Goal: Transaction & Acquisition: Purchase product/service

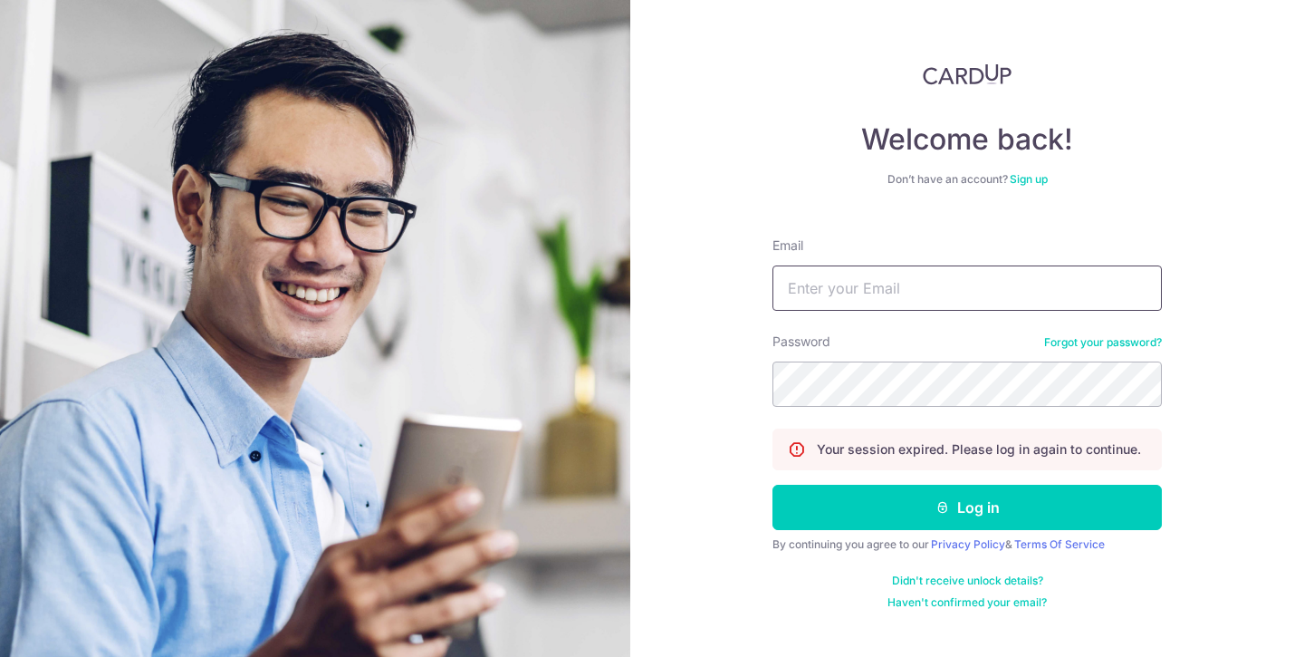
click at [901, 290] on input "Email" at bounding box center [966, 287] width 389 height 45
type input "[EMAIL_ADDRESS][DOMAIN_NAME]"
click at [772, 485] on button "Log in" at bounding box center [966, 507] width 389 height 45
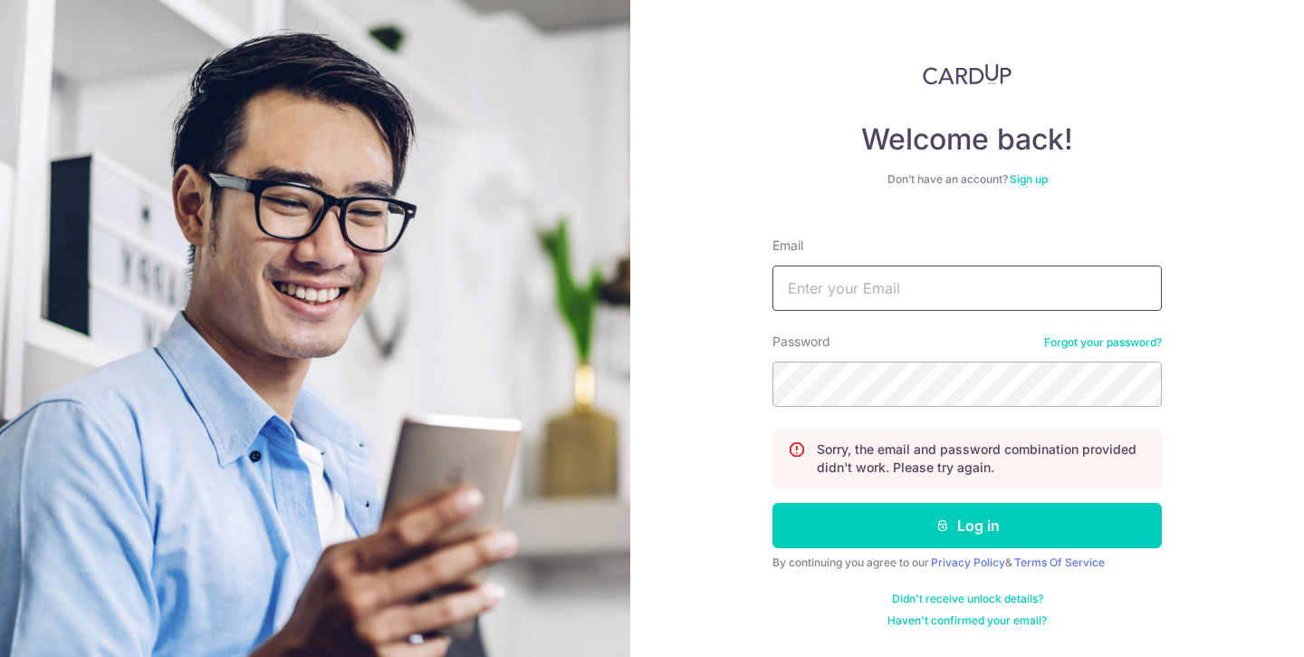
click at [899, 293] on input "Email" at bounding box center [966, 287] width 389 height 45
type input "[EMAIL_ADDRESS][DOMAIN_NAME]"
click at [772, 503] on button "Log in" at bounding box center [966, 525] width 389 height 45
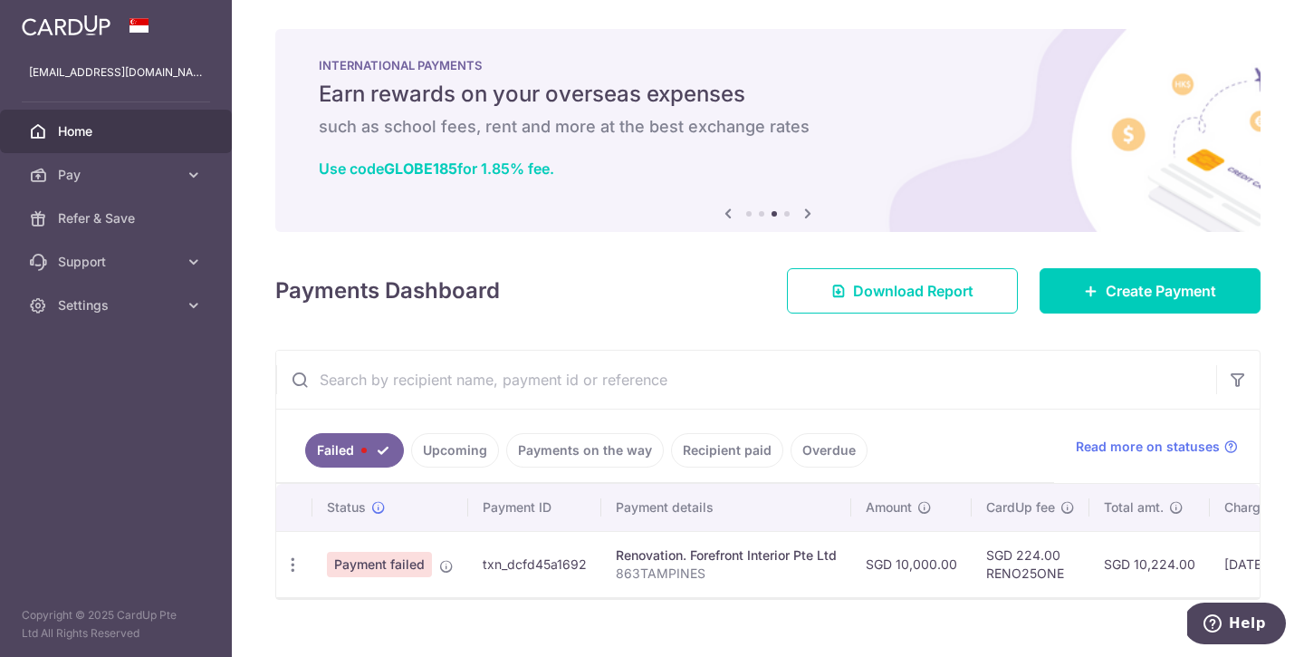
click at [426, 571] on span "Payment failed" at bounding box center [379, 564] width 105 height 25
click at [288, 561] on icon "button" at bounding box center [292, 564] width 19 height 19
click at [359, 617] on span "Update payment" at bounding box center [389, 614] width 123 height 22
radio input "true"
type input "10,000.00"
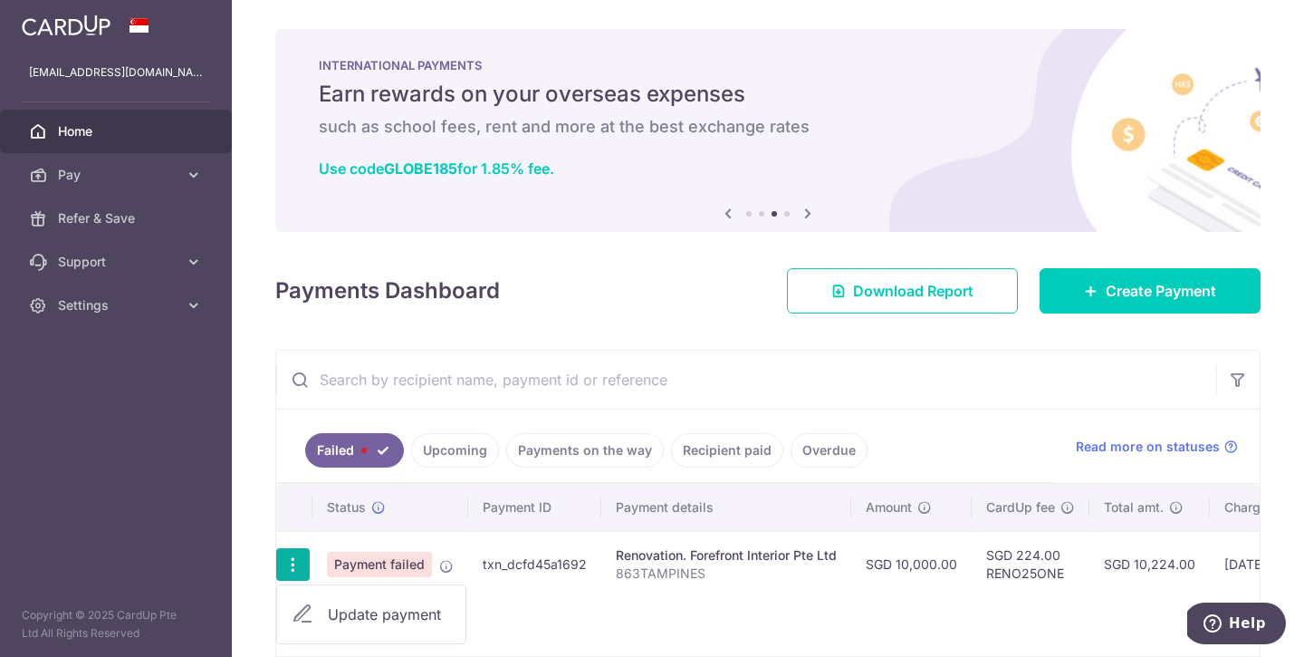
type input "863TAMPINES"
type input "2ND PAYMENT"
type input "RENO25ONE"
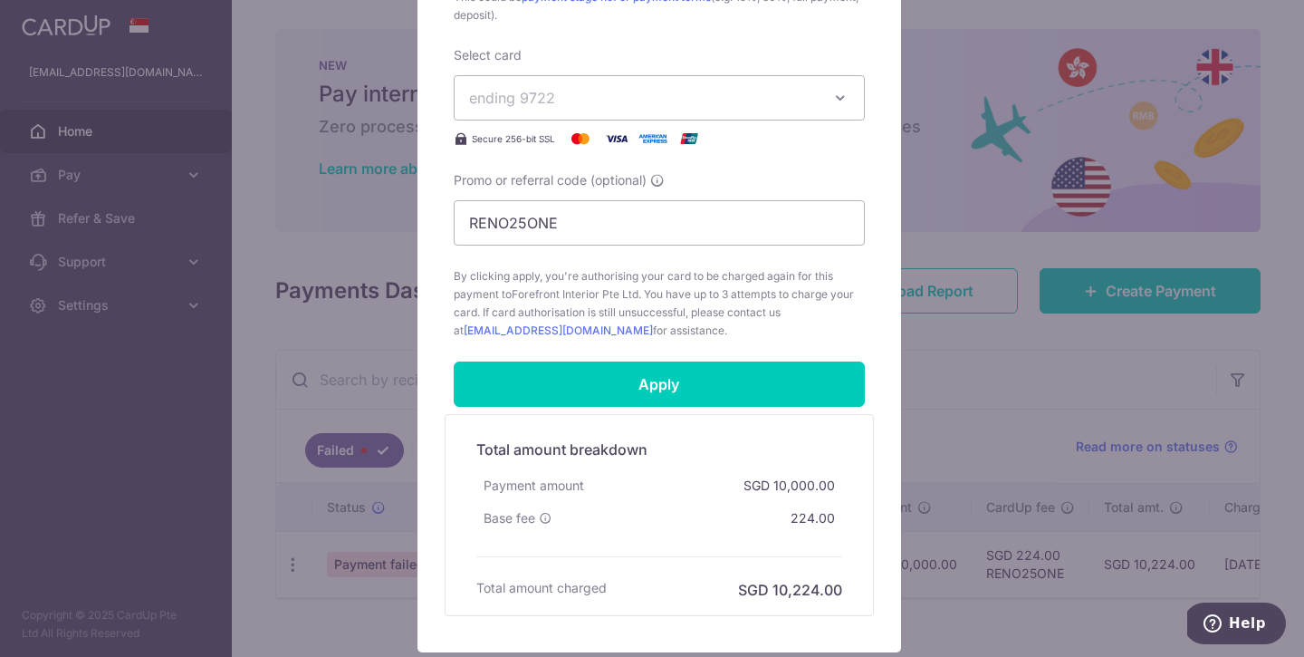
scroll to position [829, 0]
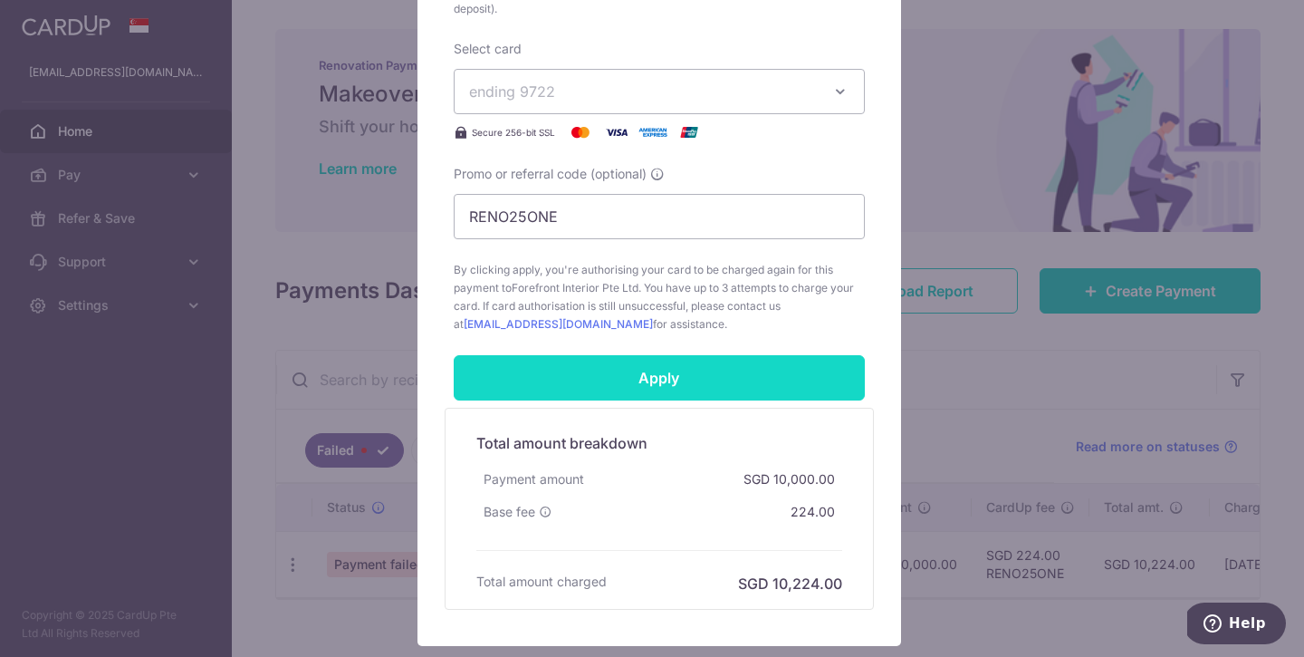
click at [706, 363] on input "Apply" at bounding box center [659, 377] width 411 height 45
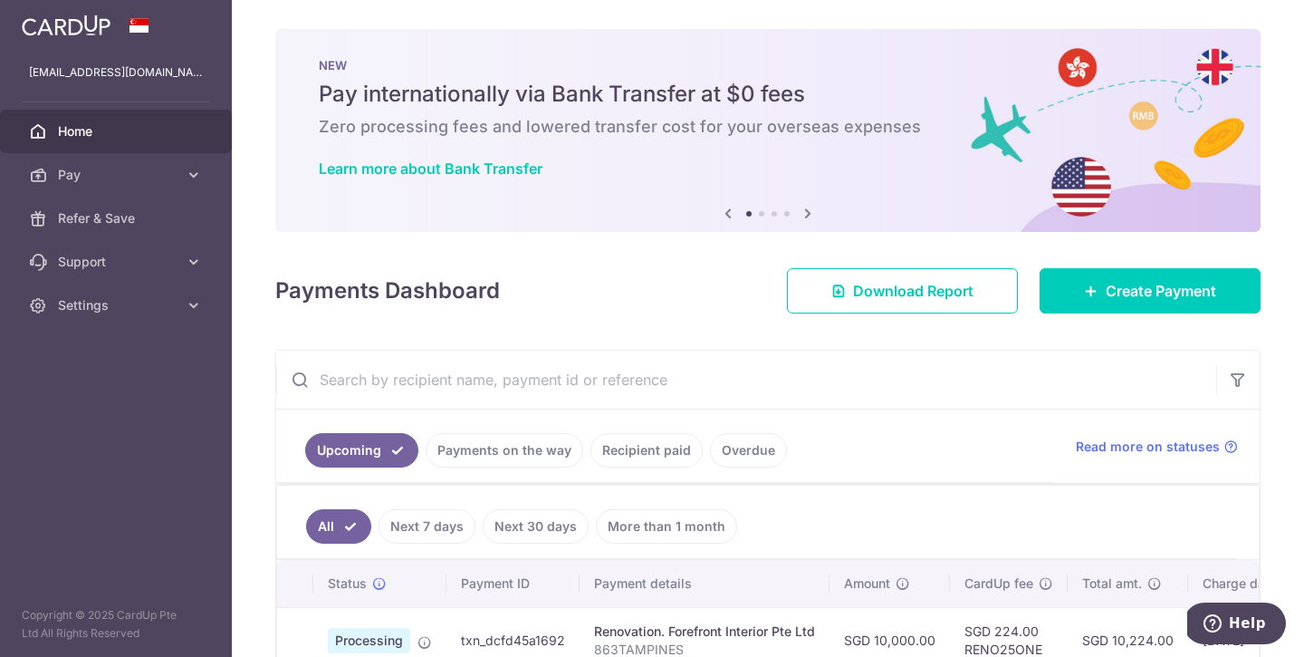
click at [797, 209] on icon at bounding box center [808, 213] width 22 height 23
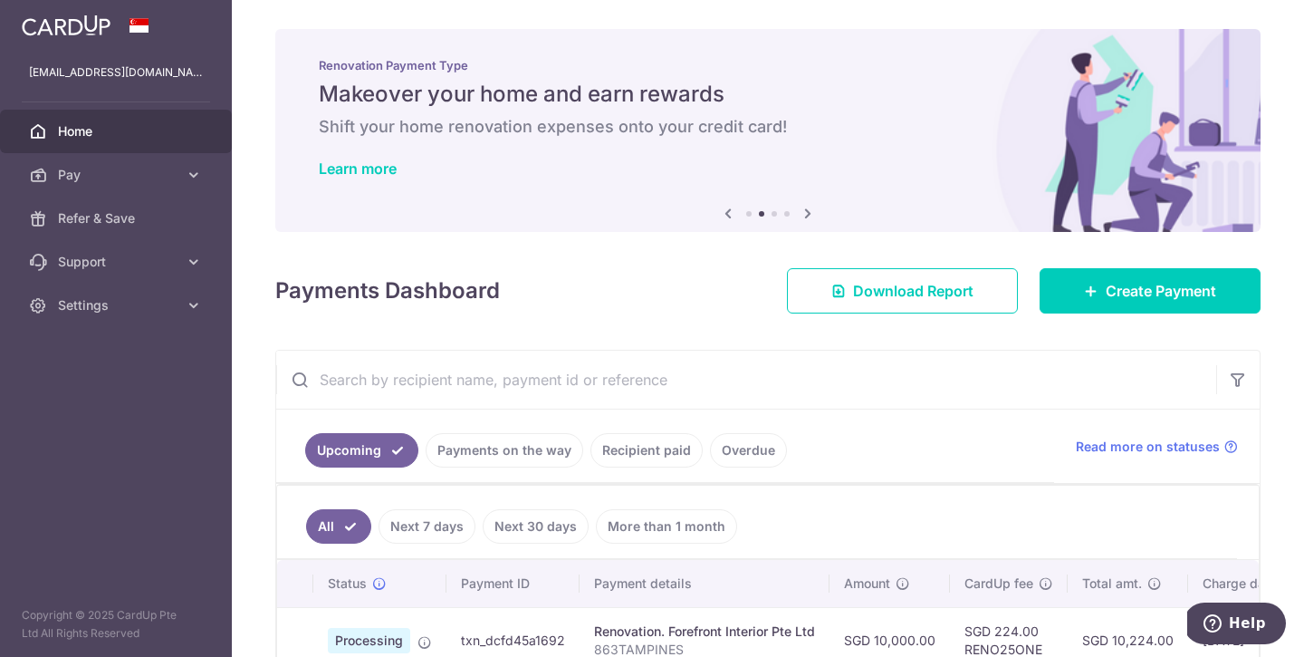
click at [797, 209] on icon at bounding box center [808, 213] width 22 height 23
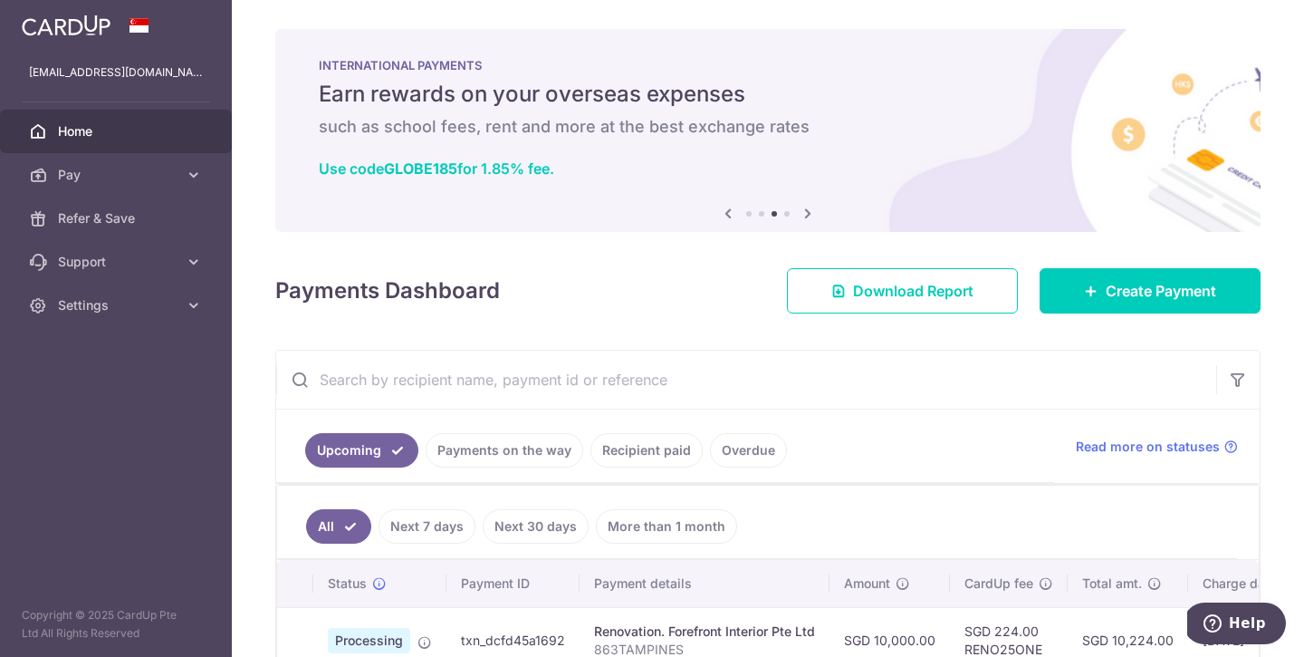
click at [725, 211] on icon at bounding box center [728, 213] width 22 height 23
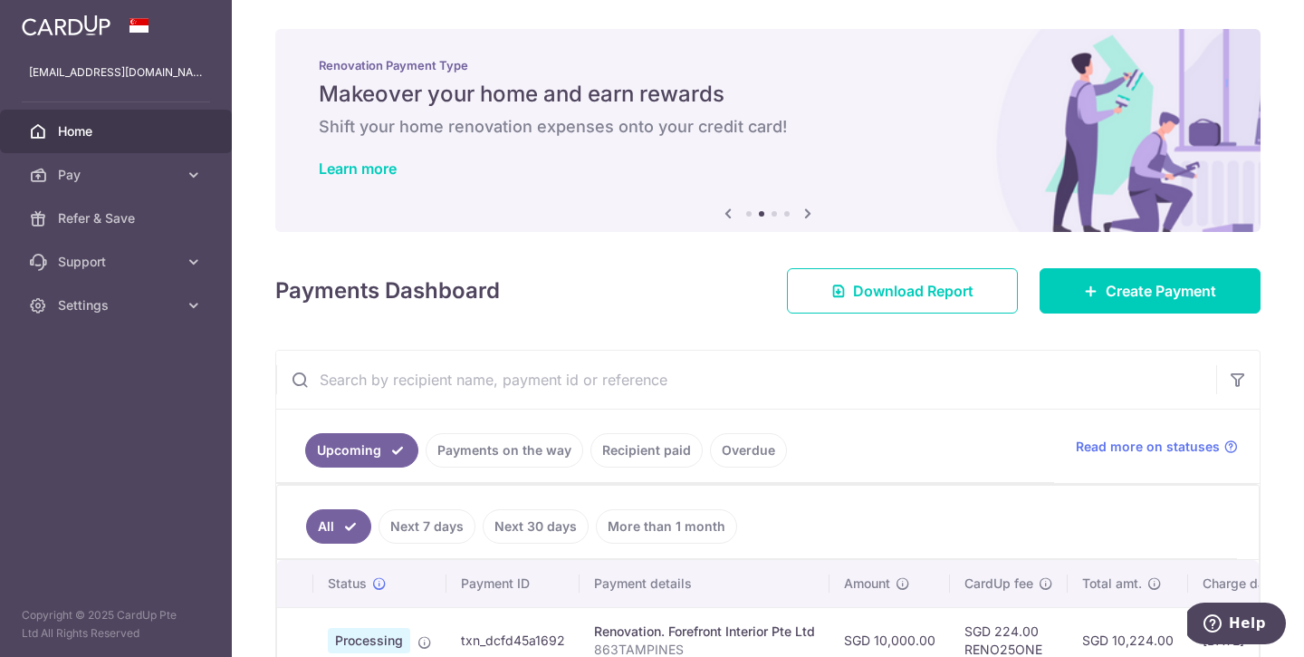
click at [807, 216] on icon at bounding box center [808, 213] width 22 height 23
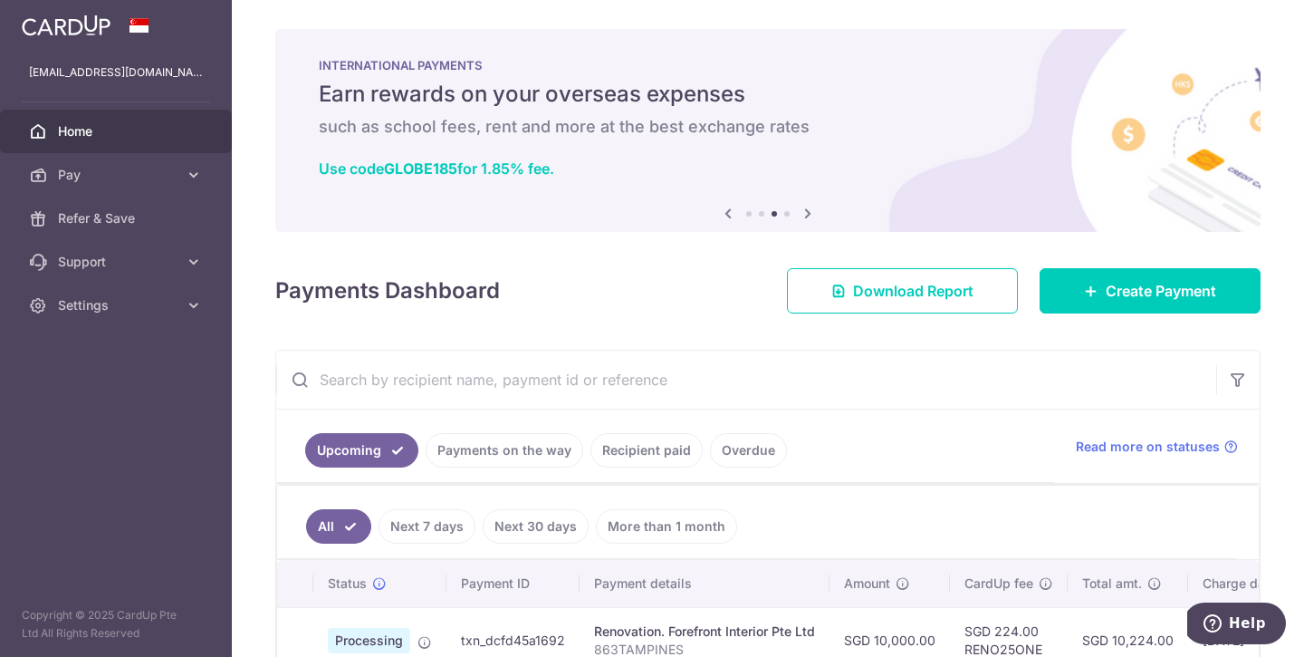
click at [801, 214] on icon at bounding box center [808, 213] width 22 height 23
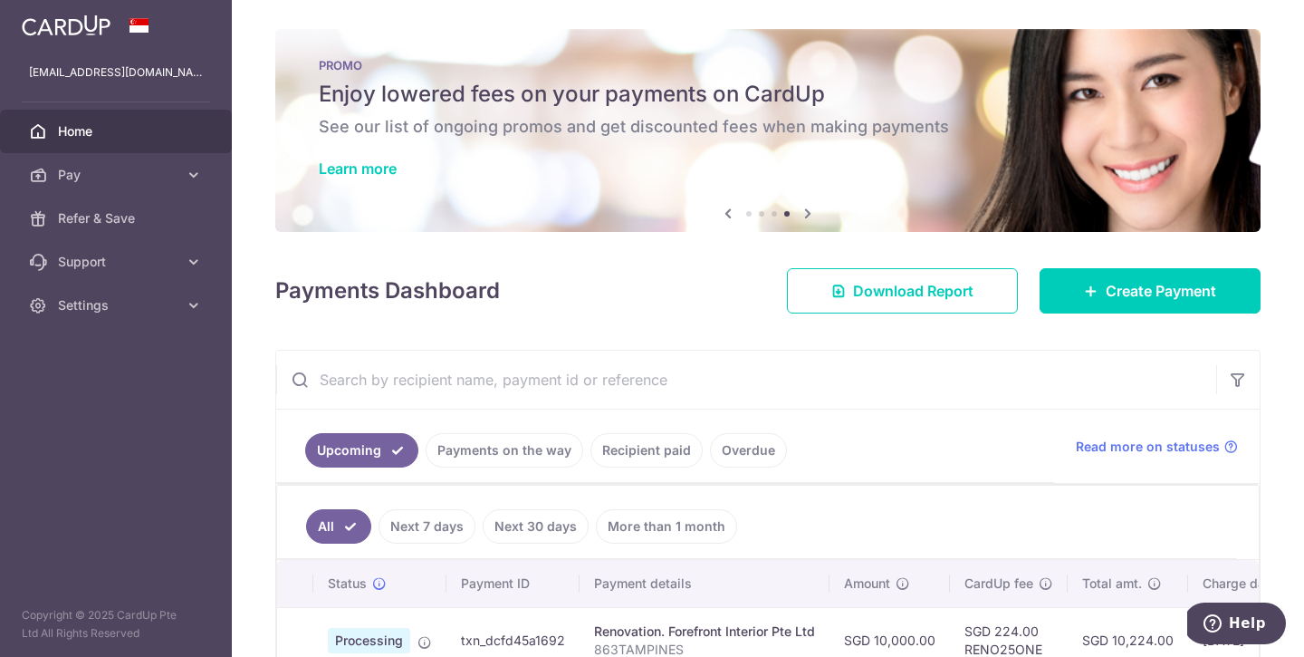
click at [858, 164] on div "Learn more" at bounding box center [768, 168] width 898 height 18
click at [379, 161] on link "Learn more" at bounding box center [358, 168] width 78 height 18
click at [350, 163] on link "Learn more" at bounding box center [358, 168] width 78 height 18
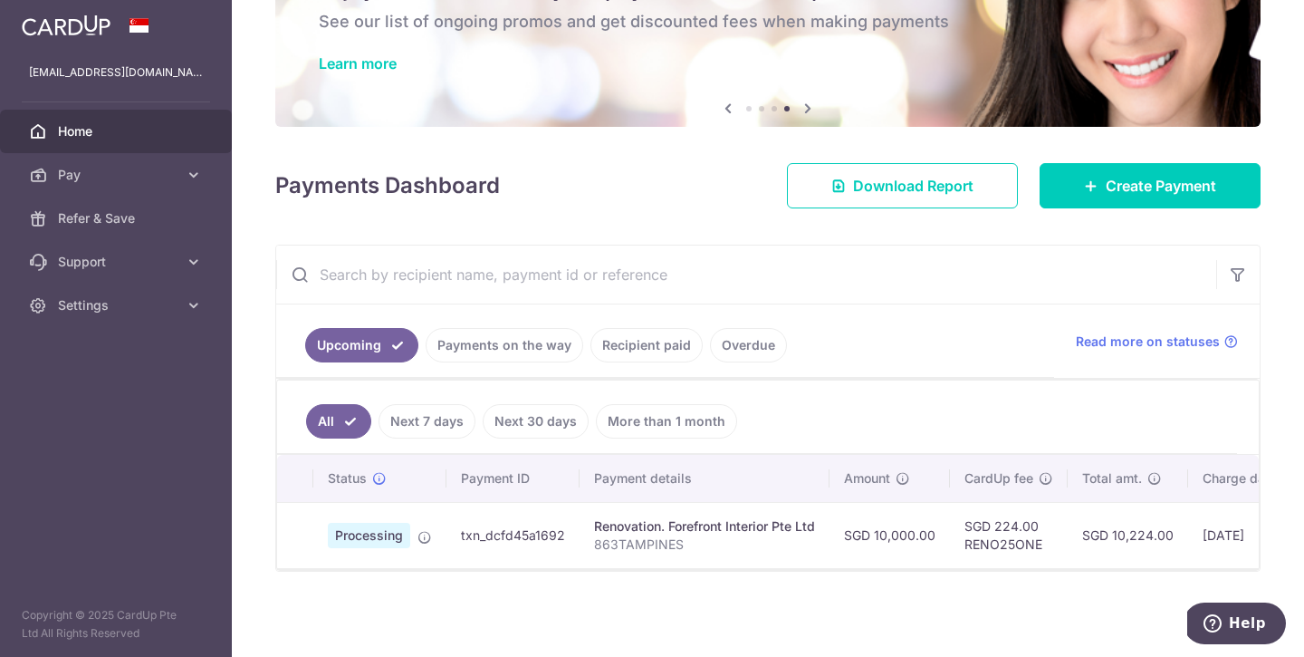
scroll to position [115, 0]
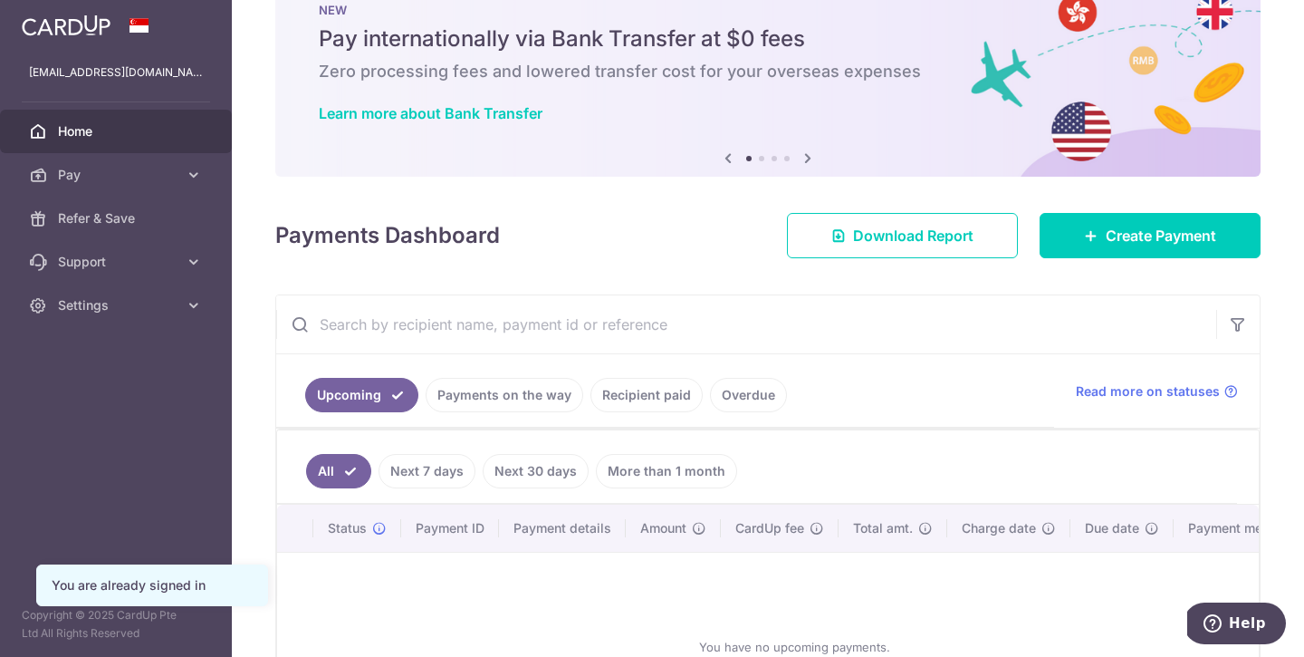
scroll to position [147, 0]
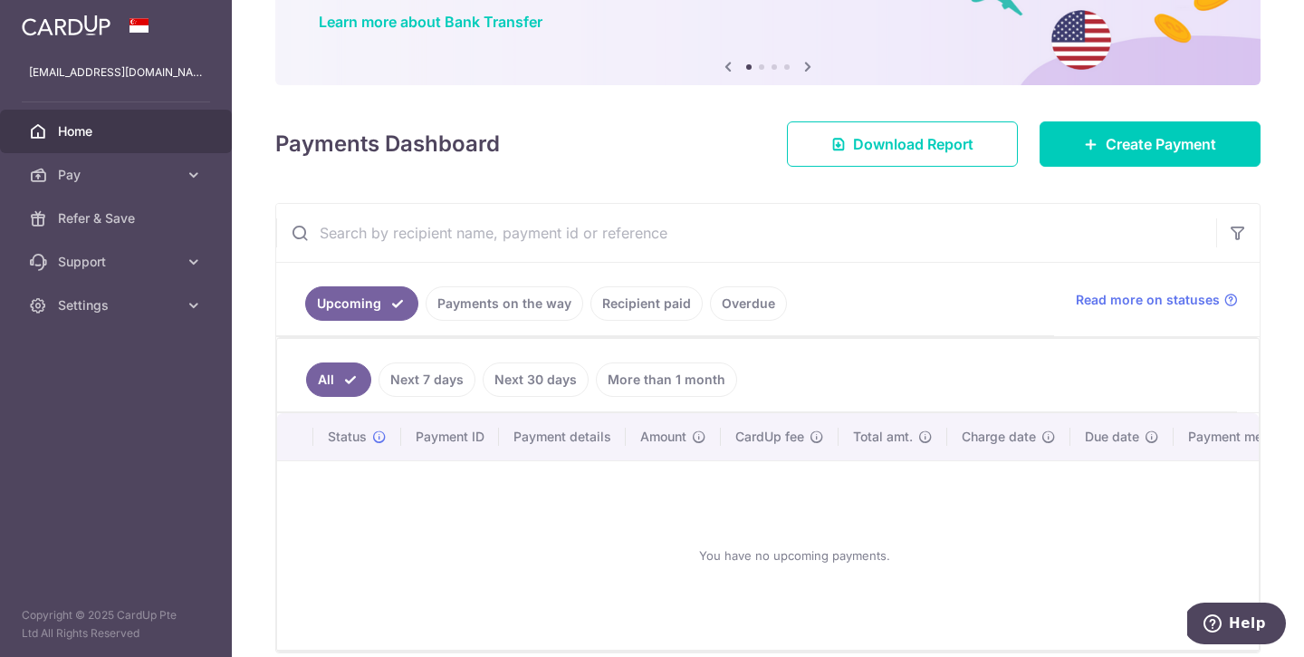
click at [523, 306] on link "Payments on the way" at bounding box center [505, 303] width 158 height 34
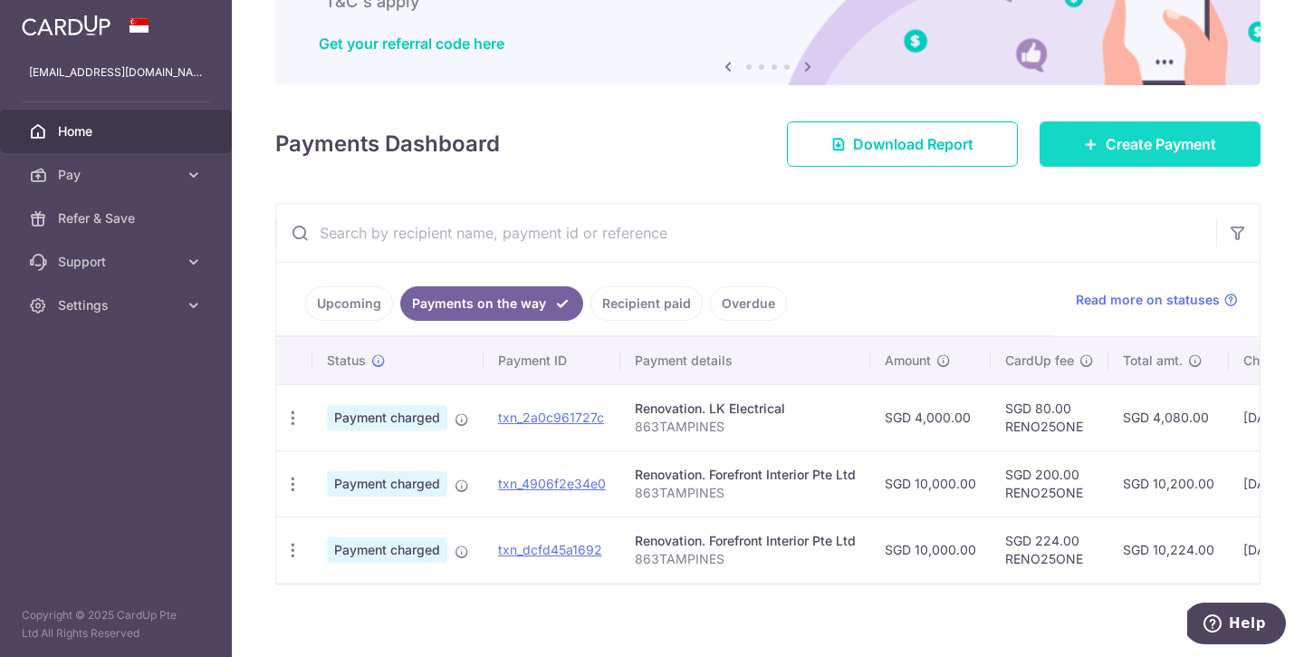
click at [1115, 139] on span "Create Payment" at bounding box center [1161, 144] width 110 height 22
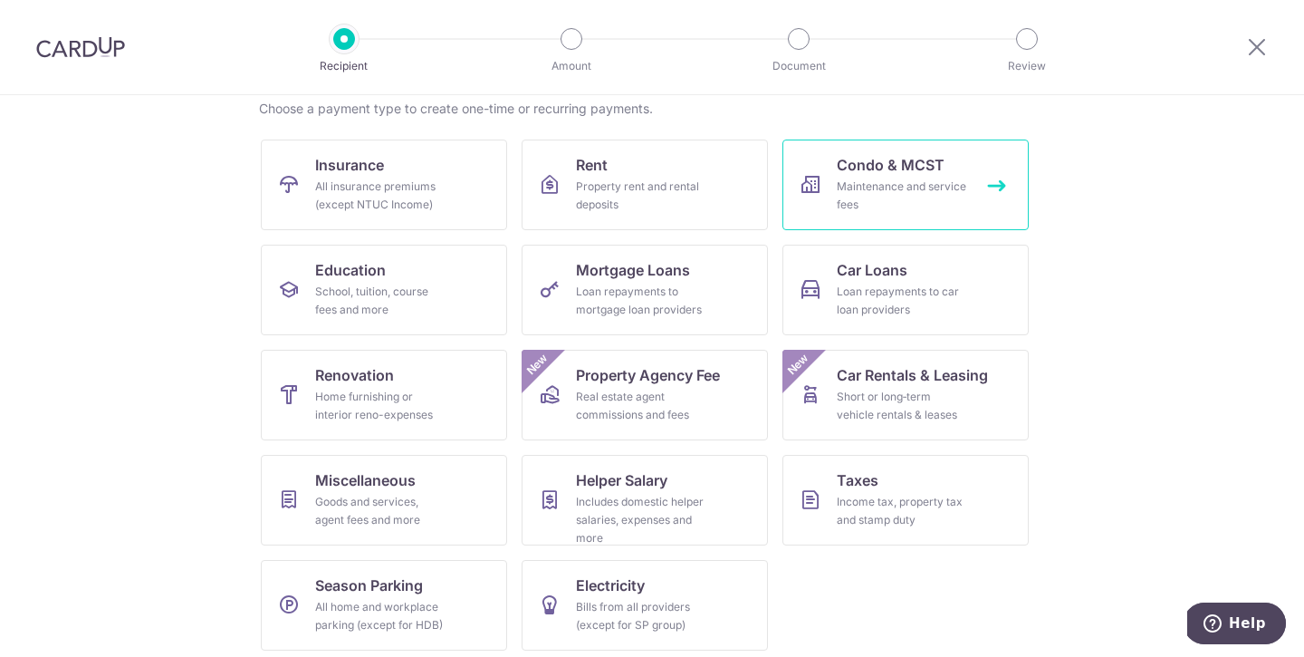
scroll to position [154, 0]
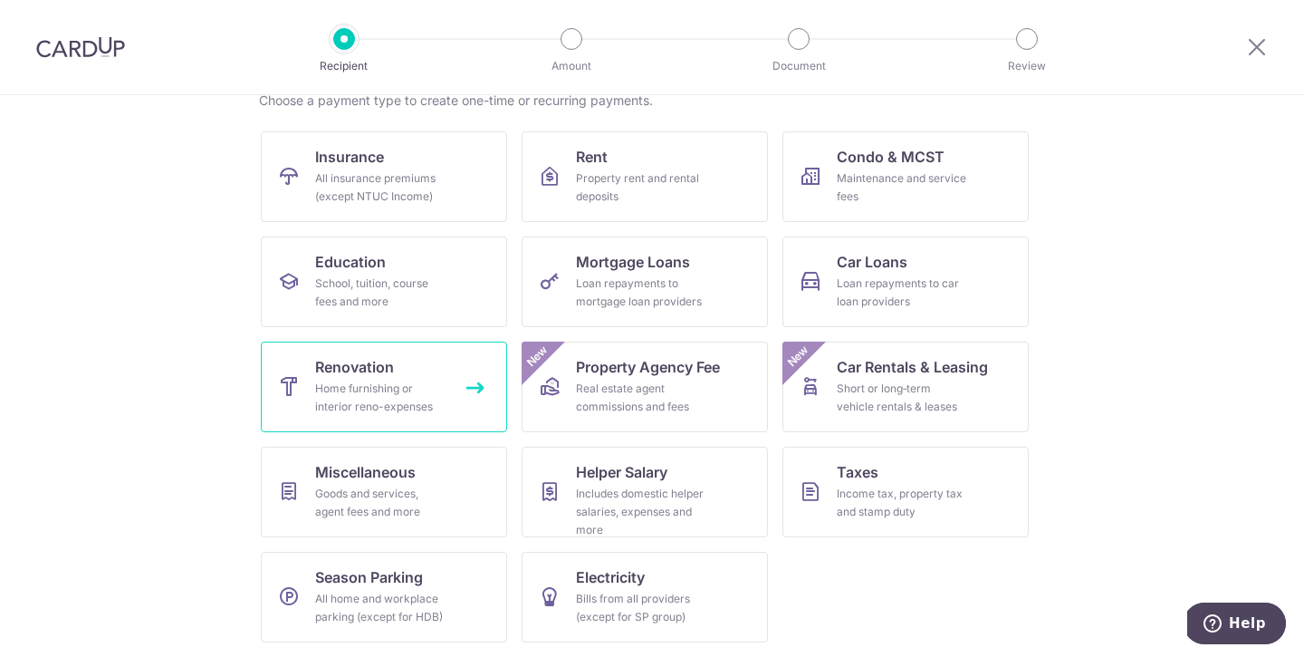
click at [431, 385] on div "Home furnishing or interior reno-expenses" at bounding box center [380, 397] width 130 height 36
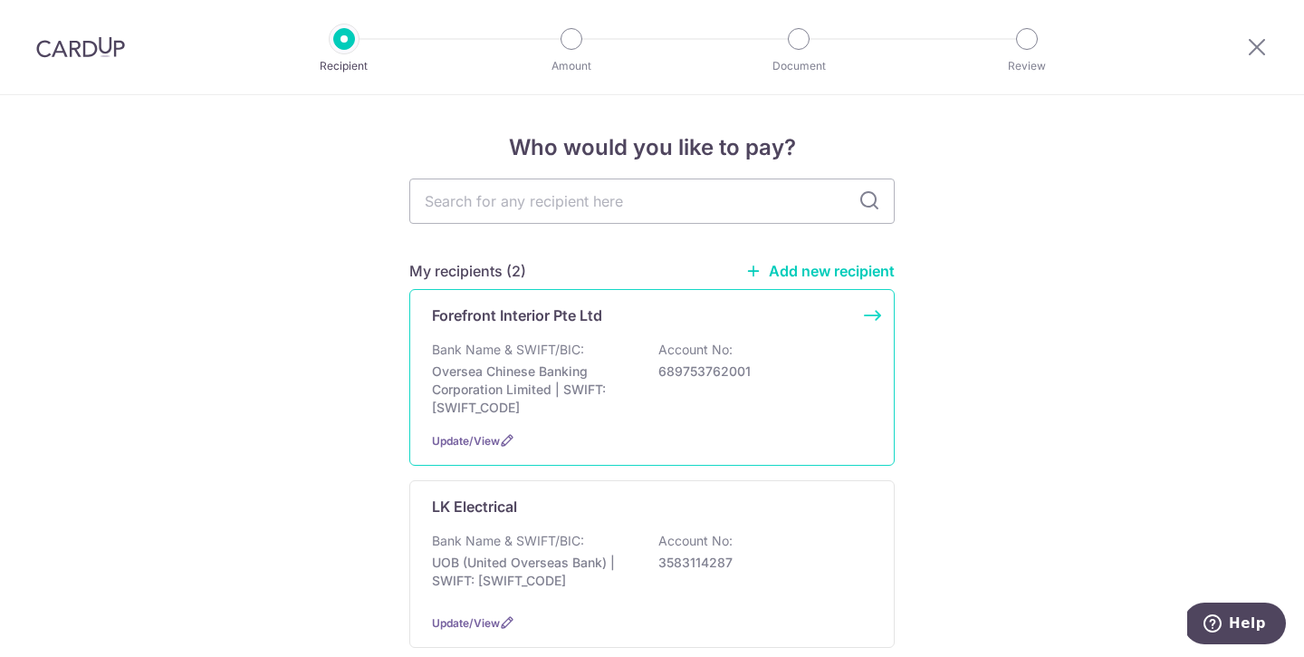
click at [590, 379] on p "Oversea Chinese Banking Corporation Limited | SWIFT: OCBCSGSGXXX" at bounding box center [533, 389] width 203 height 54
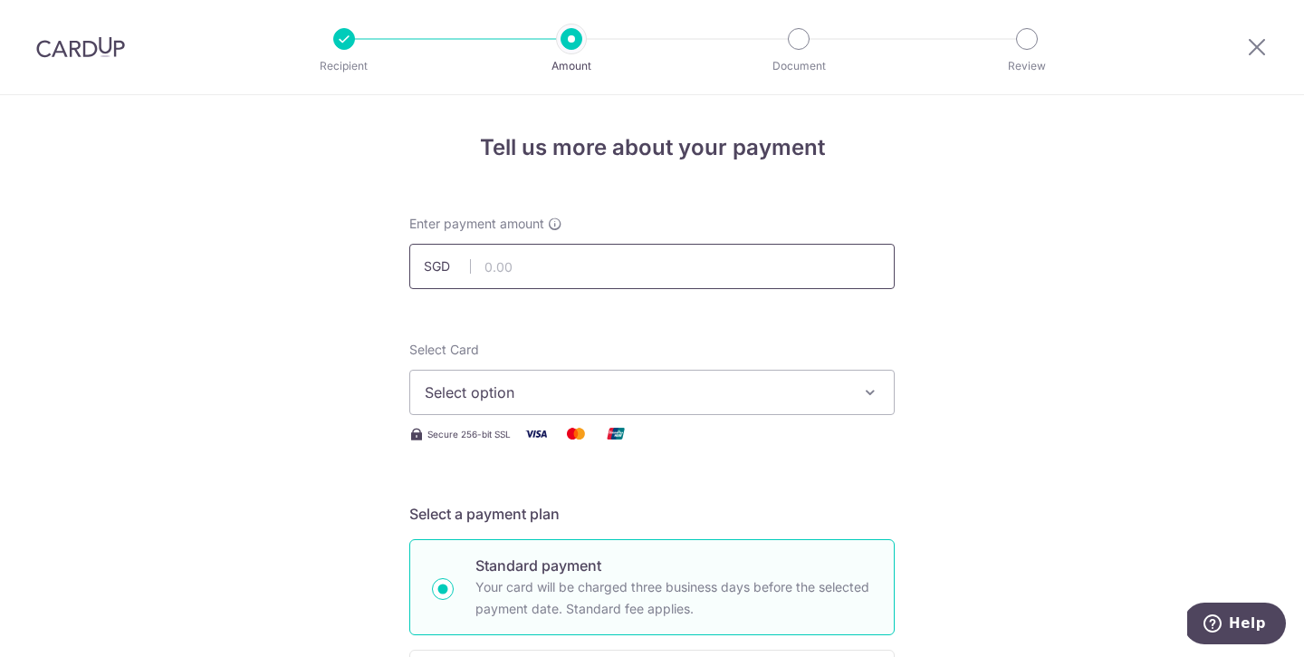
click at [636, 274] on input "text" at bounding box center [651, 266] width 485 height 45
type input "20,000.00"
click at [689, 397] on span "Select option" at bounding box center [636, 392] width 422 height 22
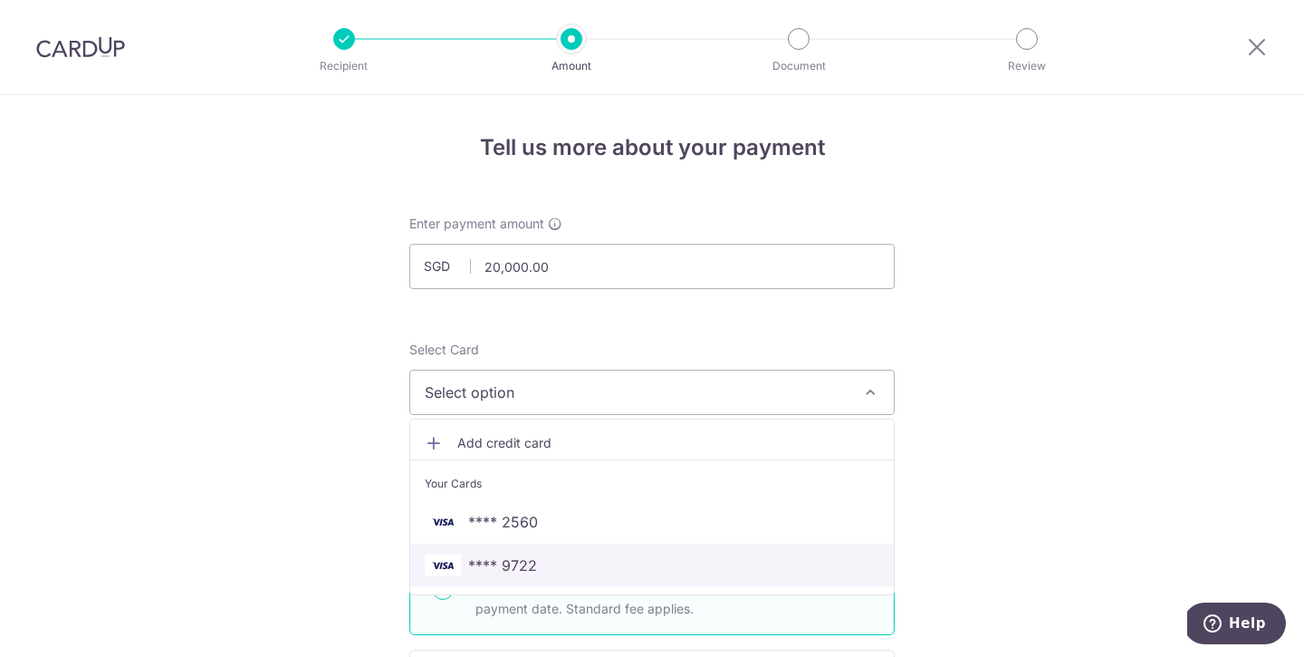
click at [504, 552] on link "**** 9722" at bounding box center [652, 564] width 484 height 43
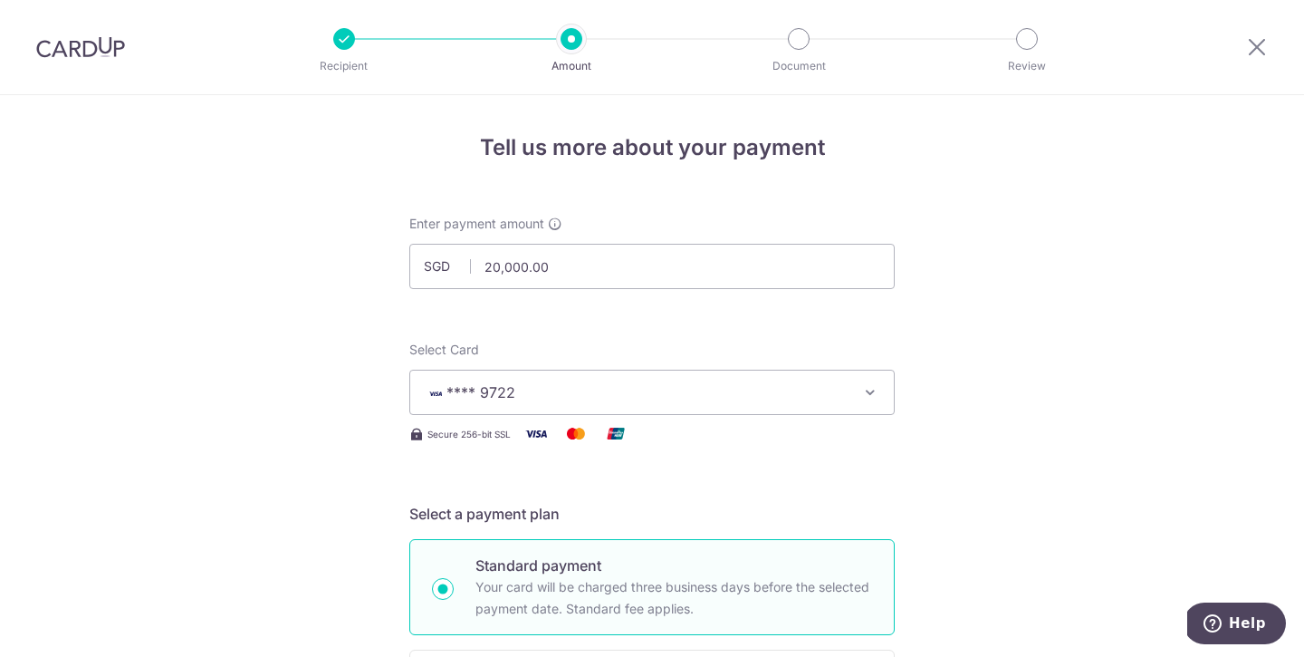
click at [867, 417] on div "Select Card **** 9722 Add credit card Your Cards **** 2560 **** 9722 Secure 256…" at bounding box center [651, 393] width 485 height 104
click at [871, 388] on icon "button" at bounding box center [870, 392] width 18 height 18
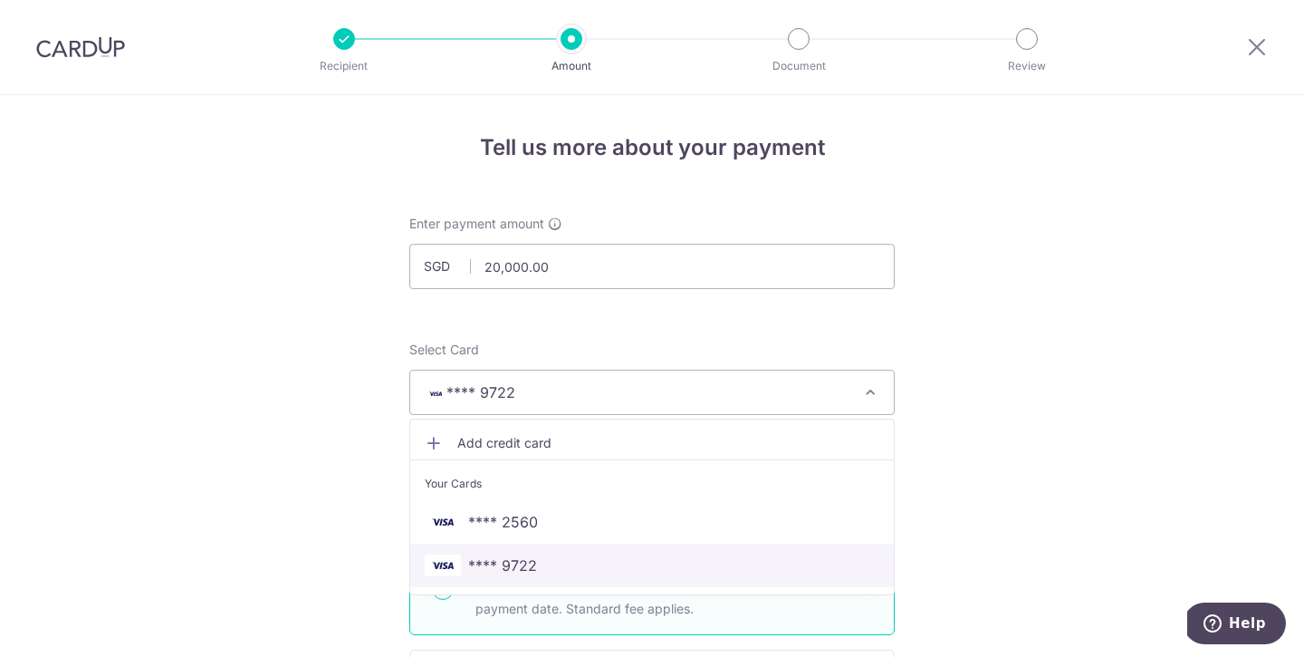
click at [753, 569] on span "**** 9722" at bounding box center [652, 565] width 455 height 22
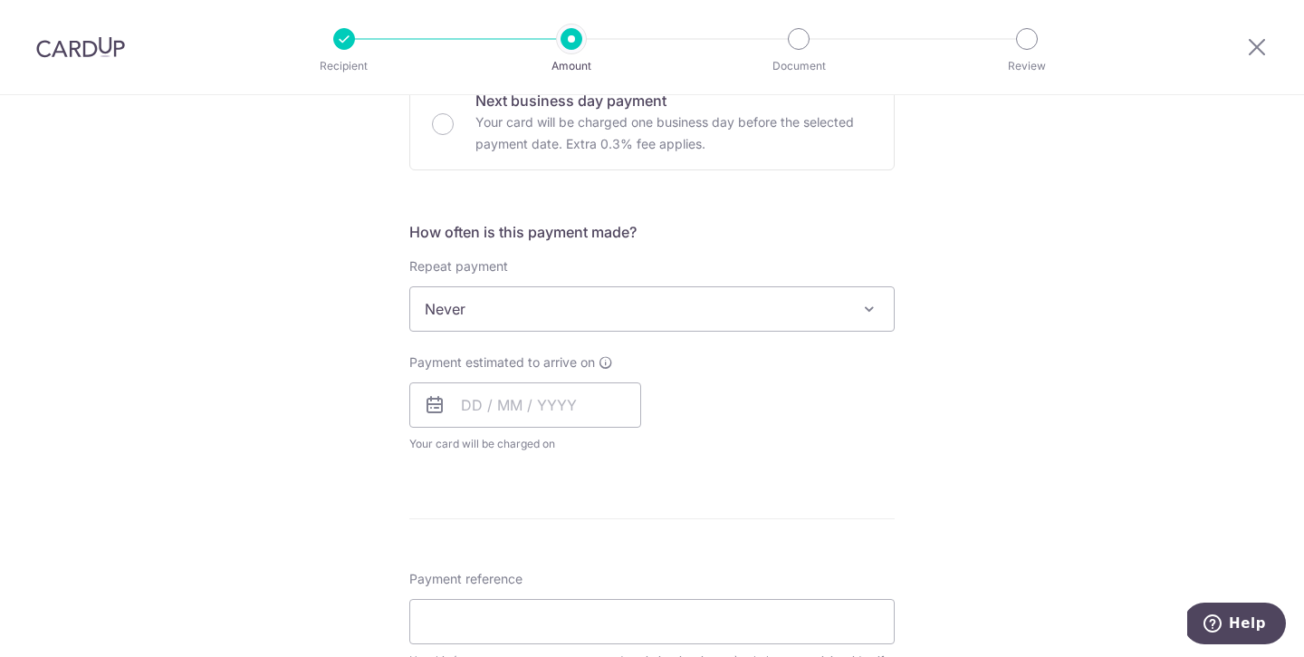
scroll to position [581, 0]
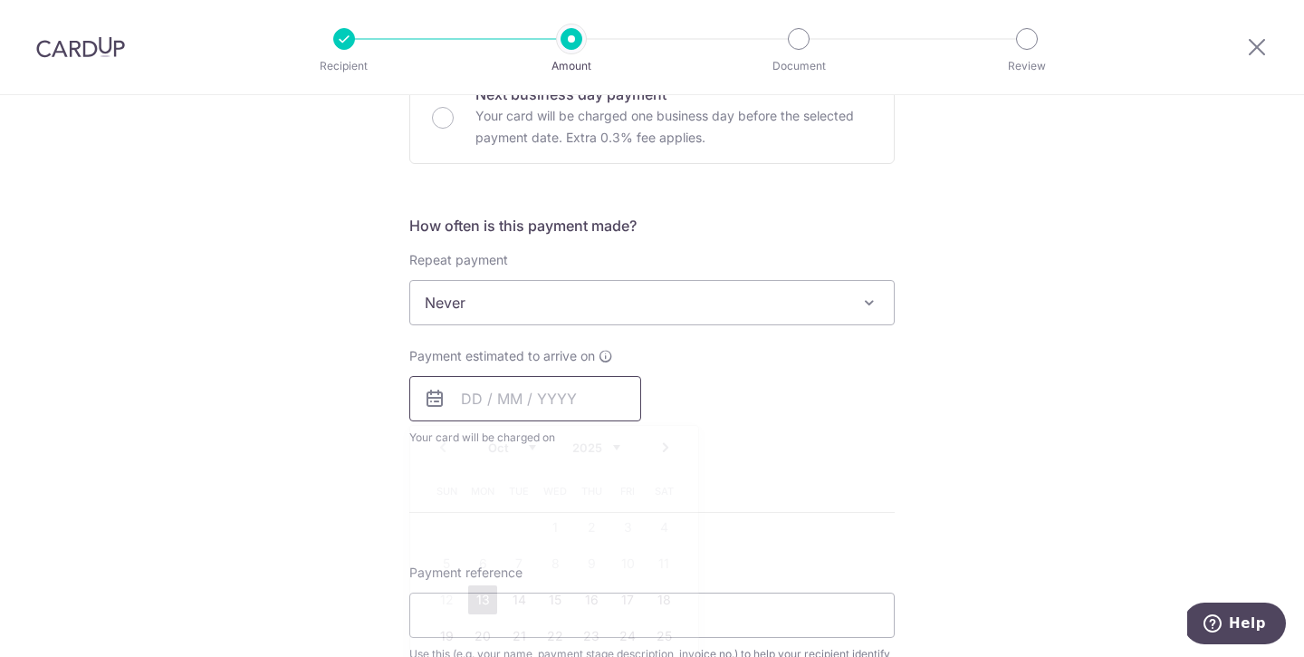
click at [569, 408] on input "text" at bounding box center [525, 398] width 232 height 45
click at [888, 468] on form "Enter payment amount SGD 20,000.00 20000.00 Select Card **** 9722 Add credit ca…" at bounding box center [651, 410] width 485 height 1555
click at [534, 372] on div "Payment estimated to arrive on Prev Next Oct Nov Dec 2025 2026 2027 2028 2029 2…" at bounding box center [525, 397] width 232 height 100
click at [494, 393] on input "text" at bounding box center [525, 398] width 232 height 45
click at [490, 606] on link "13" at bounding box center [482, 599] width 29 height 29
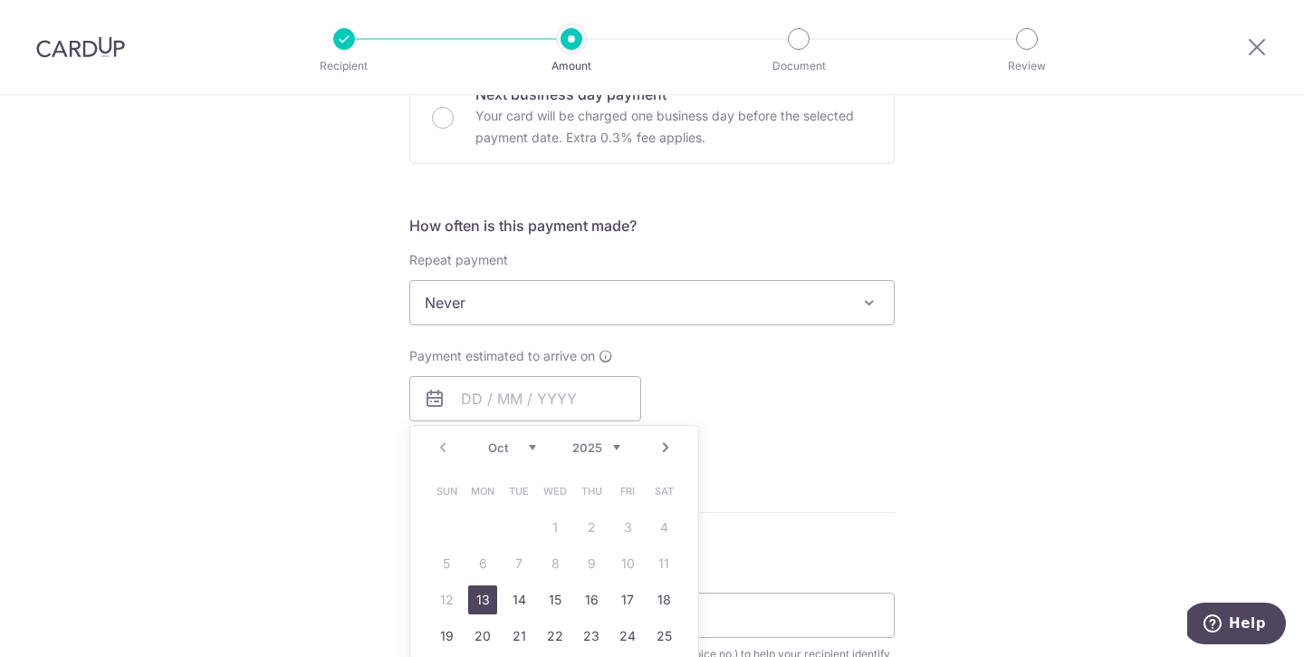
type input "13/10/2025"
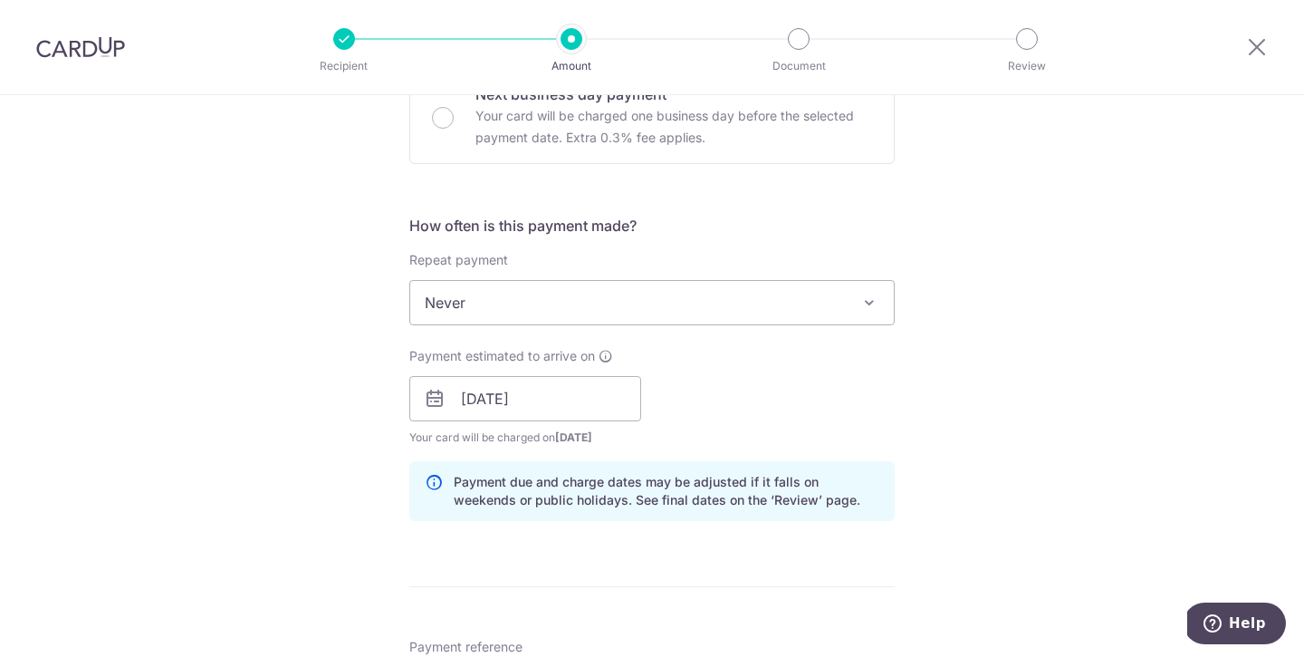
click at [1024, 519] on div "Tell us more about your payment Enter payment amount SGD 20,000.00 20000.00 Sel…" at bounding box center [652, 431] width 1304 height 1834
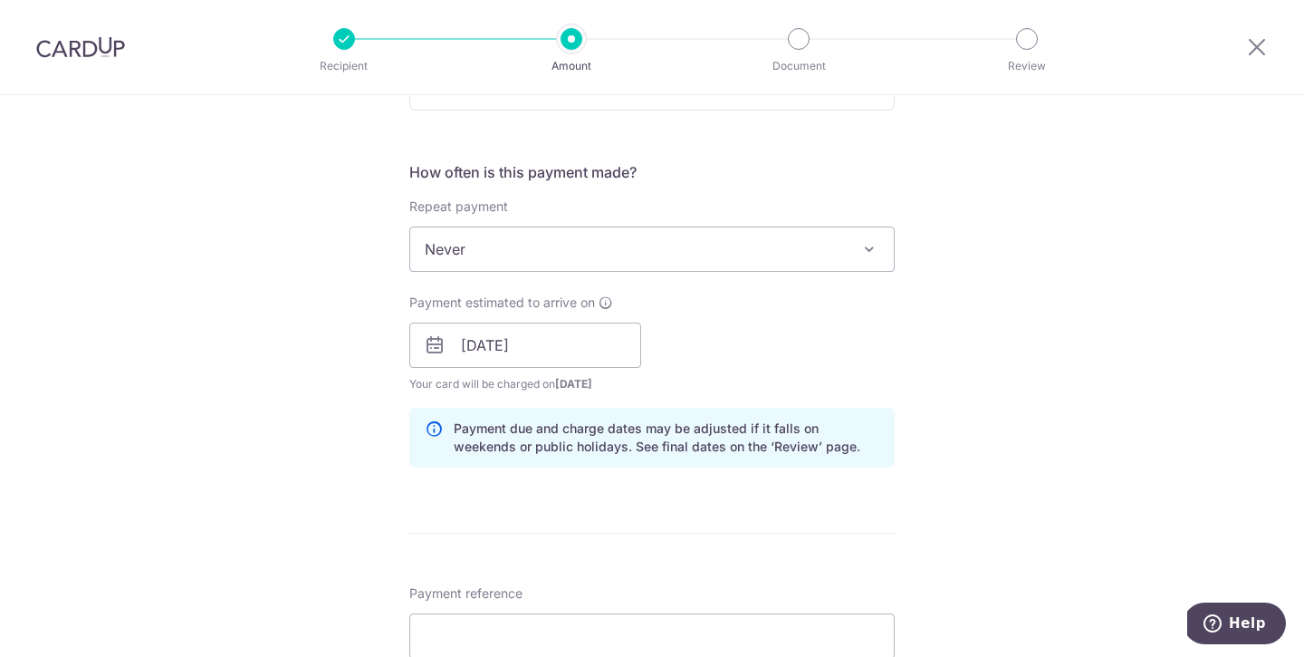
scroll to position [640, 0]
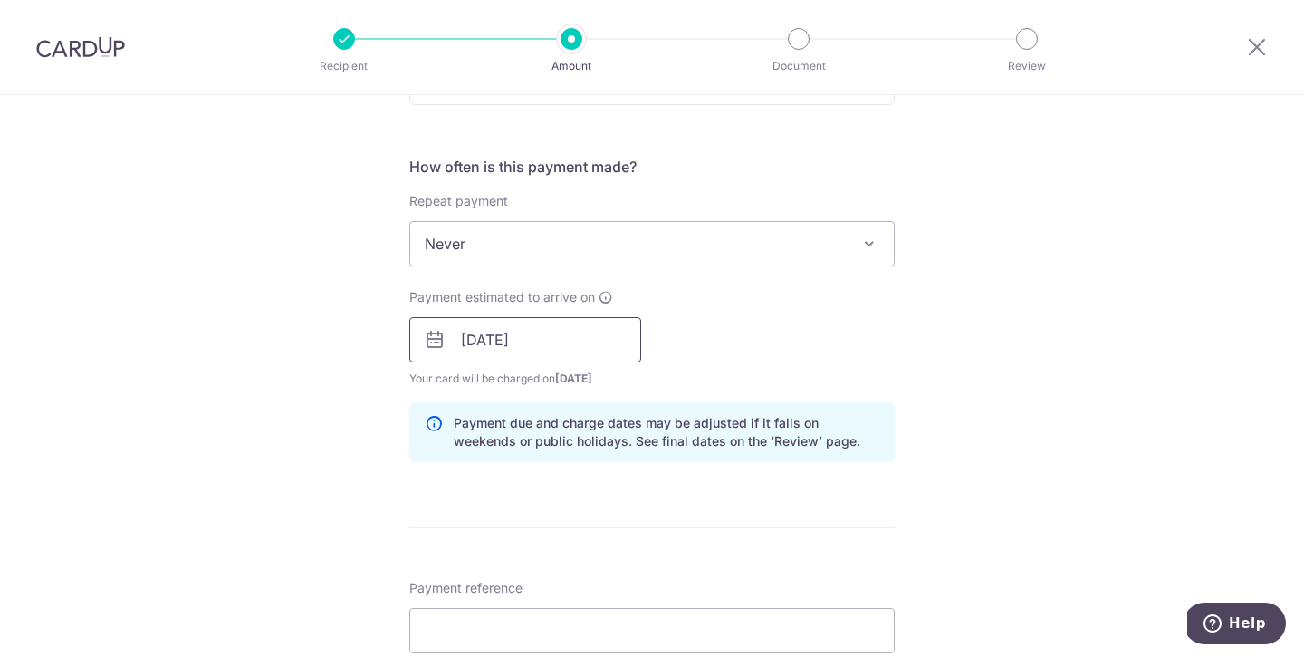
click at [589, 337] on input "13/10/2025" at bounding box center [525, 339] width 232 height 45
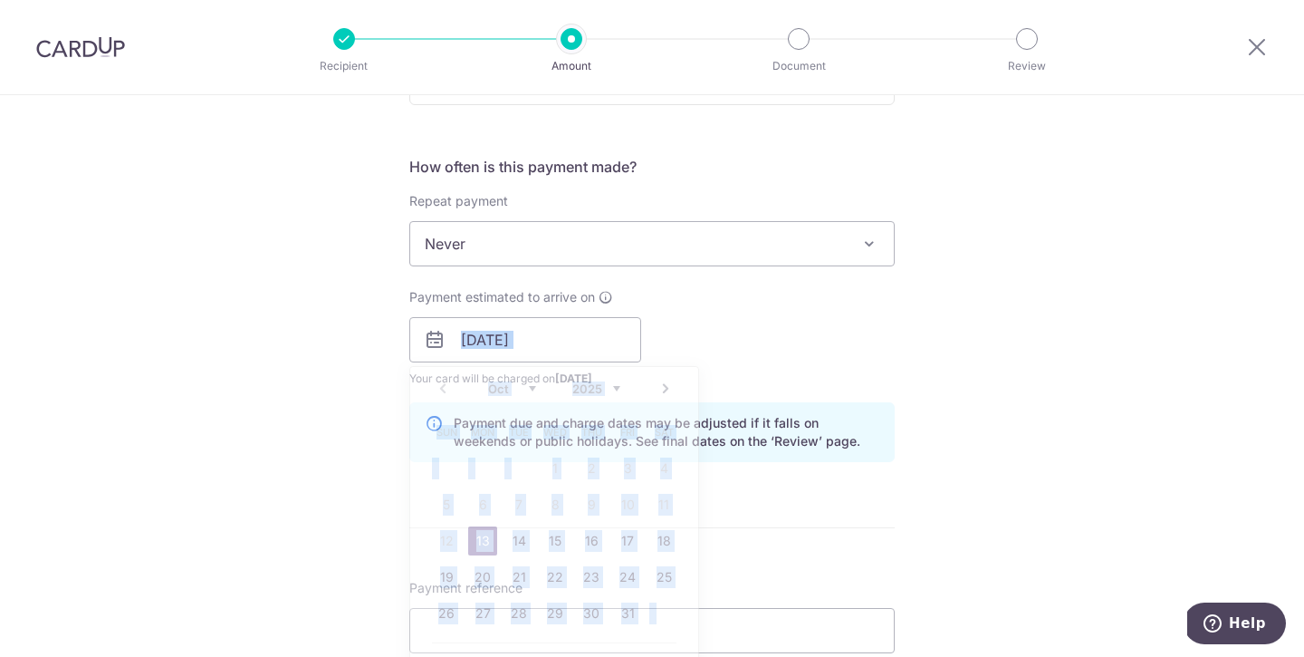
click at [820, 362] on div "Payment estimated to arrive on 13/10/2025 Prev Next Oct Nov Dec 2025 2026 2027 …" at bounding box center [651, 338] width 507 height 100
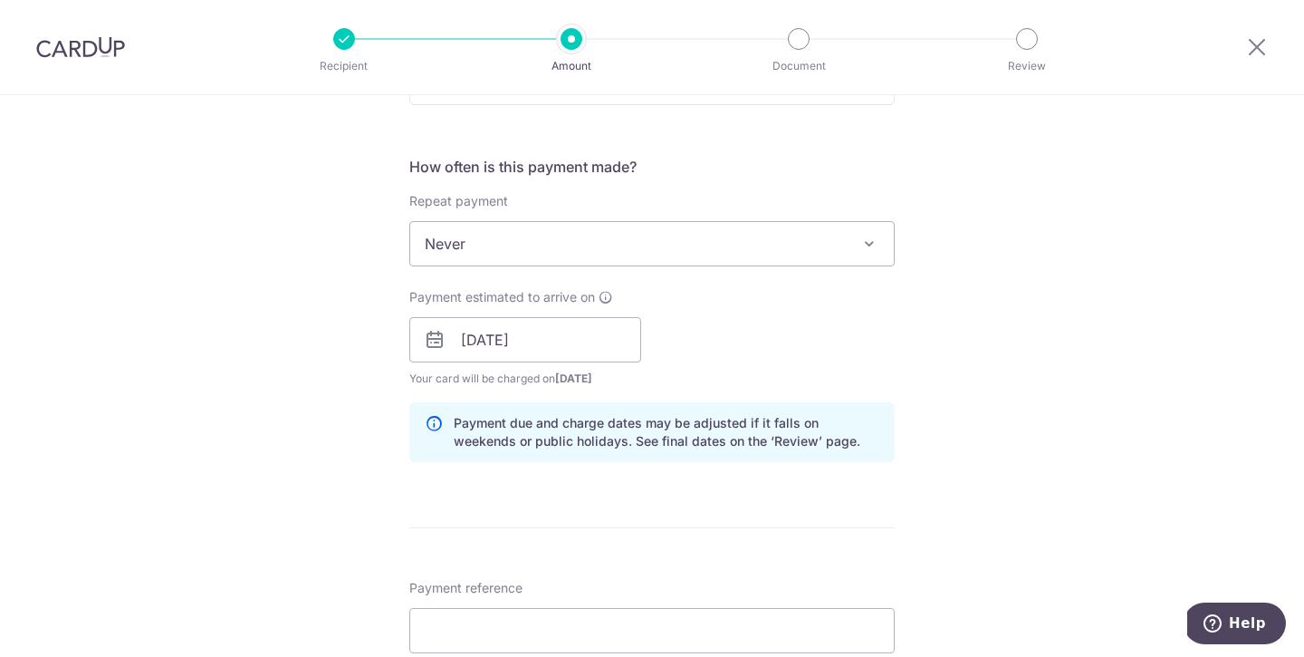
click at [969, 397] on div "Tell us more about your payment Enter payment amount SGD 20,000.00 20000.00 Sel…" at bounding box center [652, 372] width 1304 height 1834
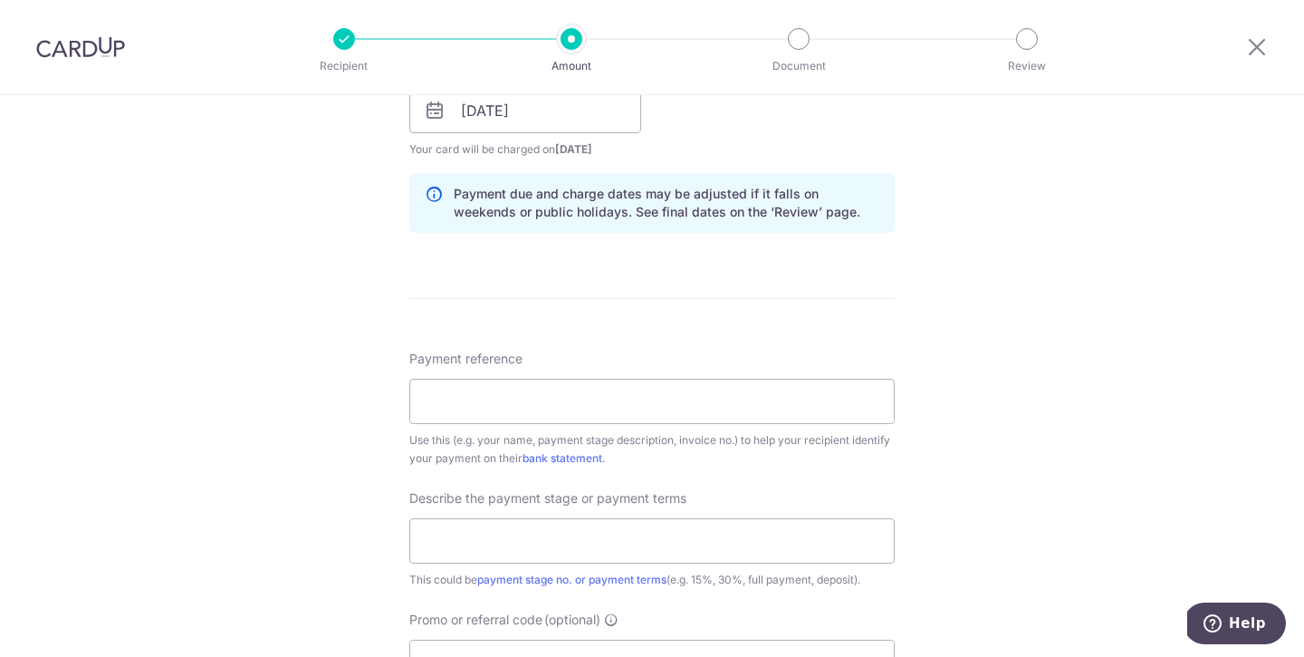
scroll to position [890, 0]
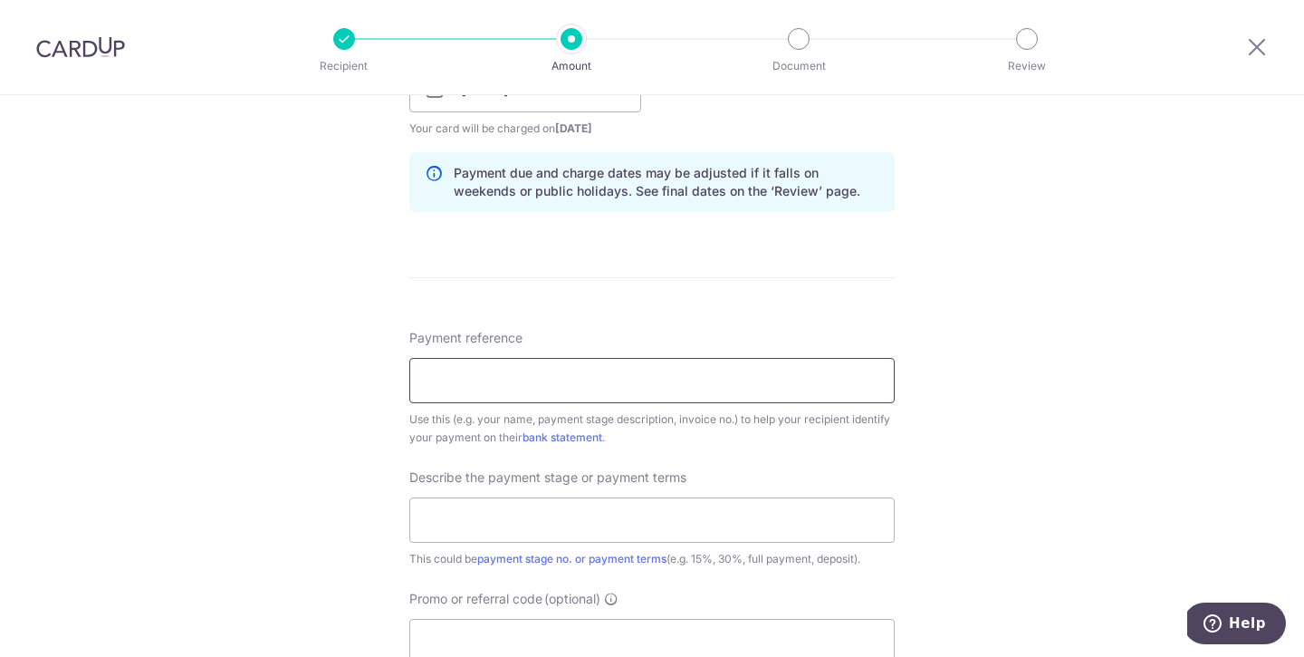
click at [807, 379] on input "Payment reference" at bounding box center [651, 380] width 485 height 45
type input "863TAMPINES"
click at [1044, 553] on div "Tell us more about your payment Enter payment amount SGD 20,000.00 20000.00 Sel…" at bounding box center [652, 122] width 1304 height 1834
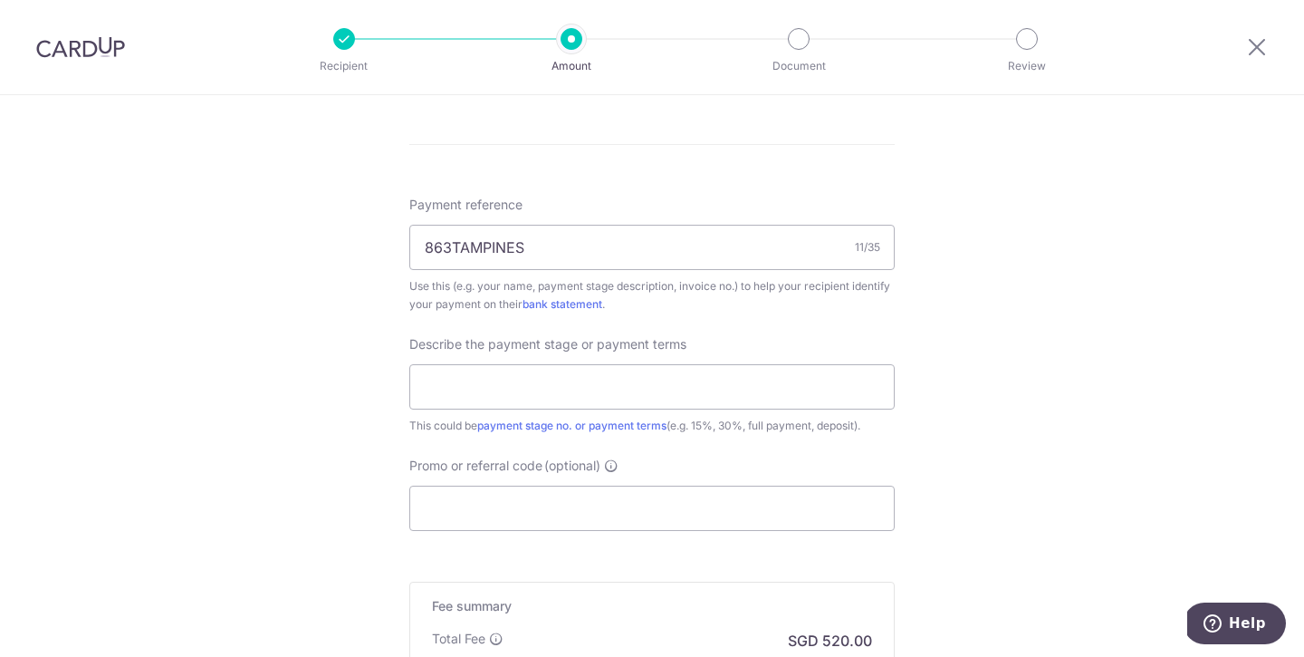
scroll to position [1024, 0]
click at [764, 399] on input "text" at bounding box center [651, 385] width 485 height 45
click at [455, 382] on input "2ND PAYMENT" at bounding box center [651, 385] width 485 height 45
type input "2ND PHASE PAYMENT"
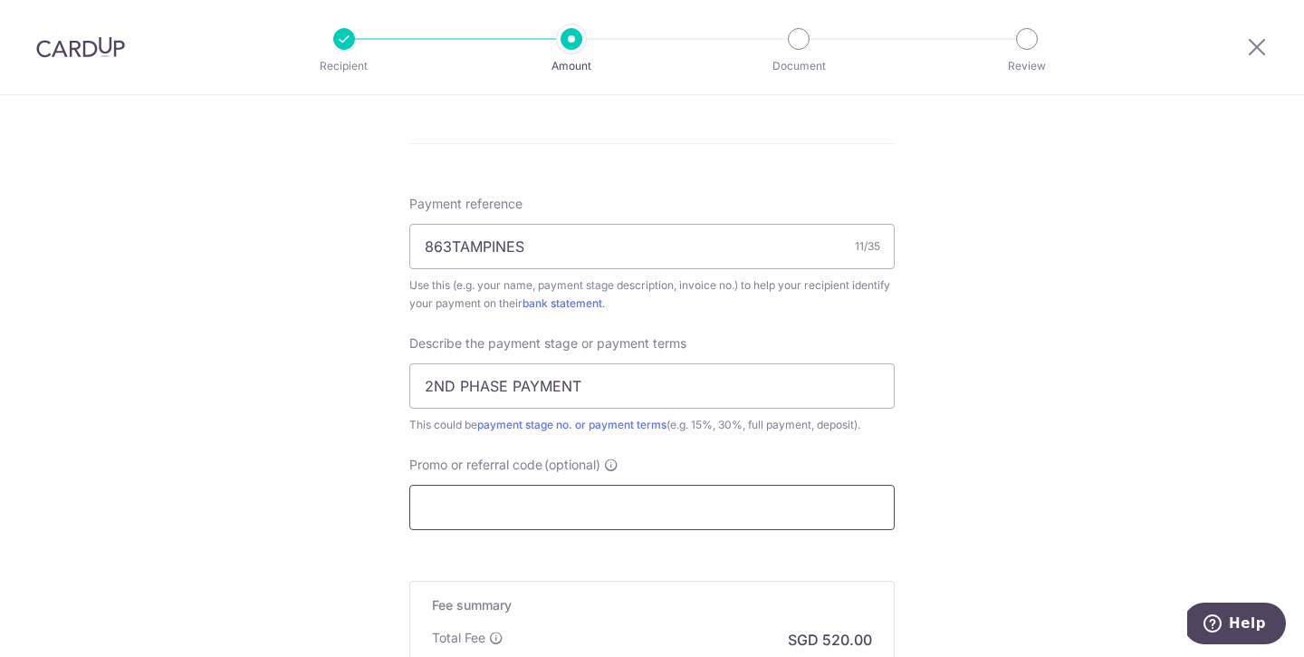
click at [716, 513] on input "Promo or referral code (optional)" at bounding box center [651, 507] width 485 height 45
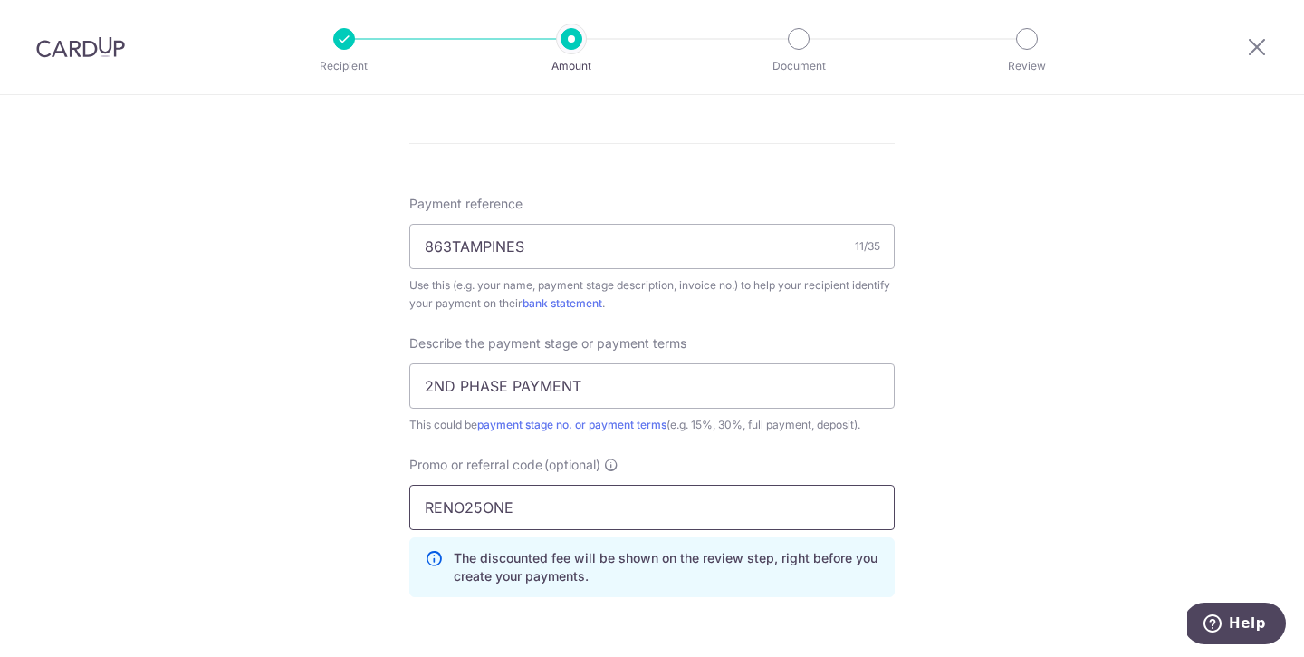
type input "RENO25ONE"
click at [1022, 547] on div "Tell us more about your payment Enter payment amount SGD 20,000.00 20000.00 Sel…" at bounding box center [652, 28] width 1304 height 1915
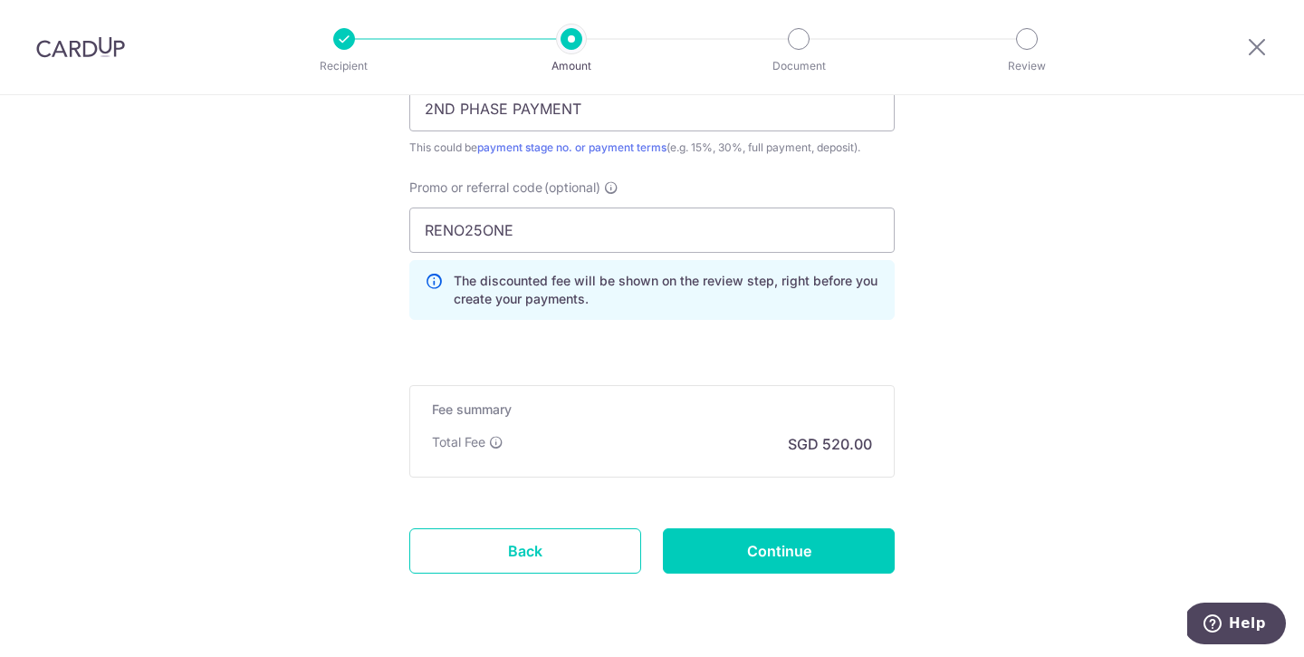
scroll to position [1317, 0]
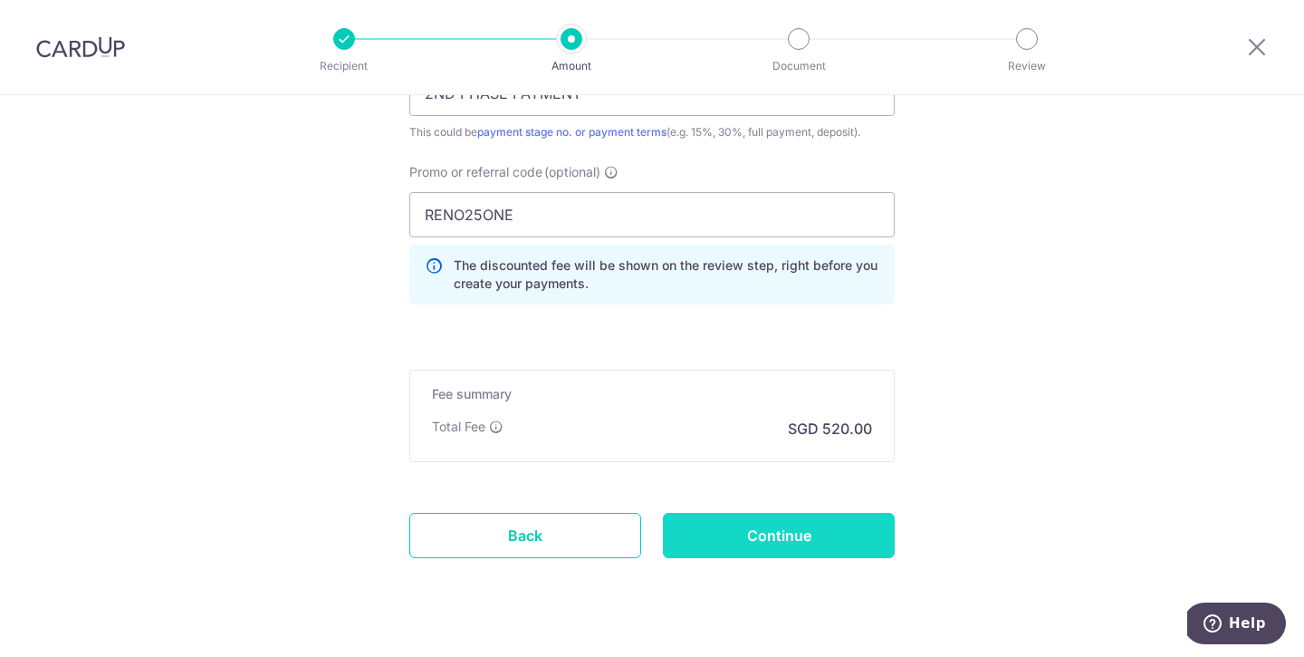
click at [811, 537] on input "Continue" at bounding box center [779, 535] width 232 height 45
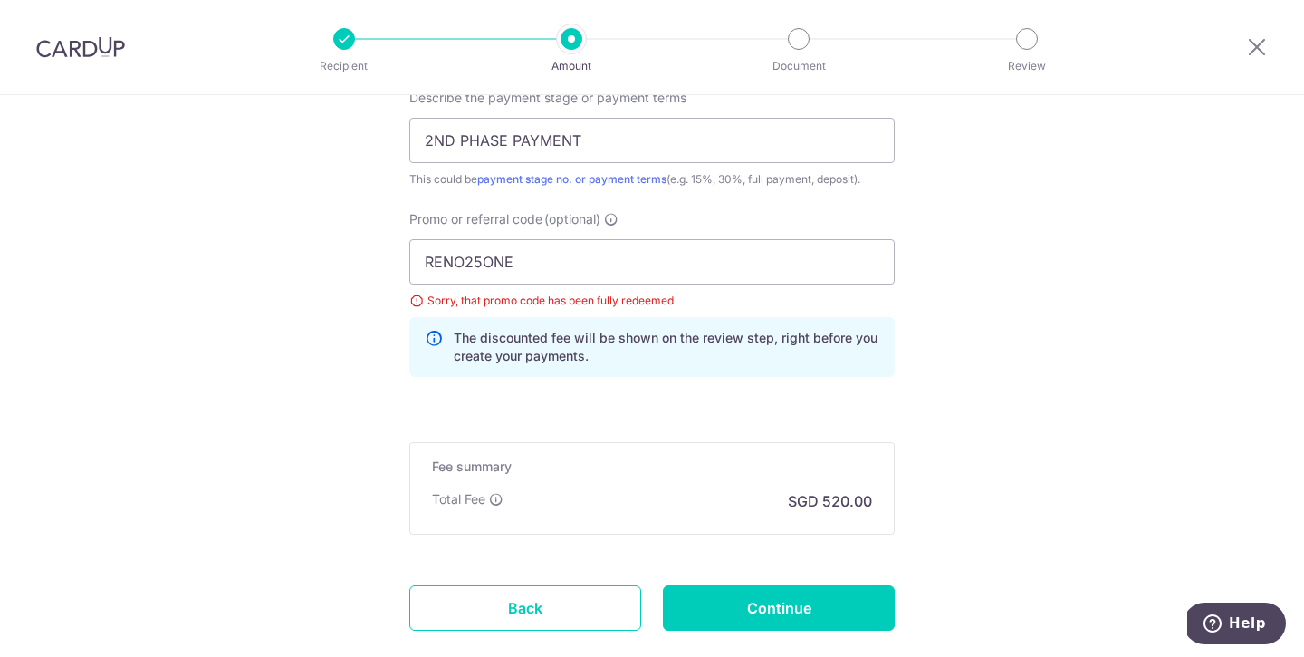
scroll to position [1286, 0]
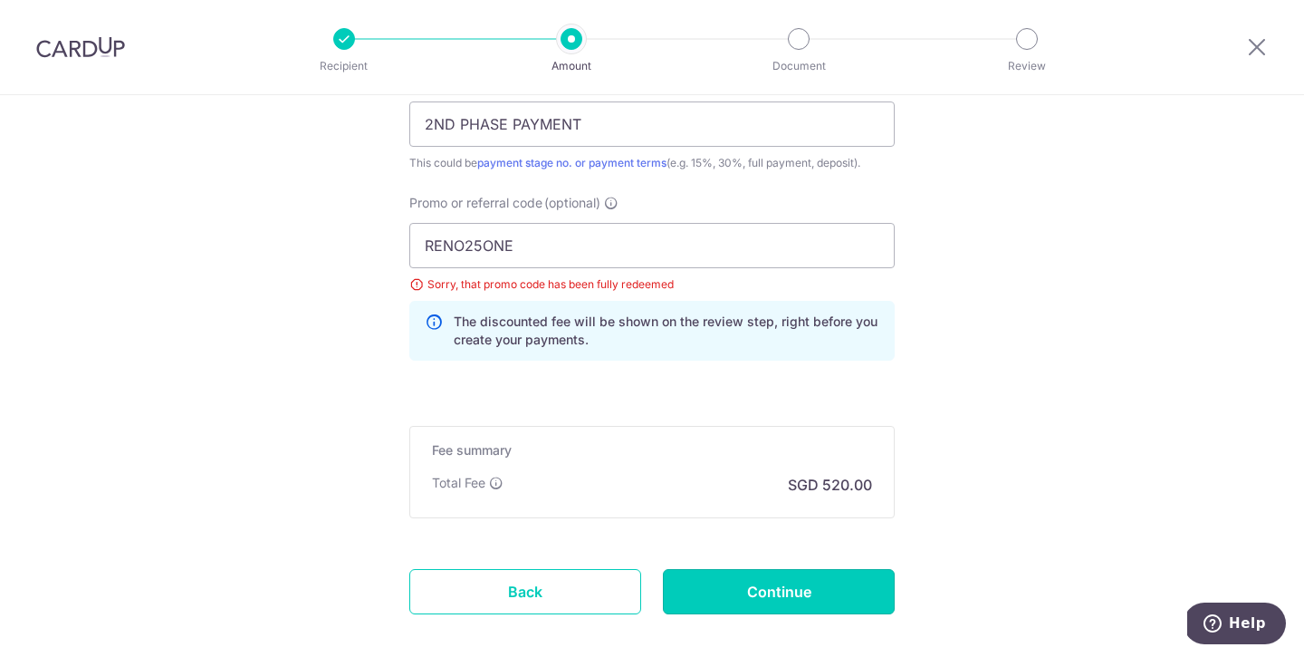
click at [792, 583] on input "Continue" at bounding box center [779, 591] width 232 height 45
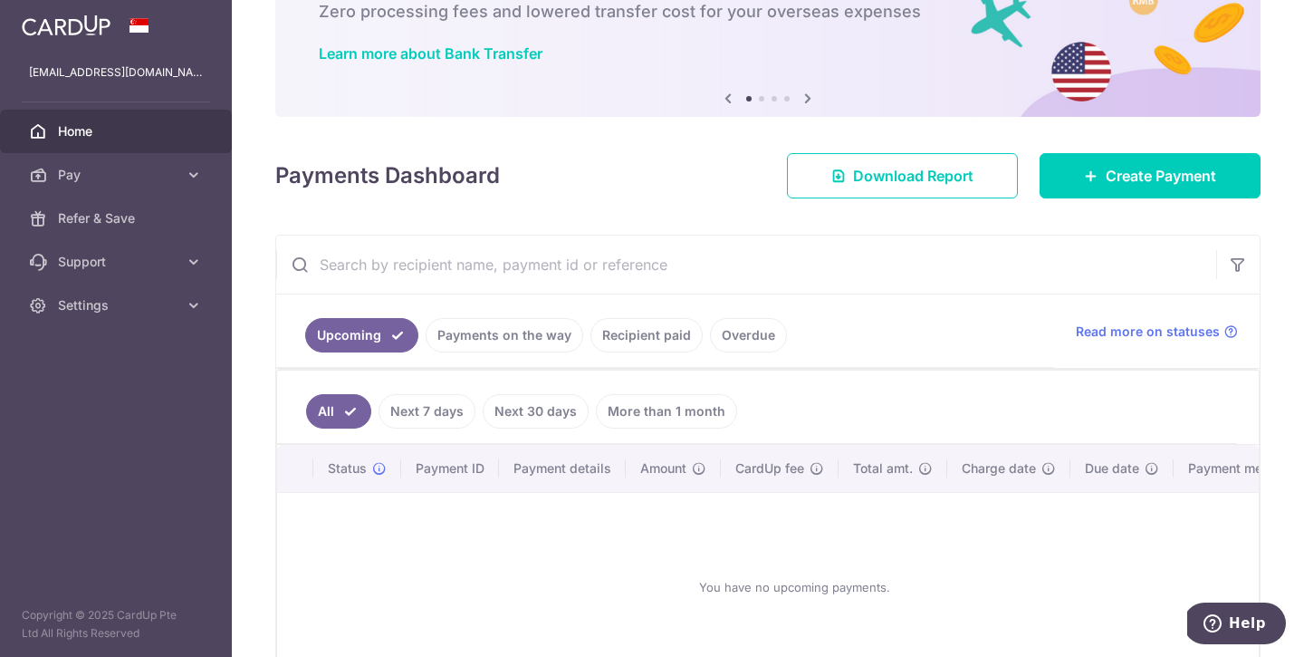
scroll to position [133, 0]
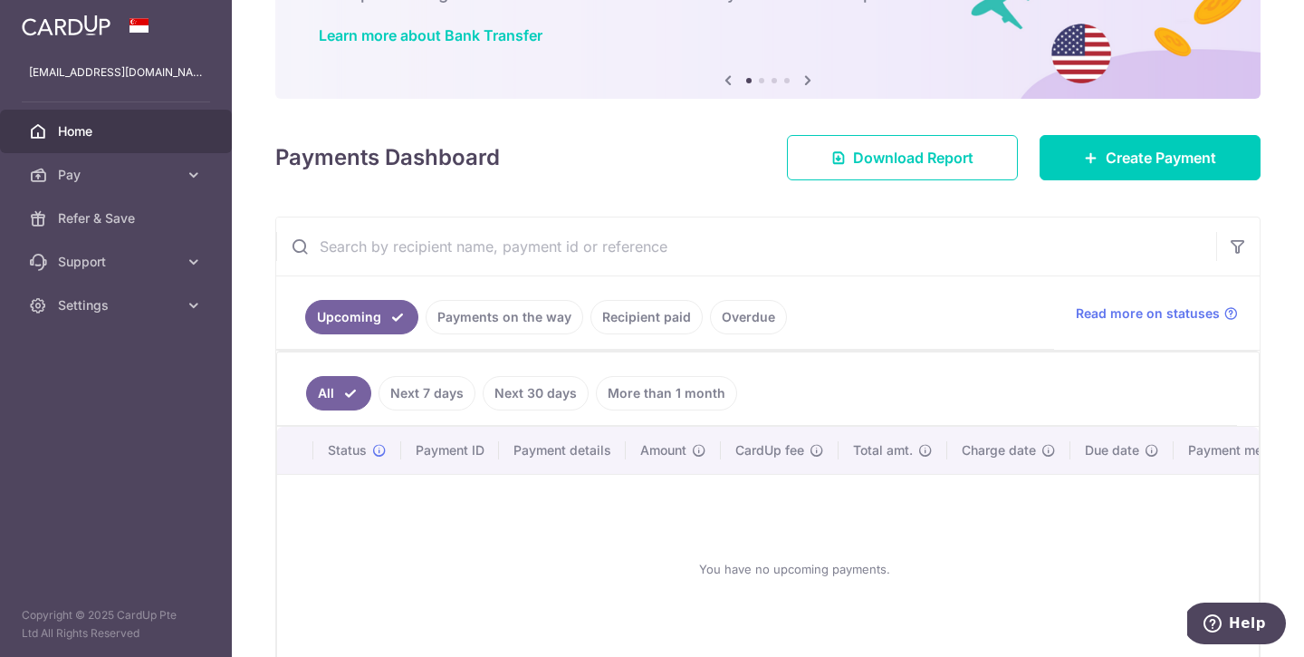
click at [642, 323] on link "Recipient paid" at bounding box center [646, 317] width 112 height 34
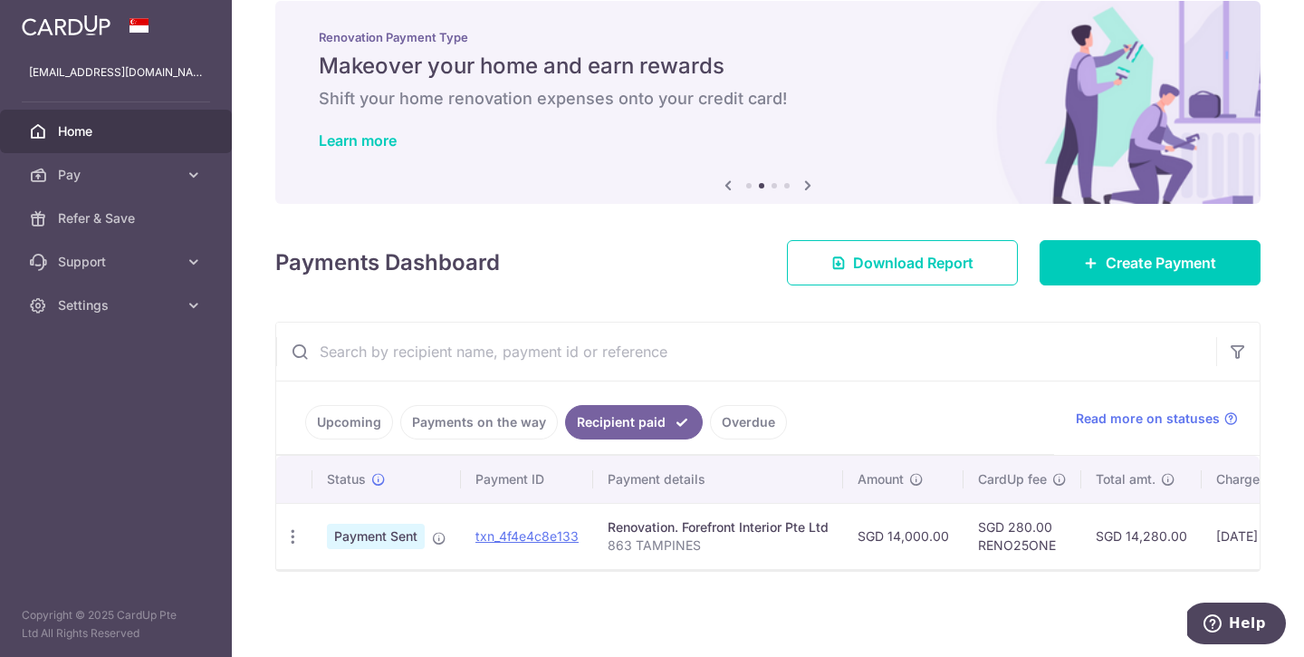
click at [469, 405] on link "Payments on the way" at bounding box center [479, 422] width 158 height 34
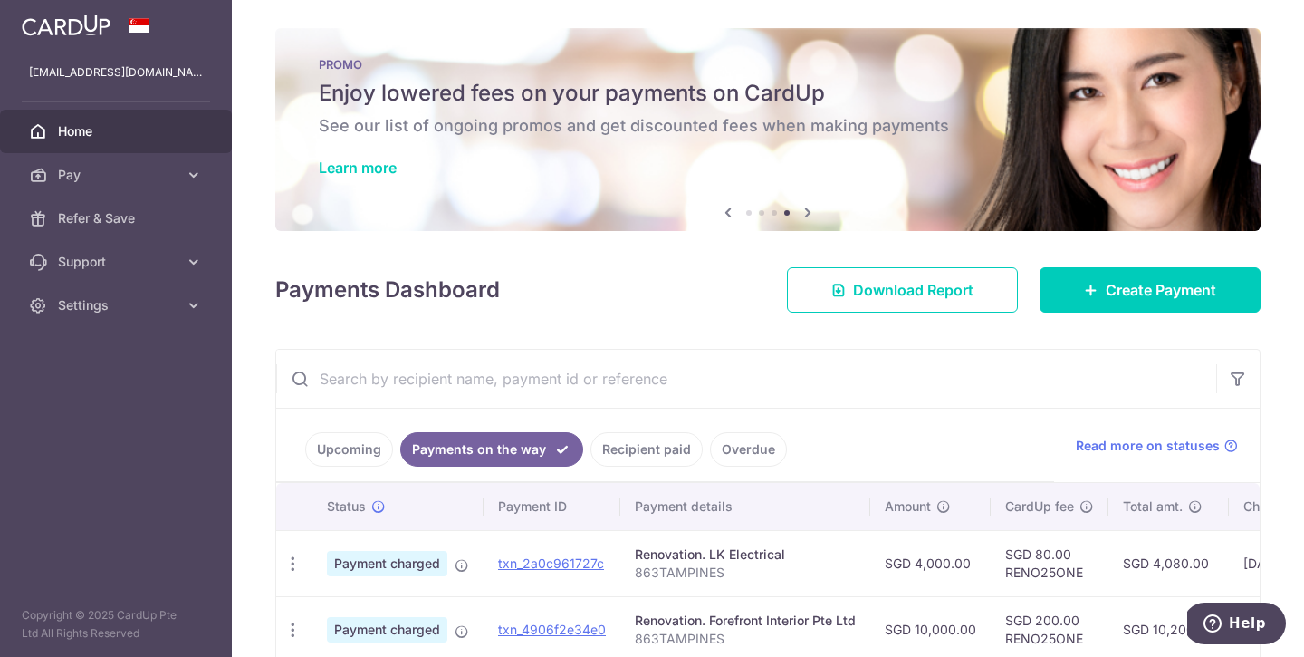
scroll to position [0, 0]
click at [362, 169] on link "Learn more" at bounding box center [358, 168] width 78 height 18
click at [1177, 291] on span "Create Payment" at bounding box center [1161, 291] width 110 height 22
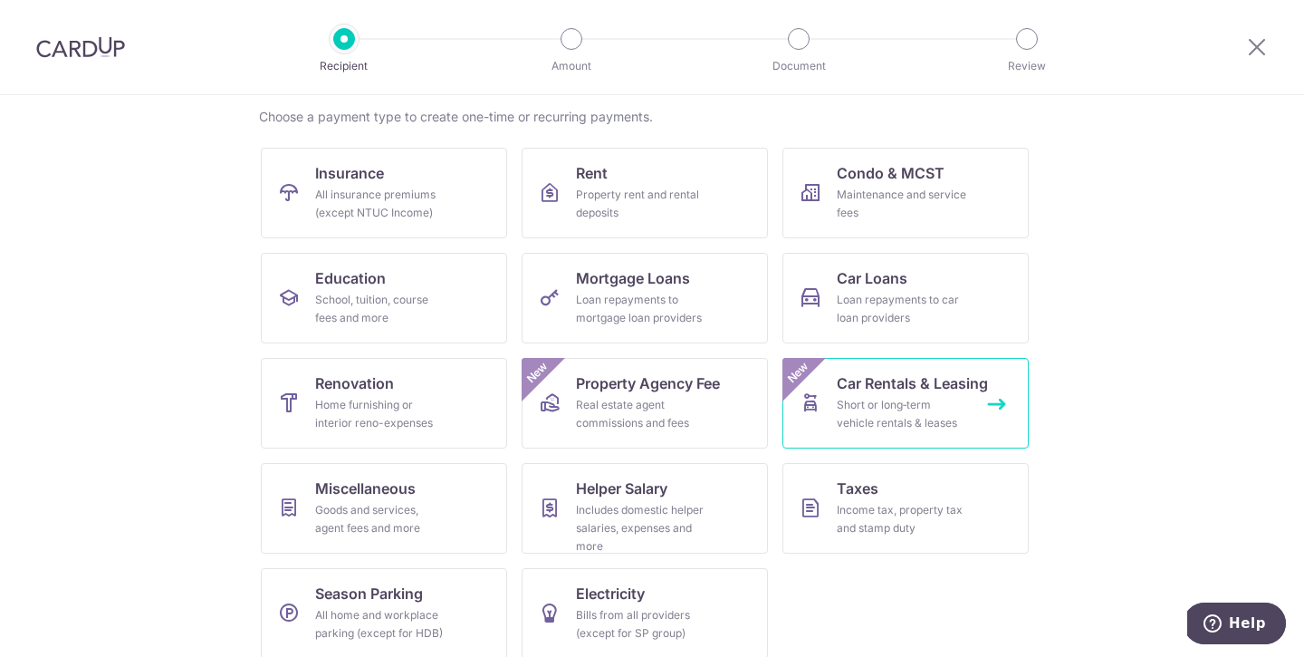
scroll to position [154, 0]
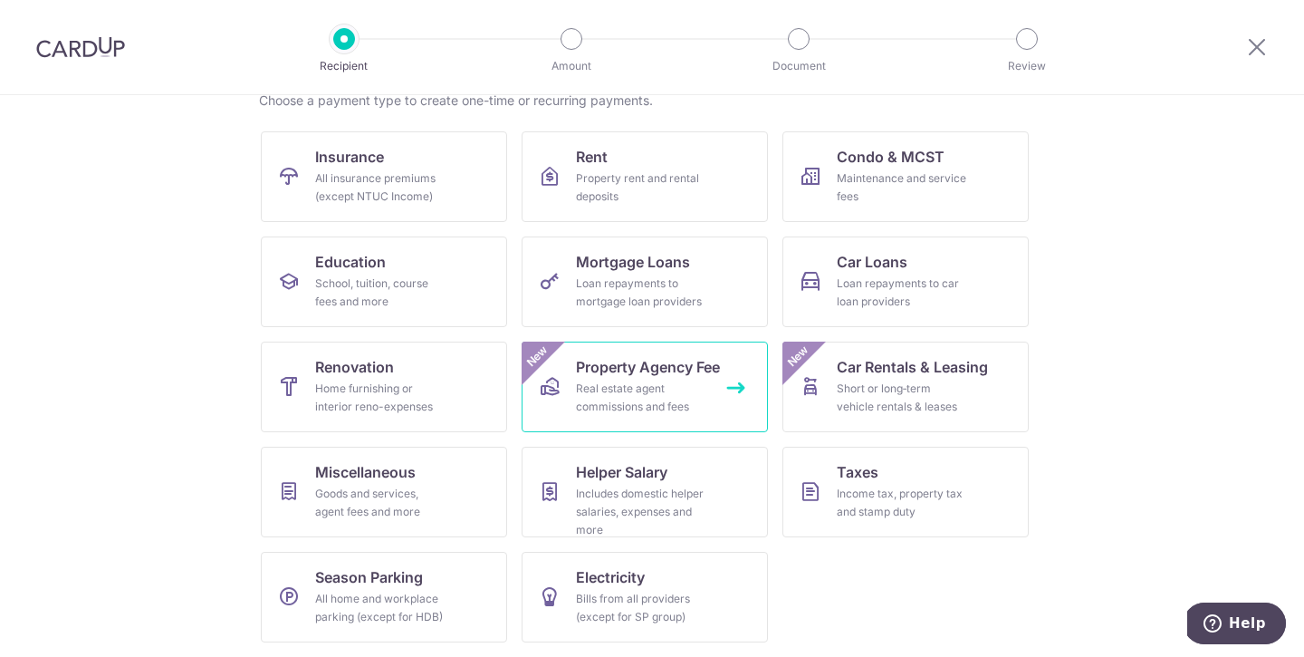
click at [685, 377] on span "Property Agency Fee" at bounding box center [648, 367] width 144 height 22
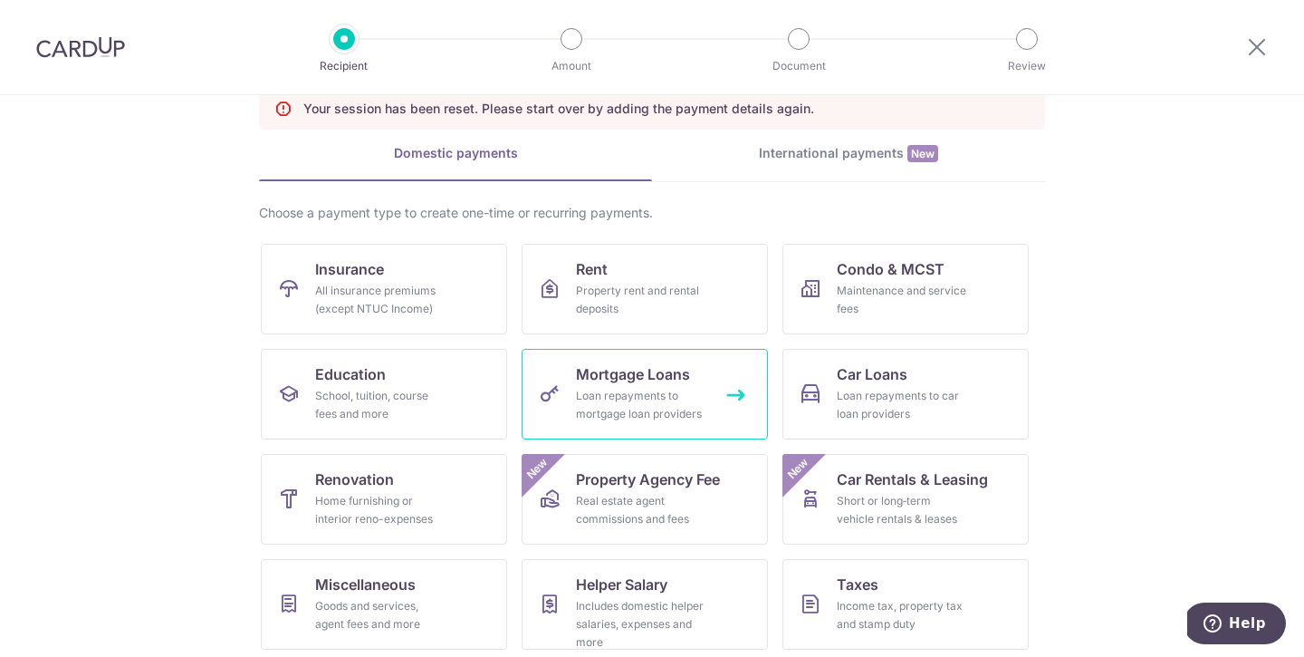
scroll to position [134, 0]
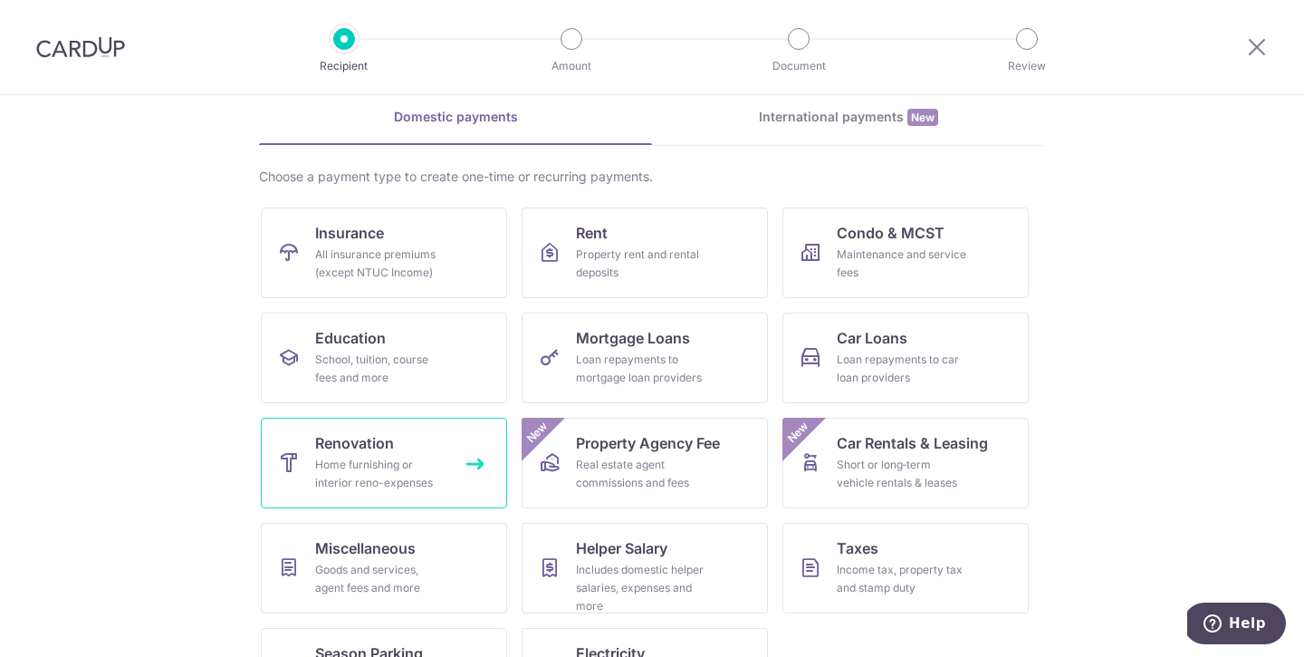
click at [400, 476] on div "Home furnishing or interior reno-expenses" at bounding box center [380, 474] width 130 height 36
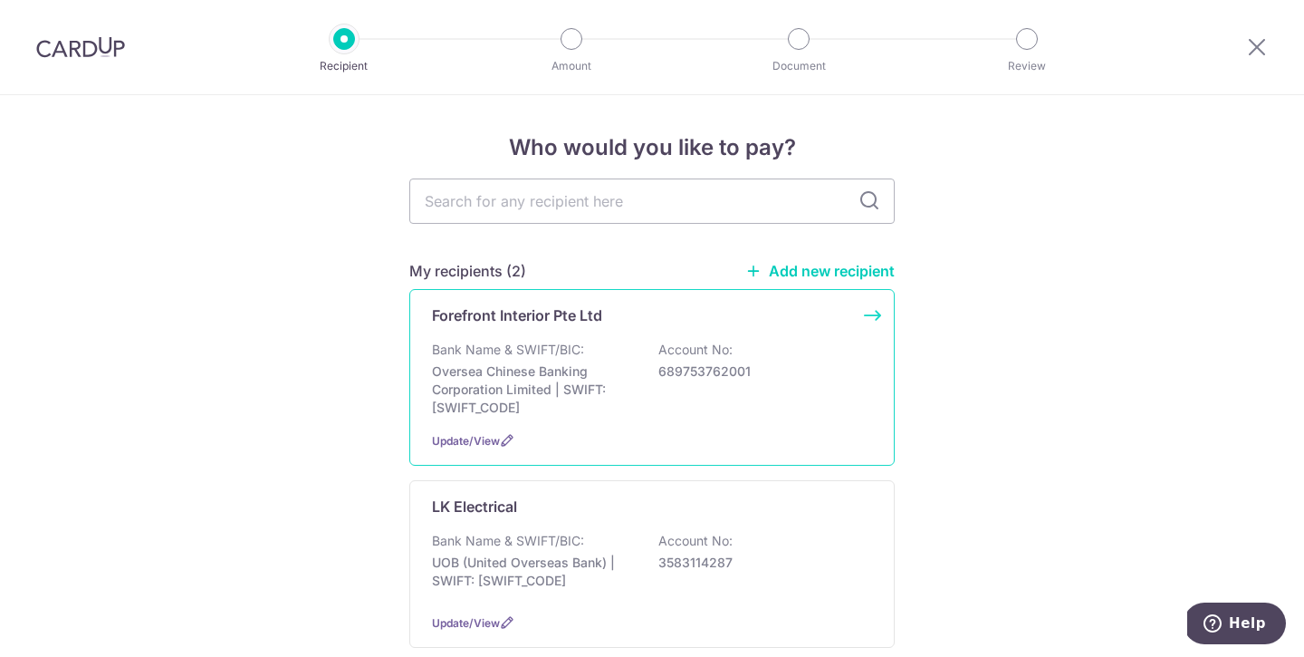
click at [581, 321] on p "Forefront Interior Pte Ltd" at bounding box center [517, 315] width 170 height 22
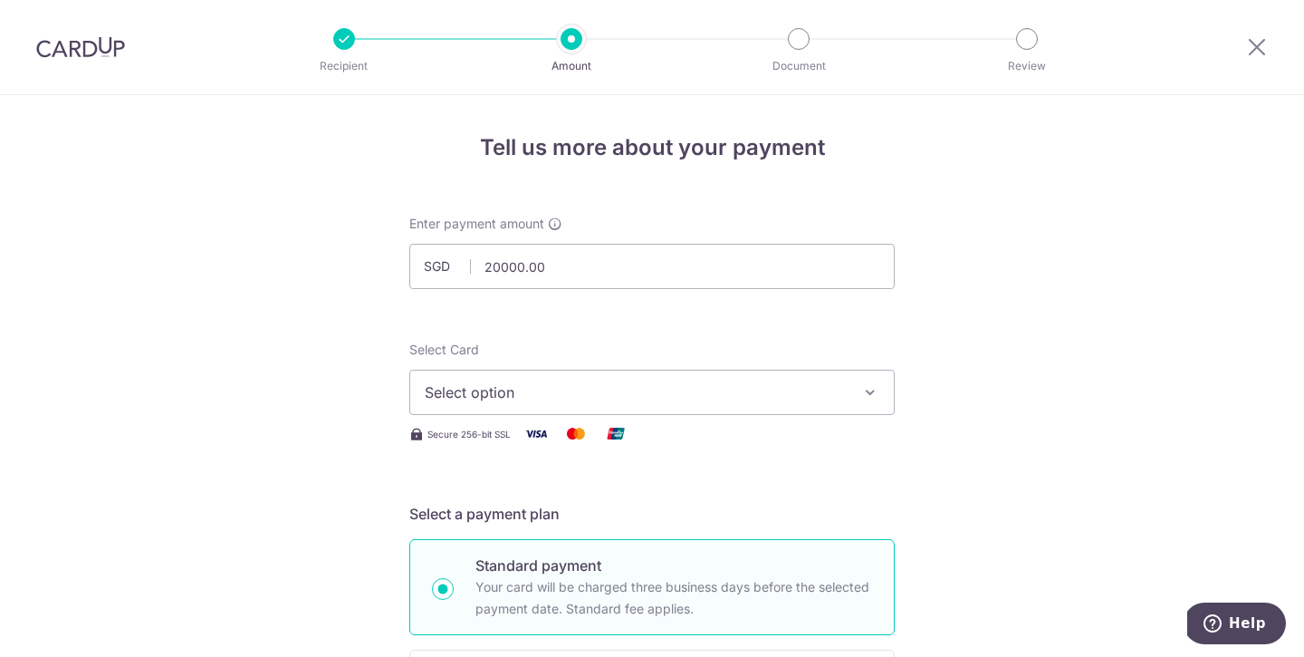
type input "20,000.00"
click at [622, 400] on span "Select option" at bounding box center [636, 392] width 422 height 22
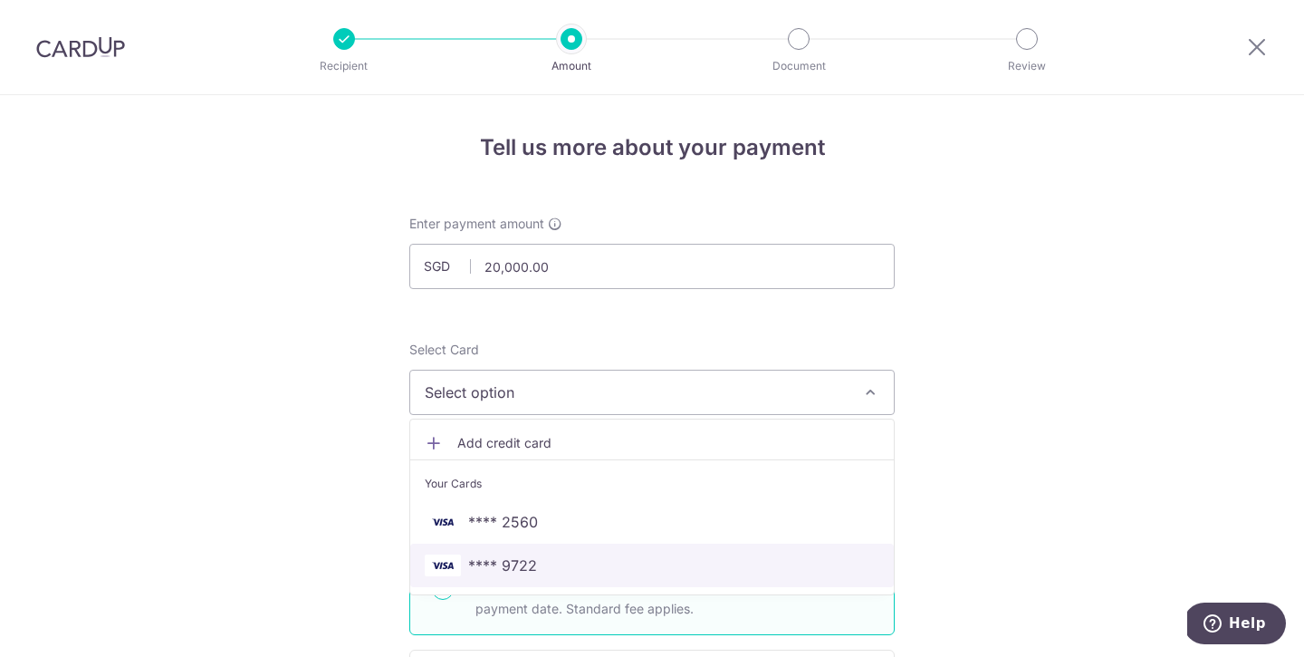
click at [514, 557] on span "**** 9722" at bounding box center [502, 565] width 69 height 22
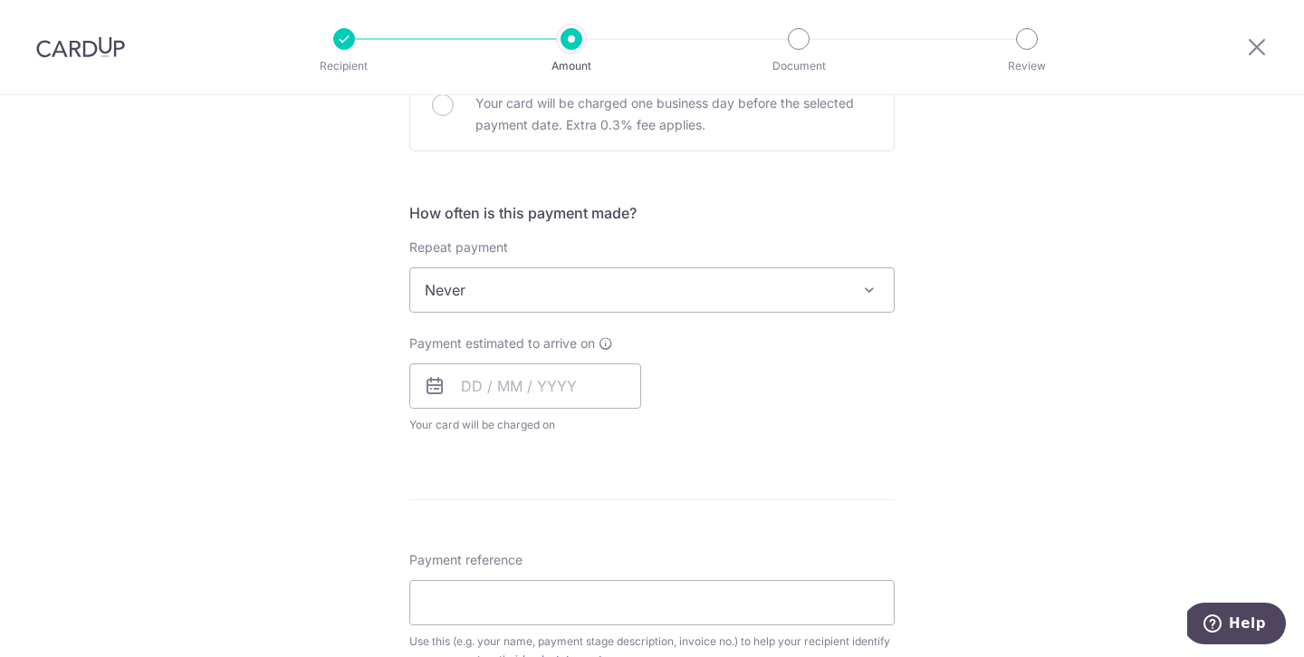
scroll to position [574, 0]
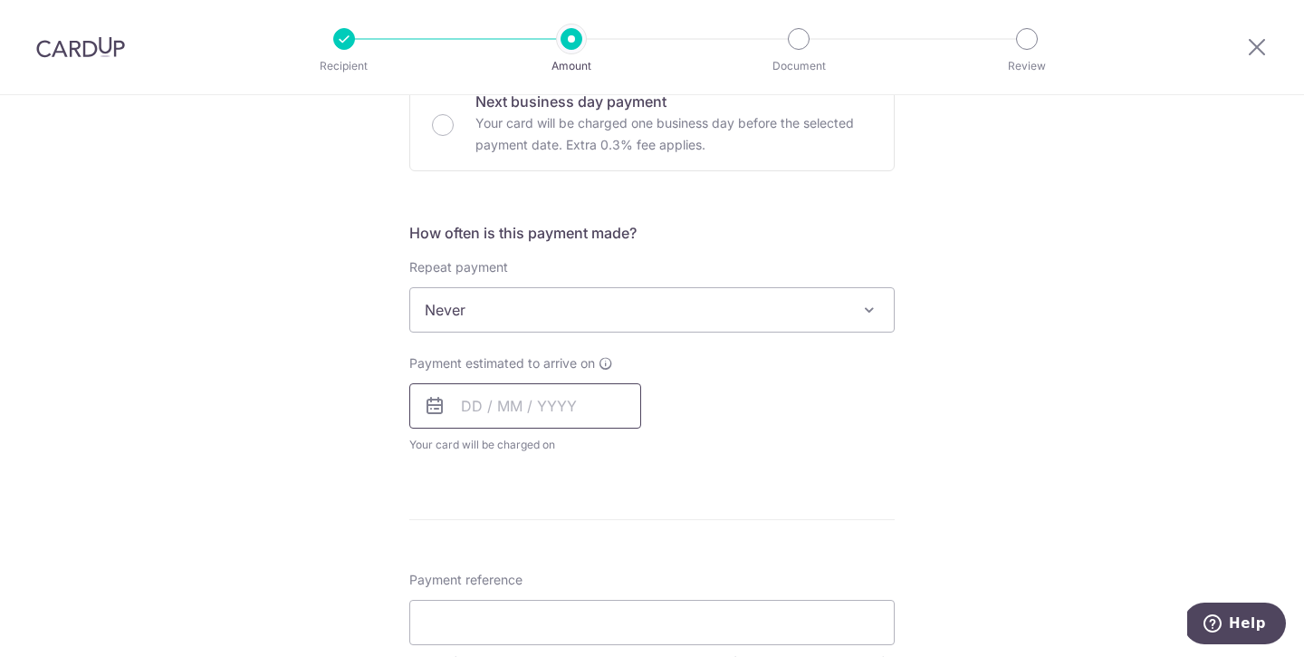
click at [593, 409] on input "text" at bounding box center [525, 405] width 232 height 45
drag, startPoint x: 474, startPoint y: 601, endPoint x: 872, endPoint y: 491, distance: 413.5
click at [474, 601] on link "13" at bounding box center [482, 606] width 29 height 29
type input "[DATE]"
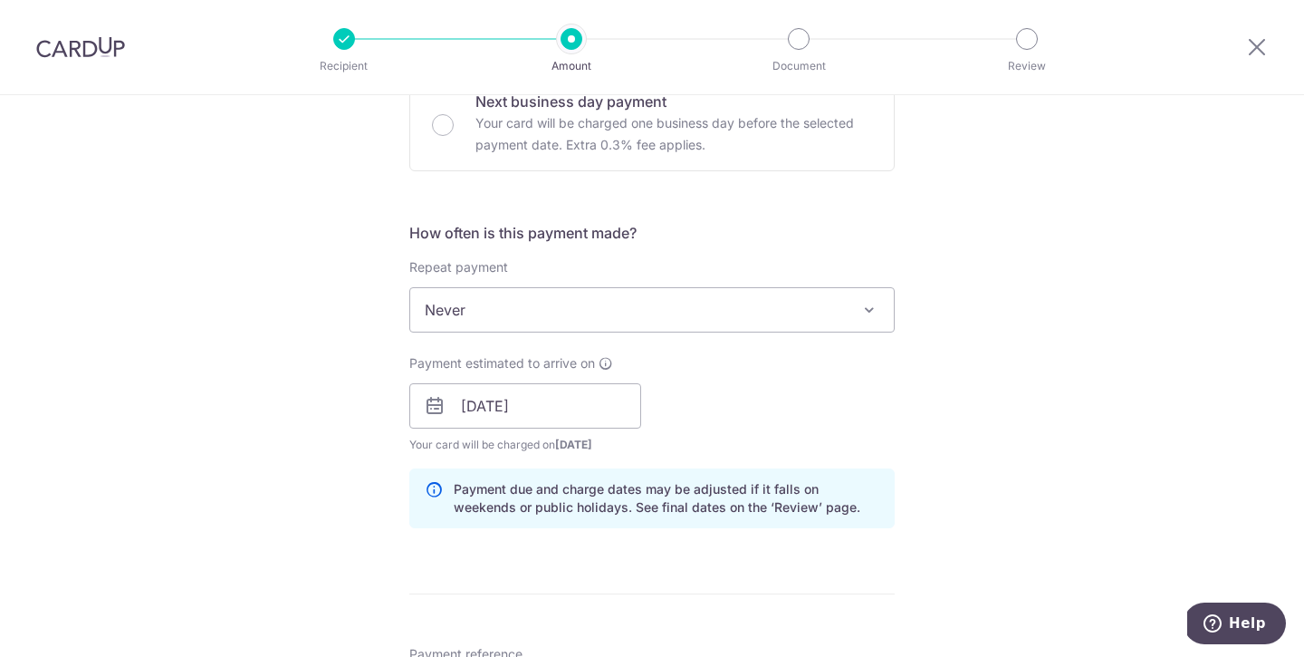
click at [944, 435] on div "Tell us more about your payment Enter payment amount SGD 20,000.00 20000.00 Sel…" at bounding box center [652, 438] width 1304 height 1834
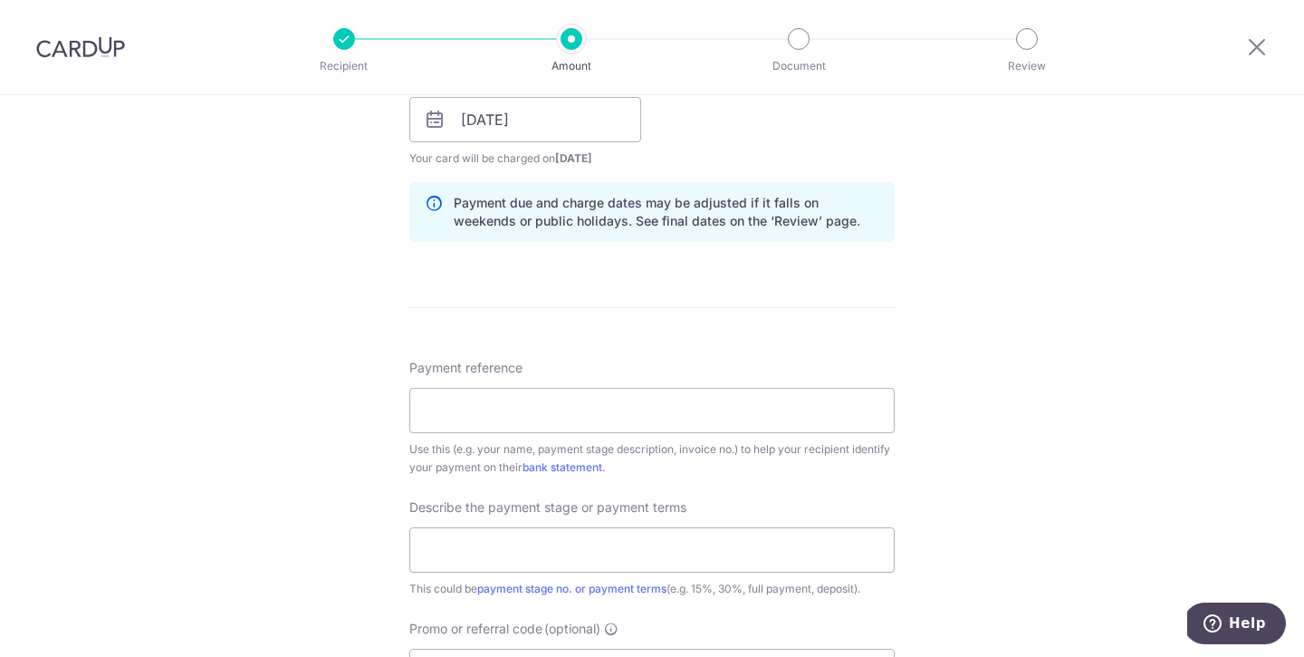
scroll to position [865, 0]
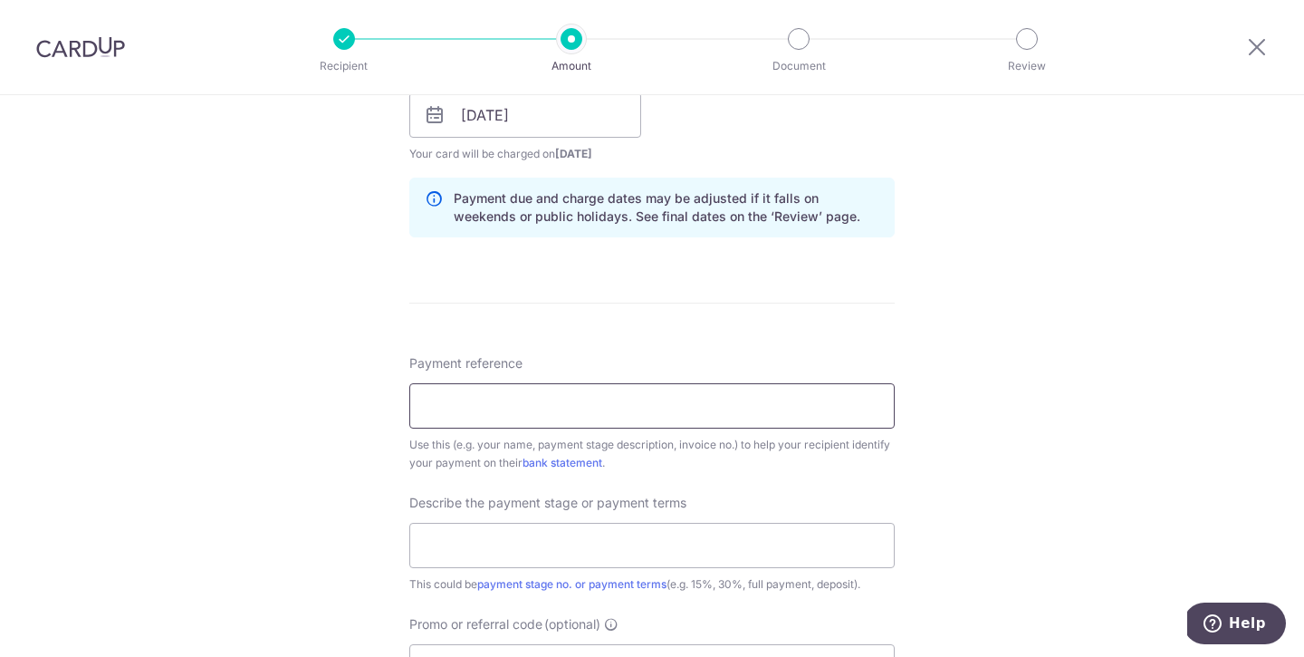
click at [762, 417] on input "Payment reference" at bounding box center [651, 405] width 485 height 45
type input "863TAMPINES"
click at [542, 544] on input "text" at bounding box center [651, 545] width 485 height 45
type input "2ND PHASE PAYMENT"
click at [1108, 520] on div "Tell us more about your payment Enter payment amount SGD 20,000.00 20000.00 Sel…" at bounding box center [652, 147] width 1304 height 1834
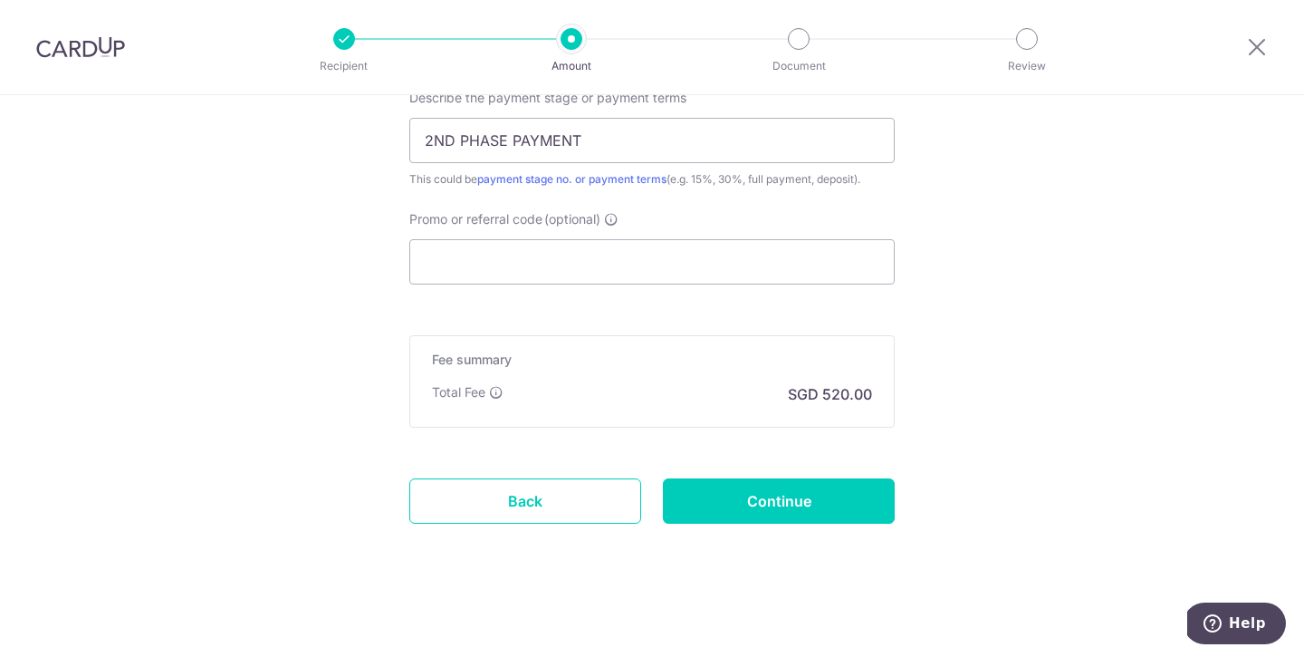
scroll to position [1272, 0]
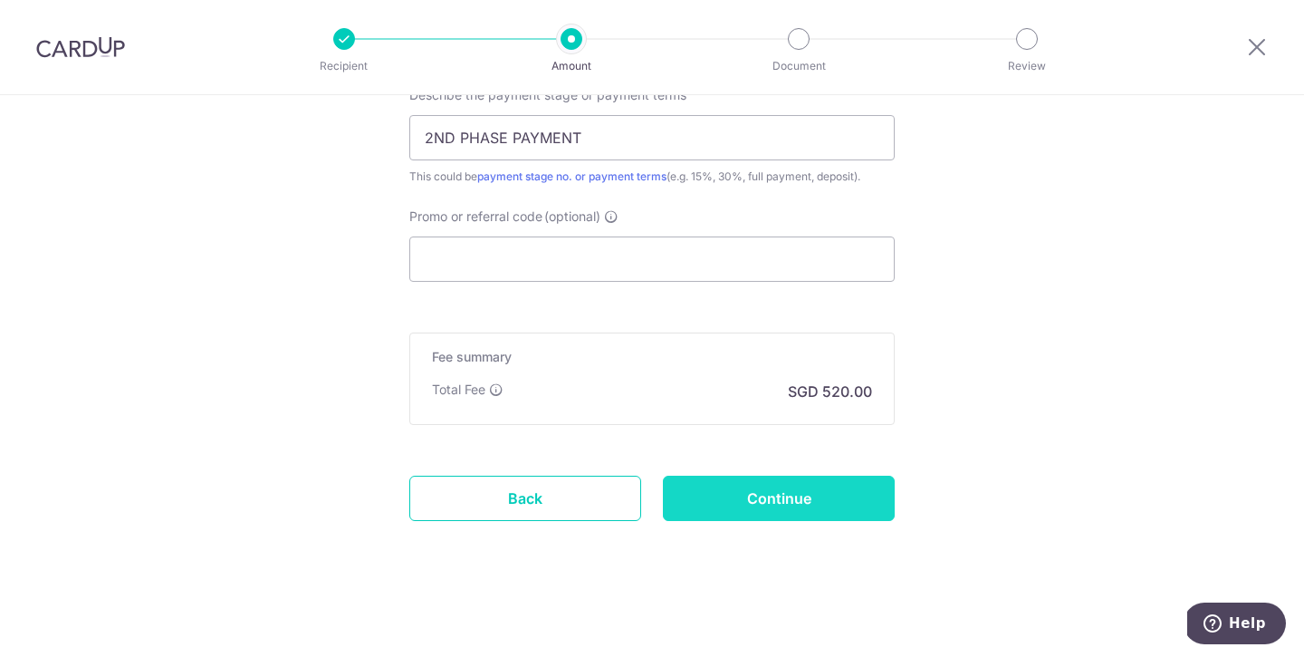
click at [795, 483] on input "Continue" at bounding box center [779, 497] width 232 height 45
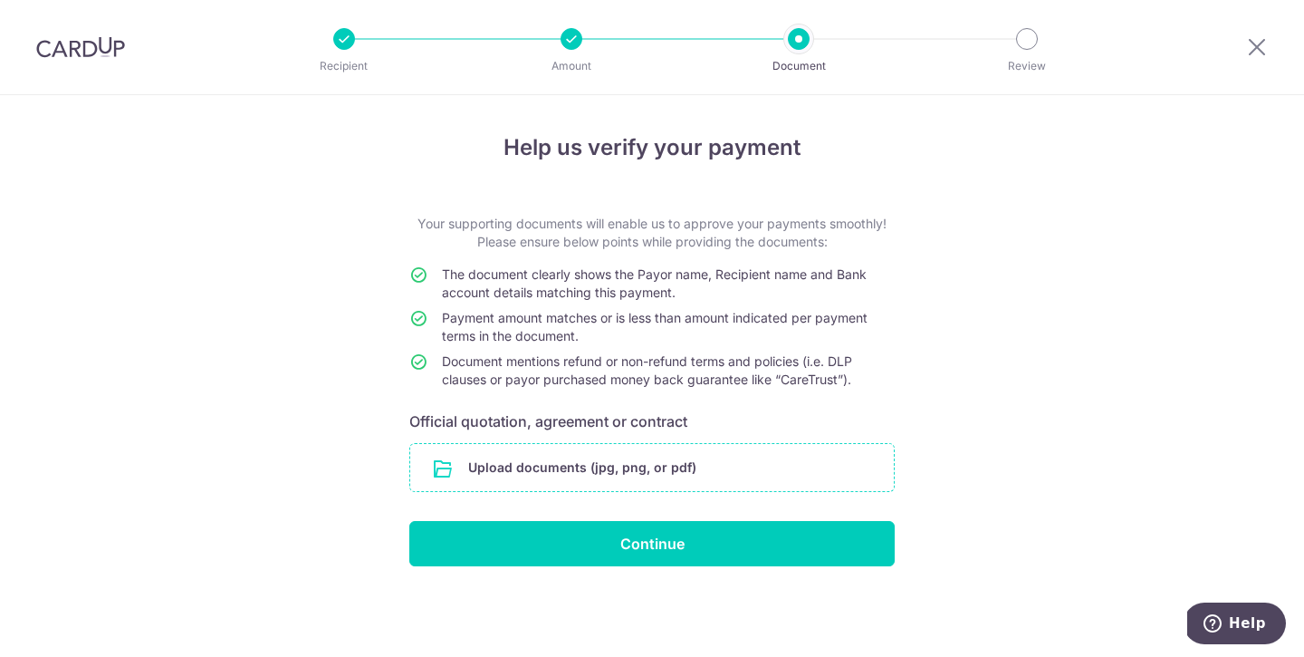
click at [638, 458] on input "file" at bounding box center [652, 467] width 484 height 47
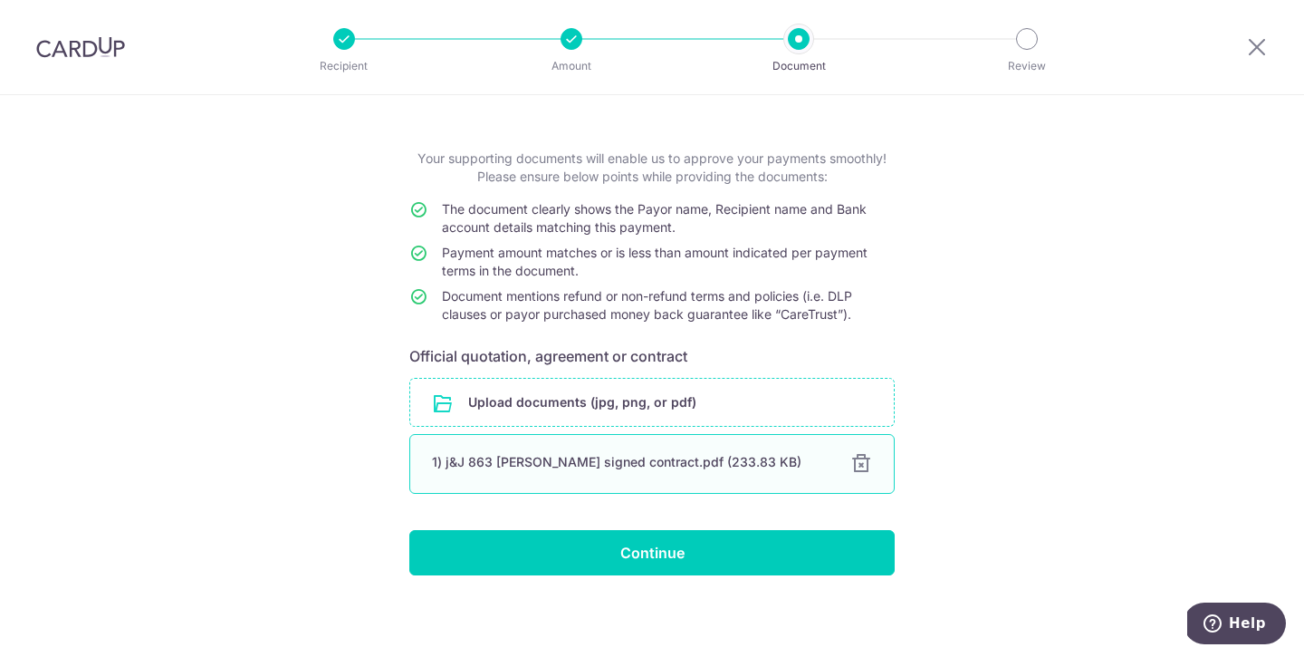
scroll to position [69, 0]
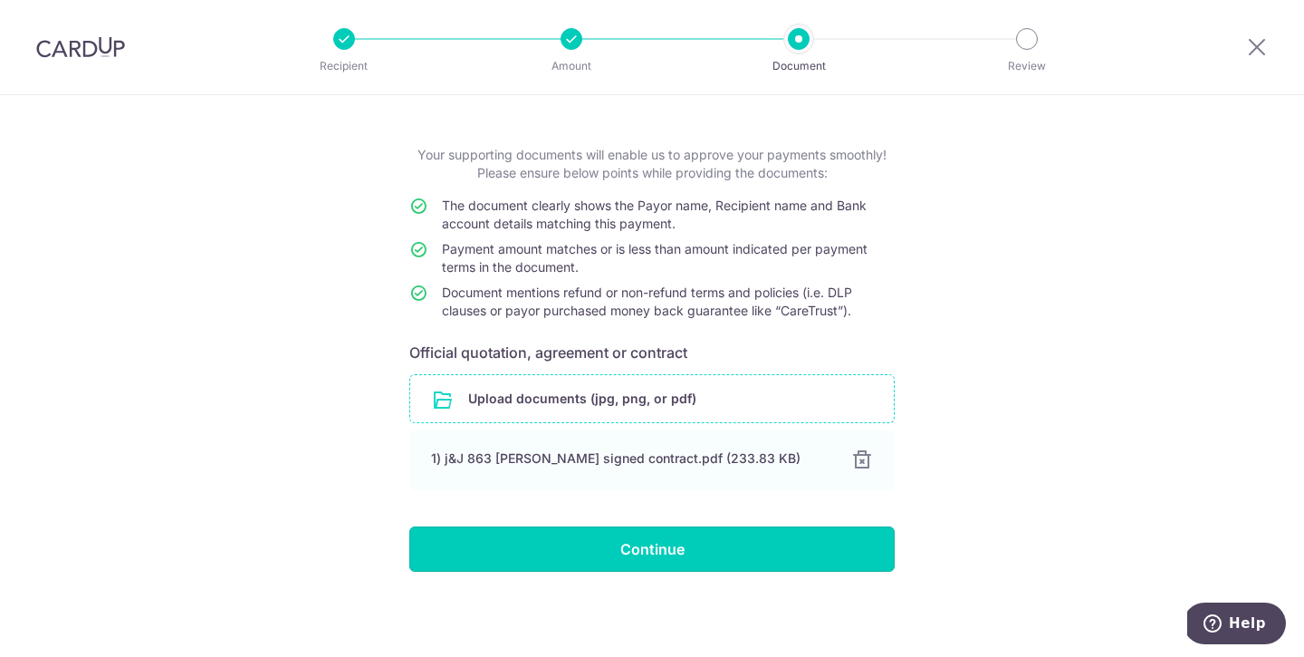
click at [646, 537] on input "Continue" at bounding box center [651, 548] width 485 height 45
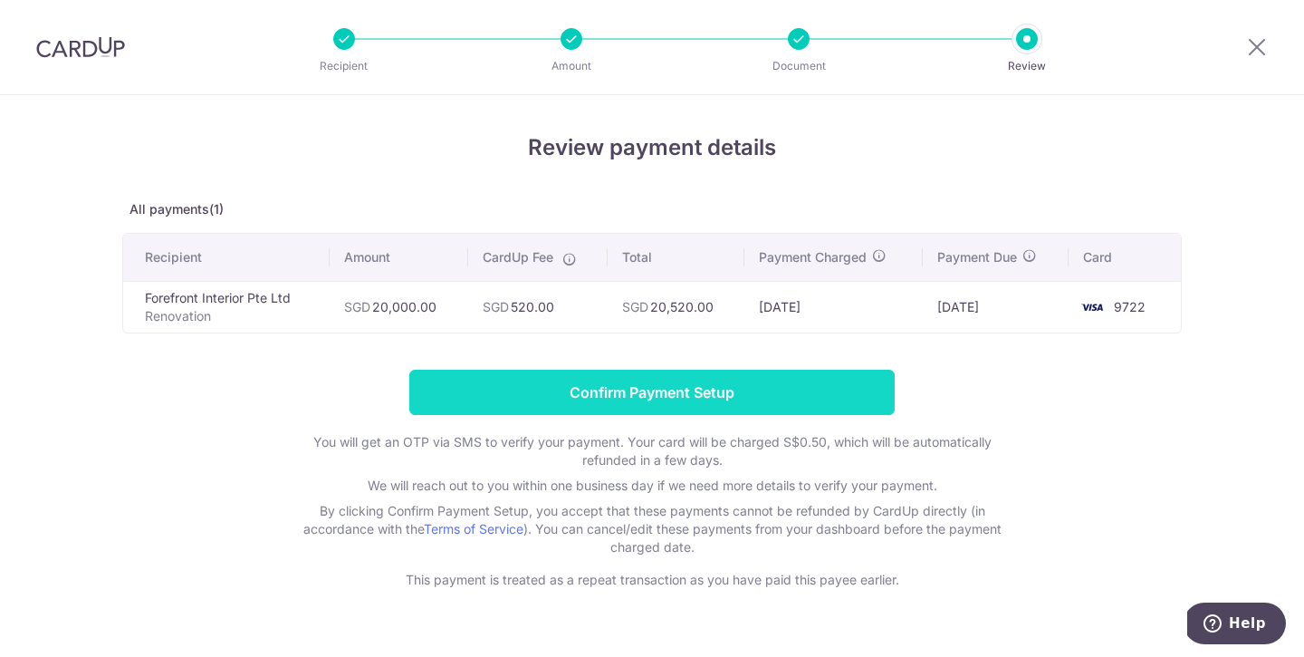
click at [792, 387] on input "Confirm Payment Setup" at bounding box center [651, 391] width 485 height 45
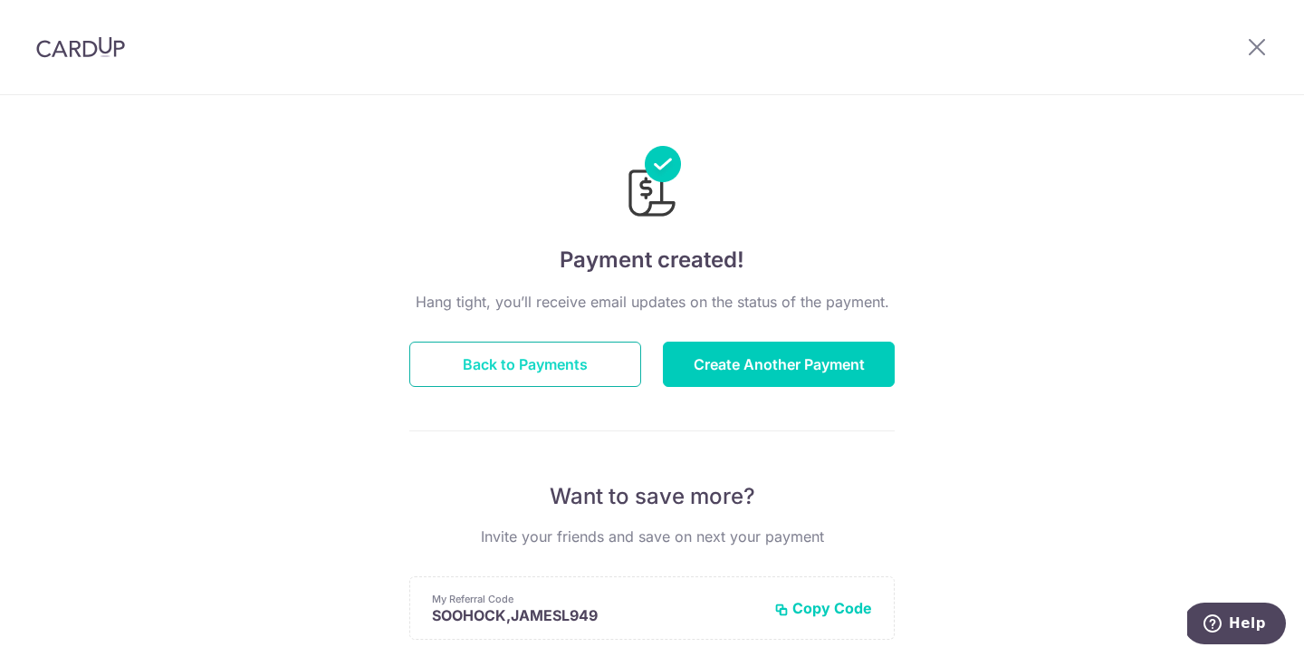
click at [548, 360] on button "Back to Payments" at bounding box center [525, 363] width 232 height 45
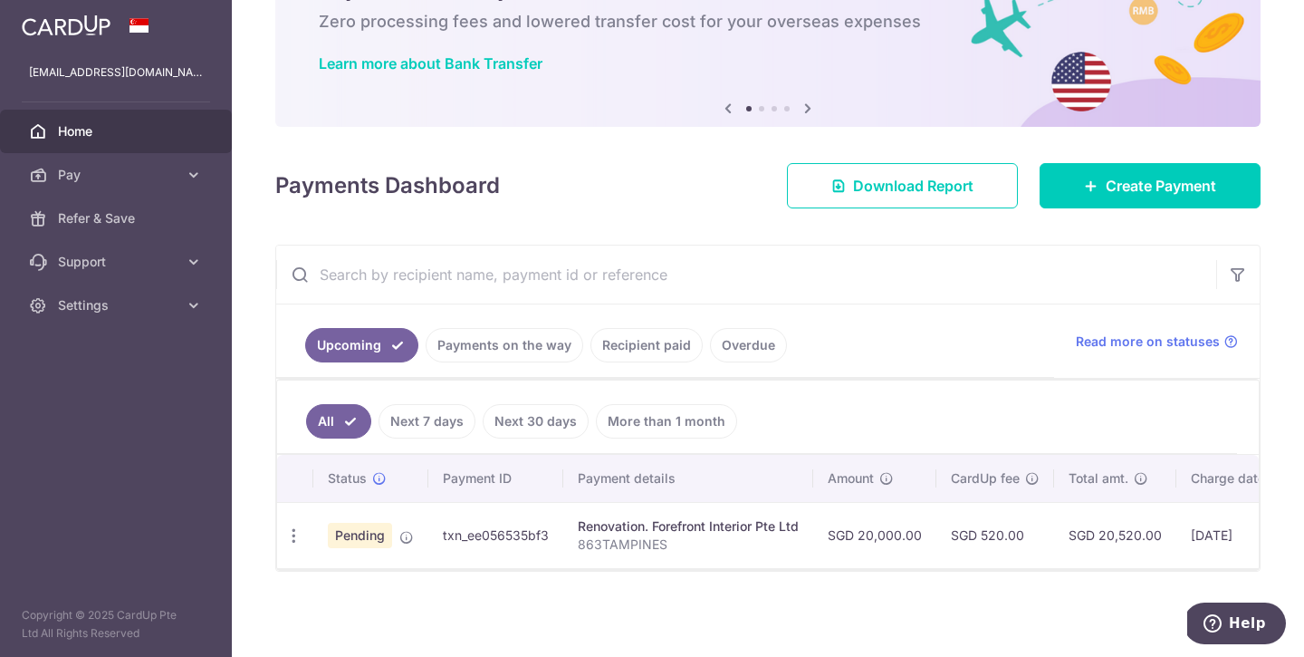
scroll to position [115, 0]
click at [511, 334] on link "Payments on the way" at bounding box center [505, 345] width 158 height 34
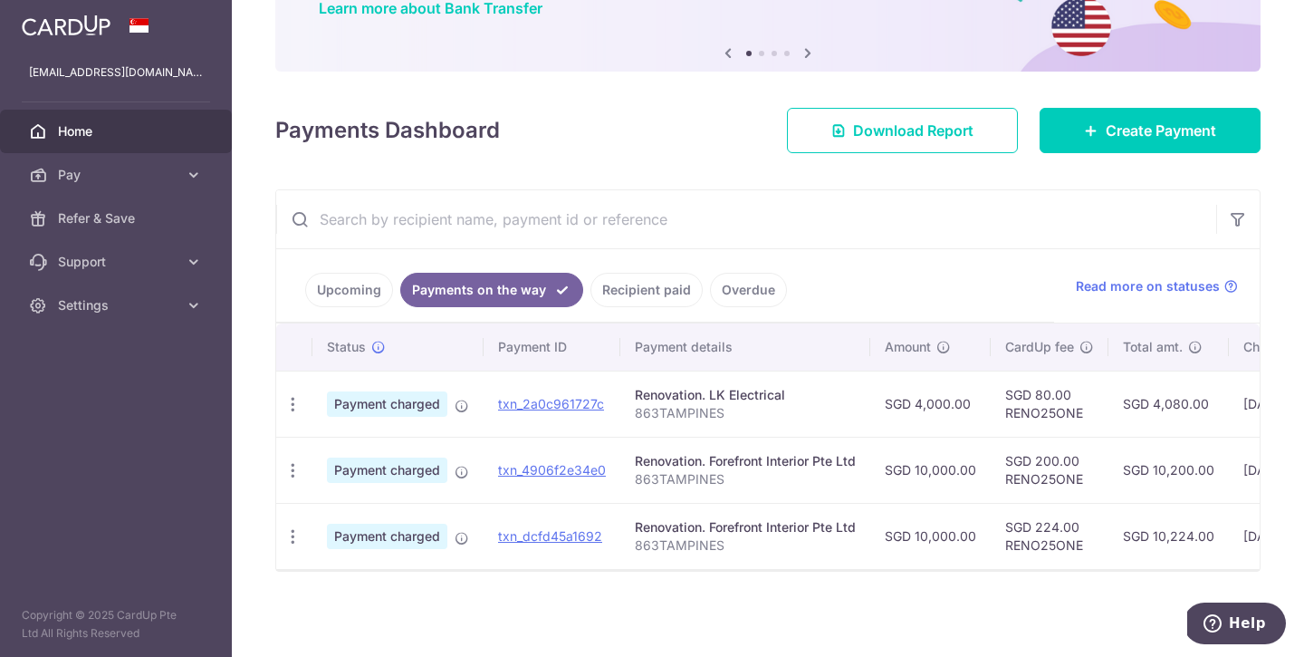
scroll to position [170, 0]
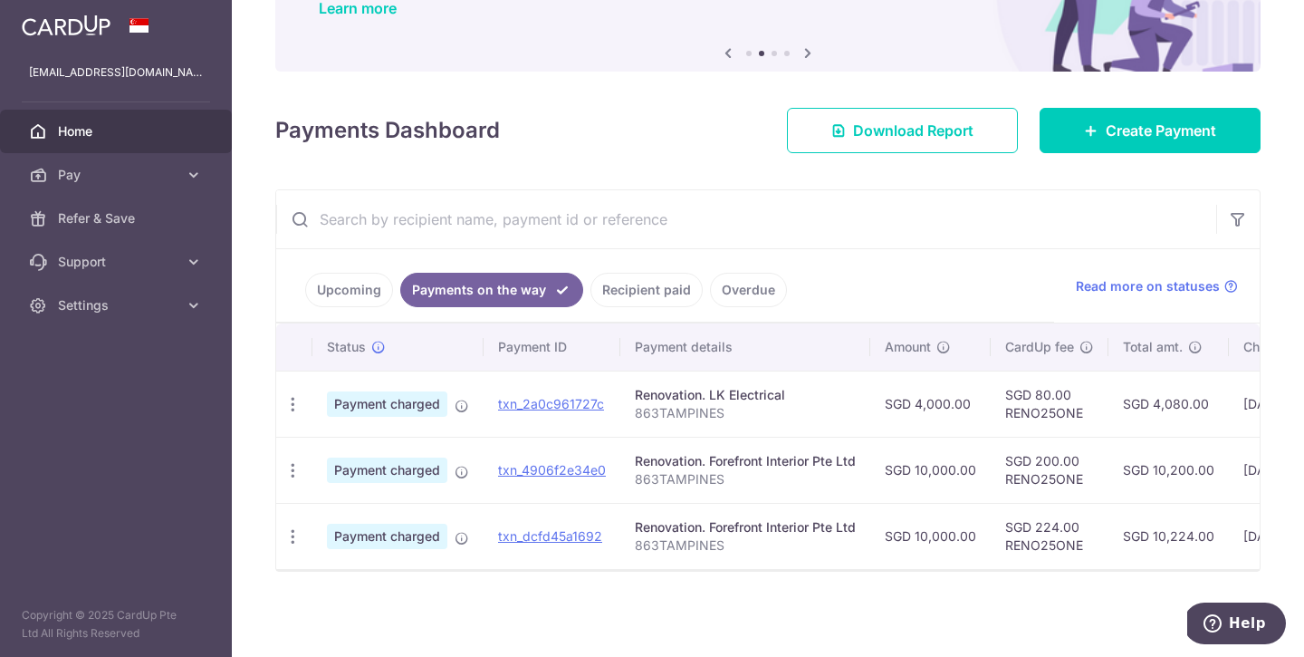
click at [659, 287] on link "Recipient paid" at bounding box center [646, 290] width 112 height 34
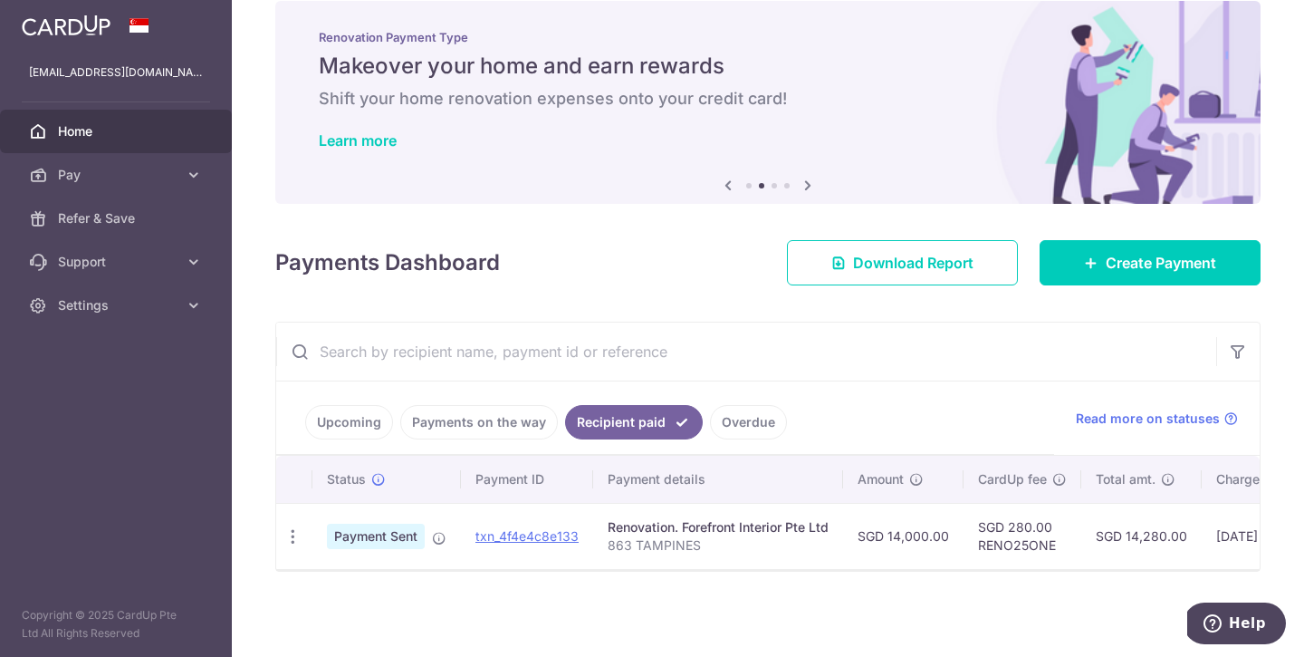
scroll to position [38, 0]
click at [487, 417] on link "Payments on the way" at bounding box center [479, 422] width 158 height 34
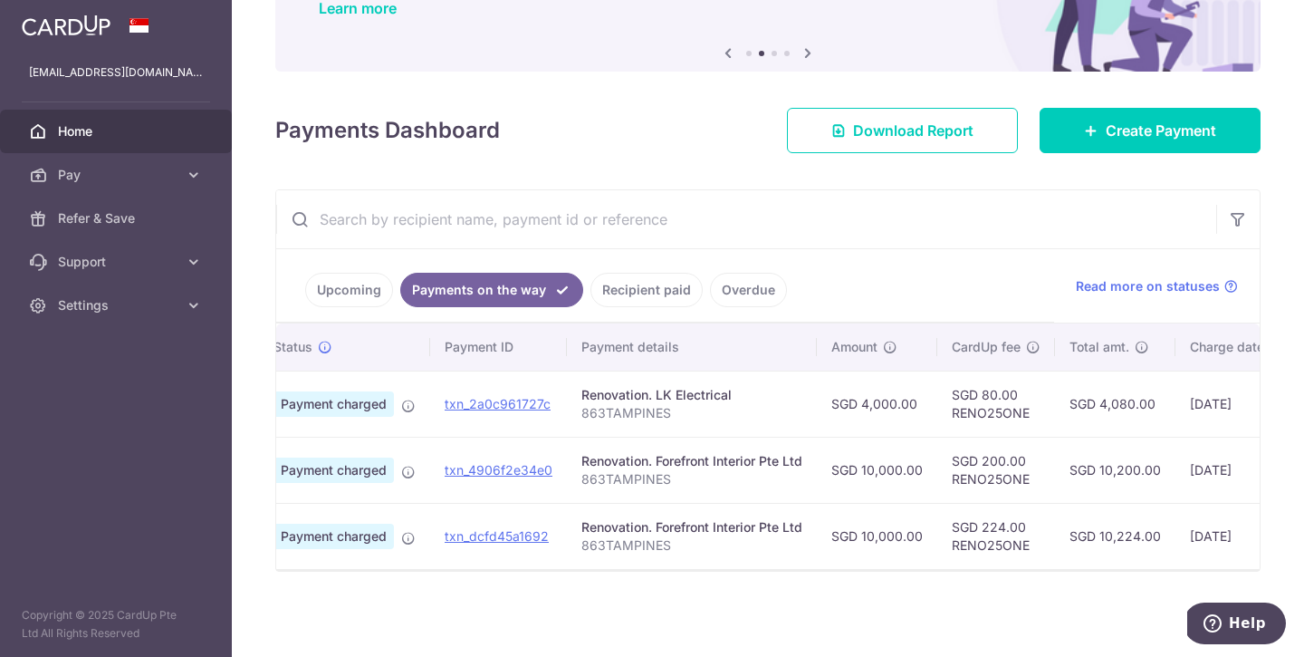
scroll to position [0, 54]
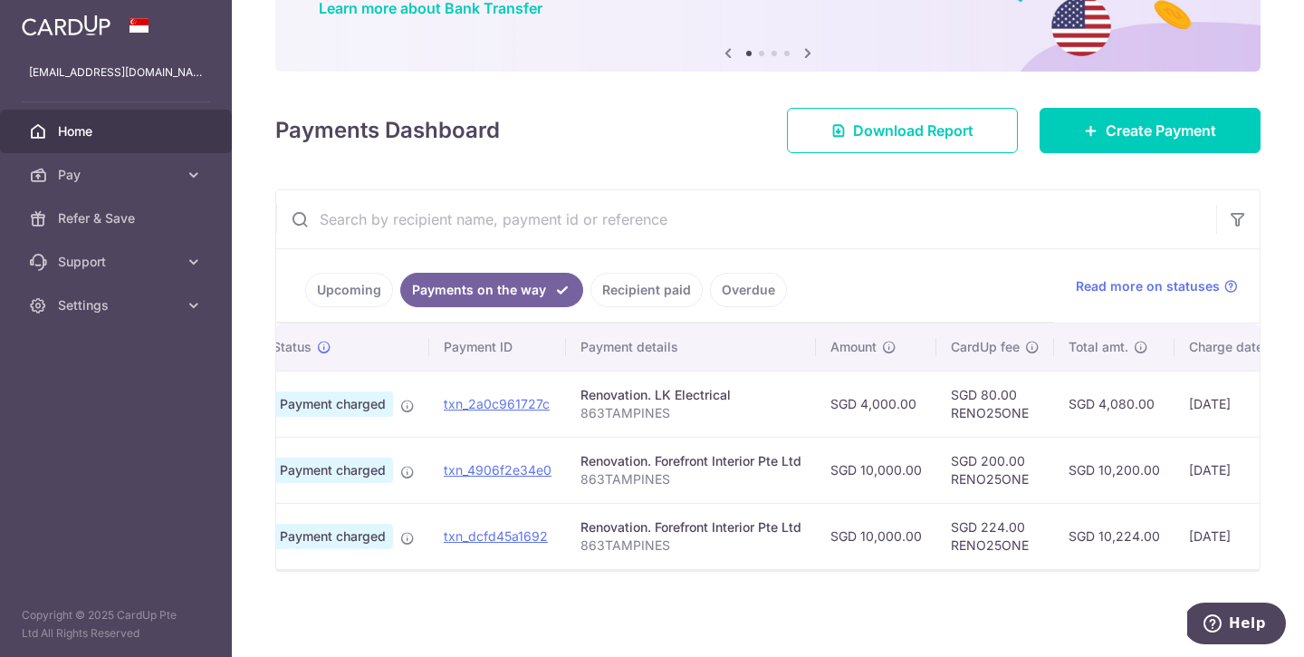
click at [331, 273] on link "Upcoming" at bounding box center [349, 290] width 88 height 34
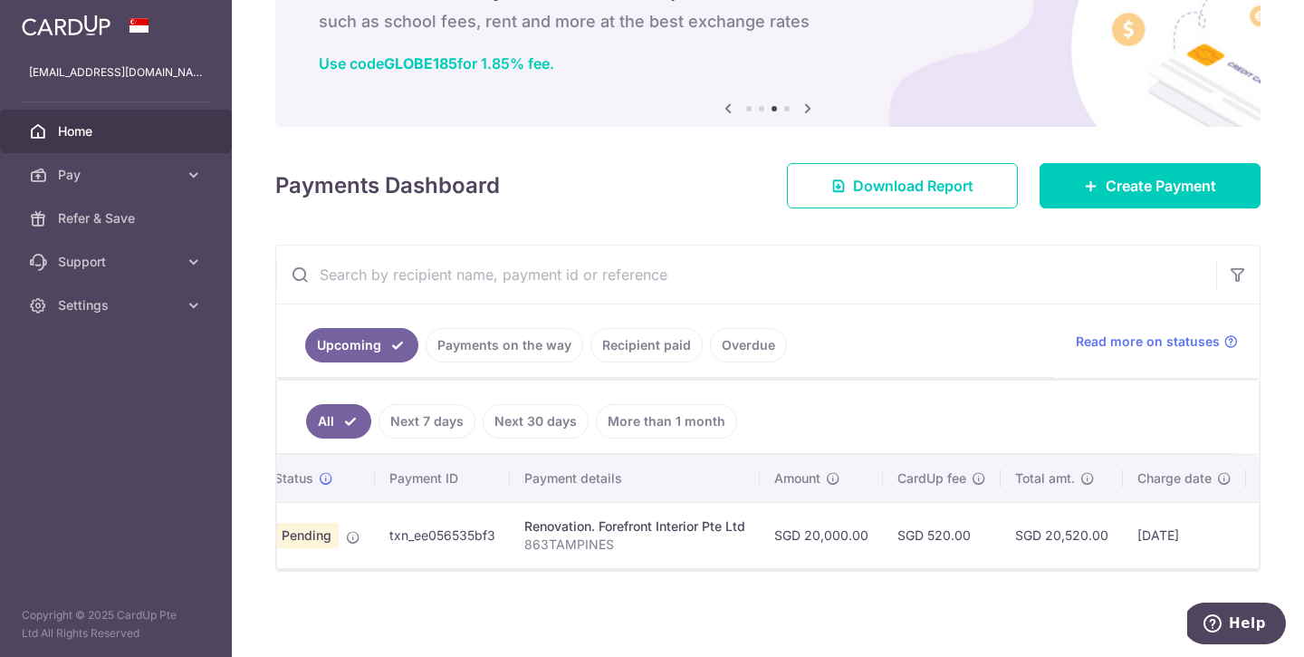
scroll to position [0, 0]
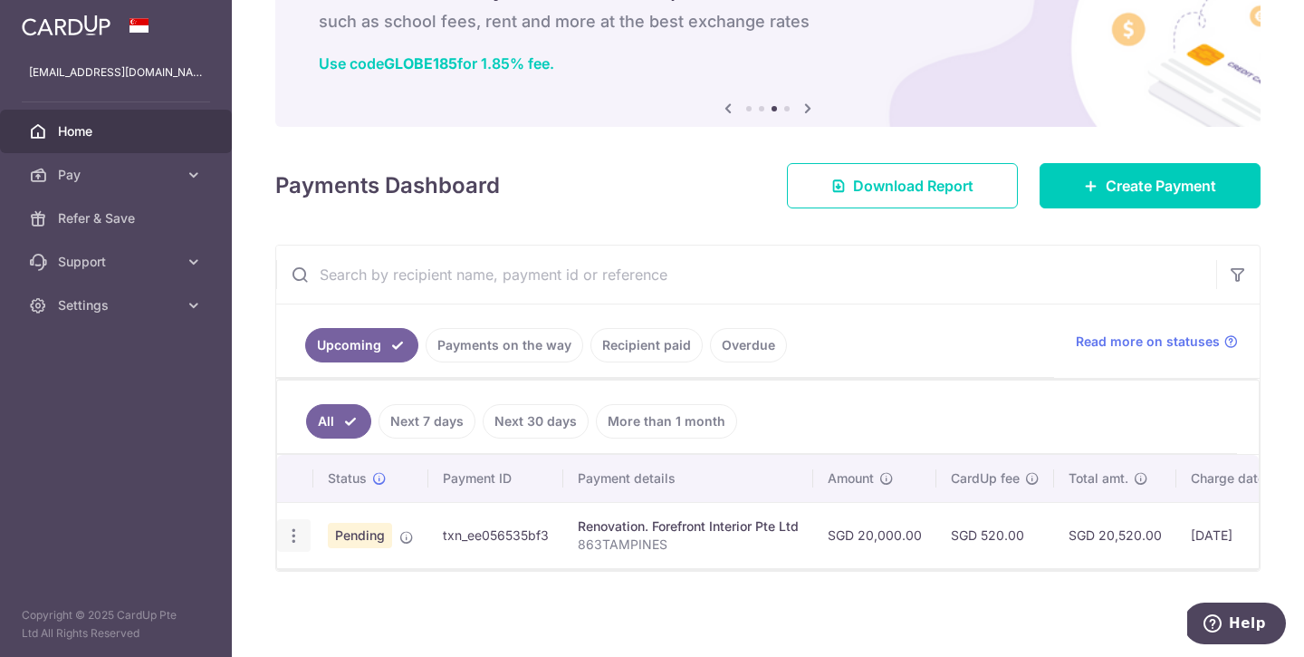
click at [292, 526] on icon "button" at bounding box center [293, 535] width 19 height 19
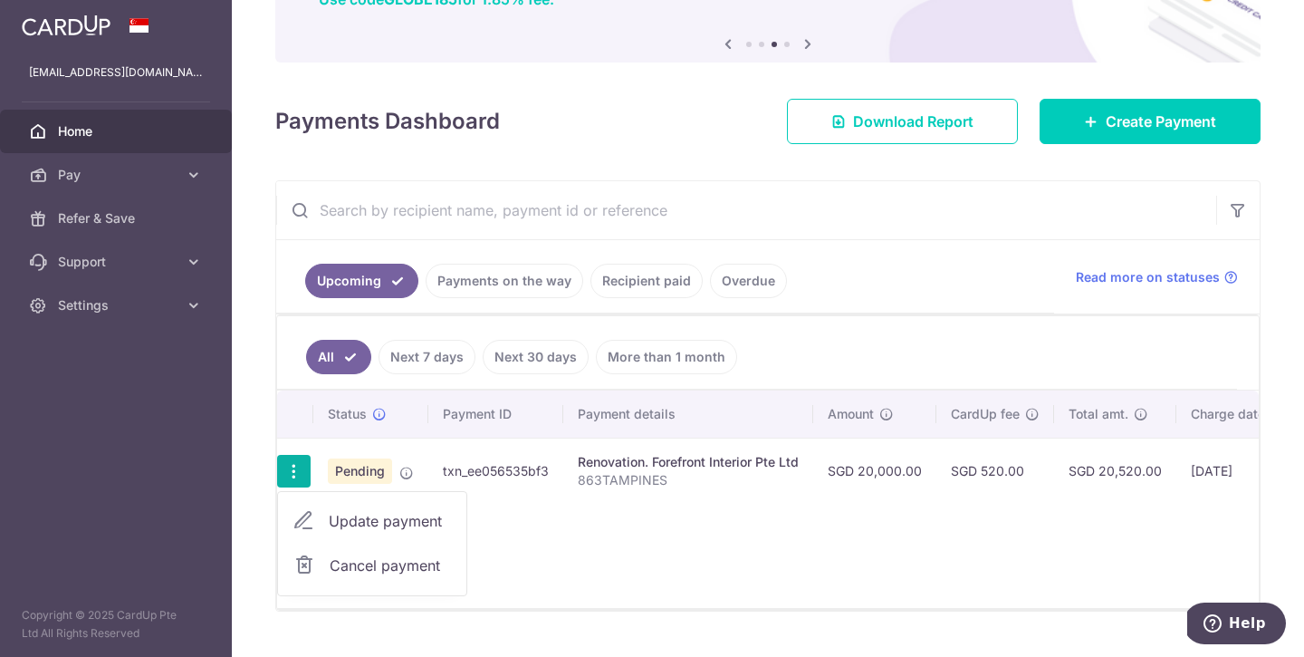
scroll to position [199, 0]
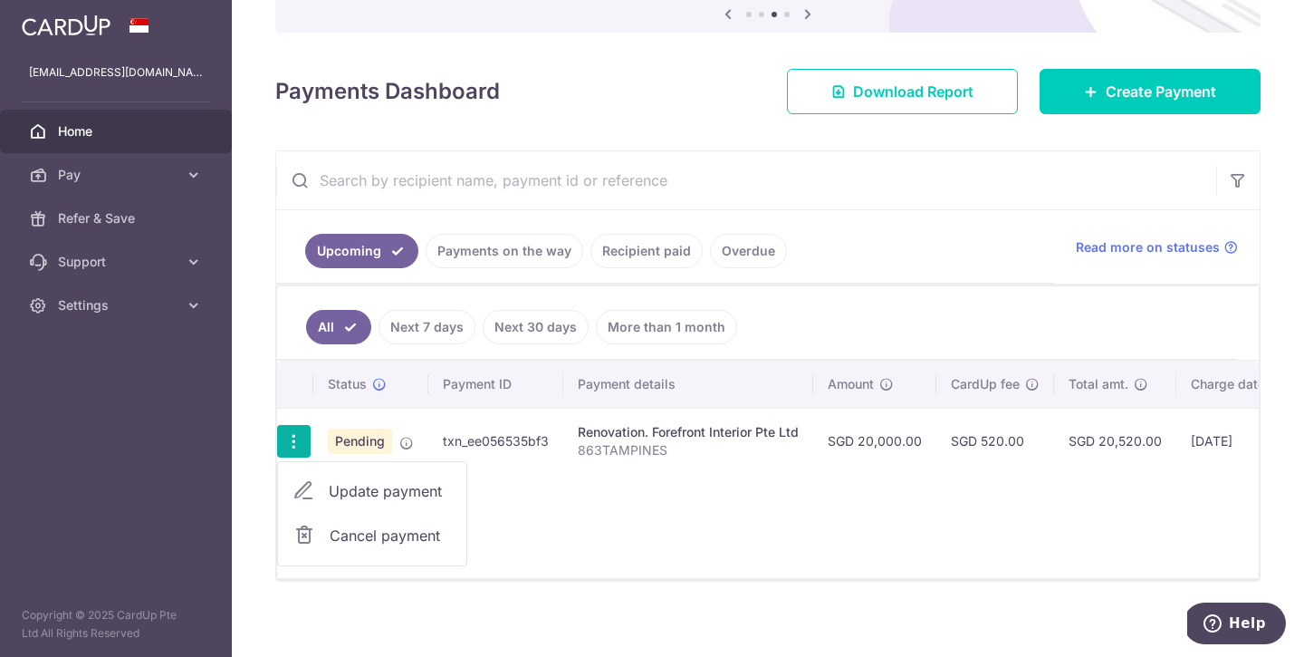
click at [387, 493] on span "Update payment" at bounding box center [390, 491] width 123 height 22
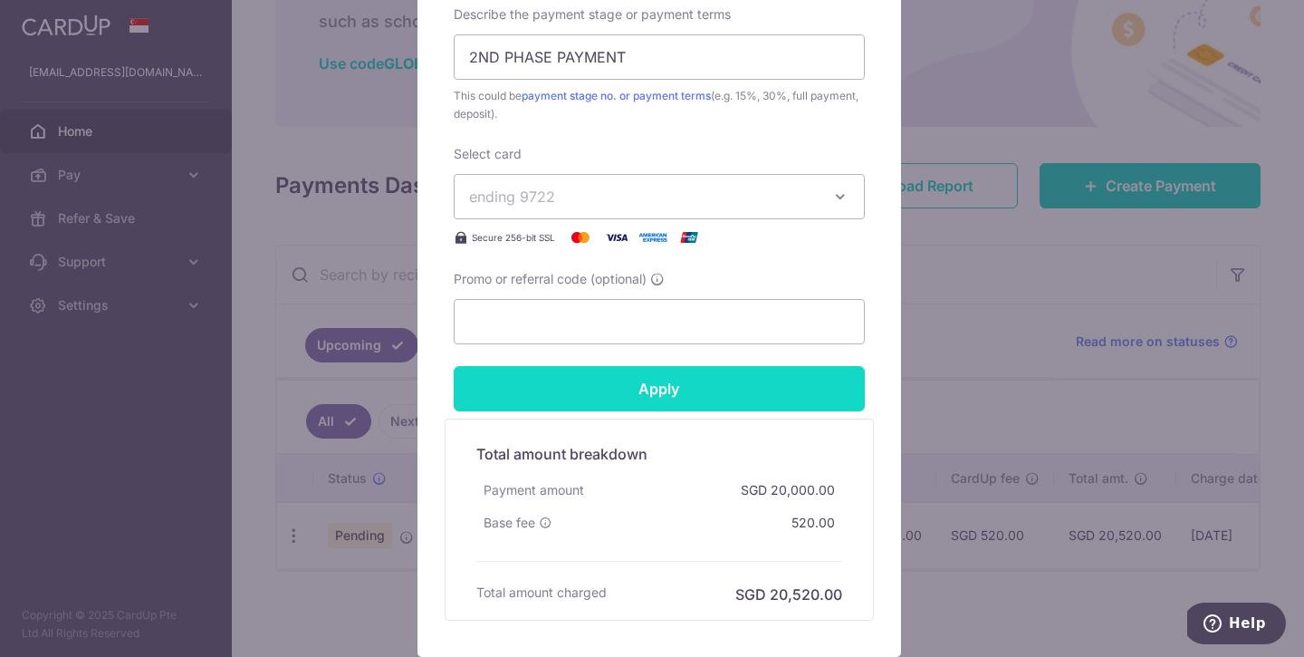
scroll to position [799, 0]
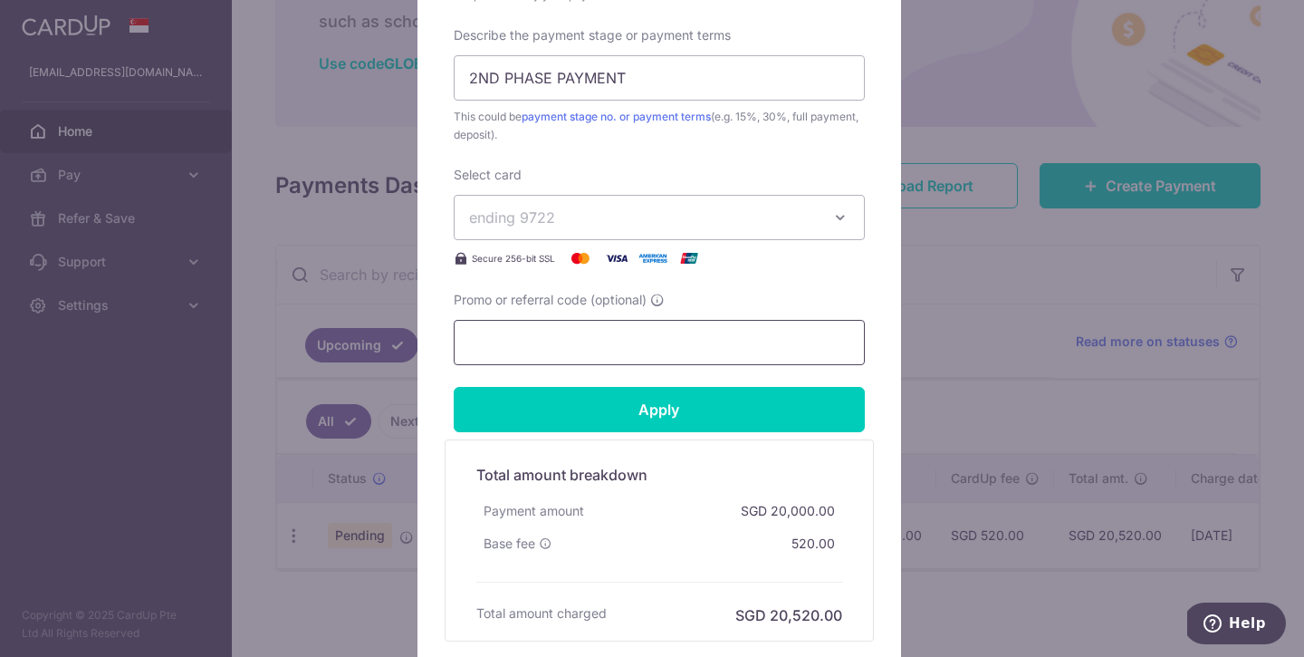
click at [688, 349] on input "Promo or referral code (optional)" at bounding box center [659, 342] width 411 height 45
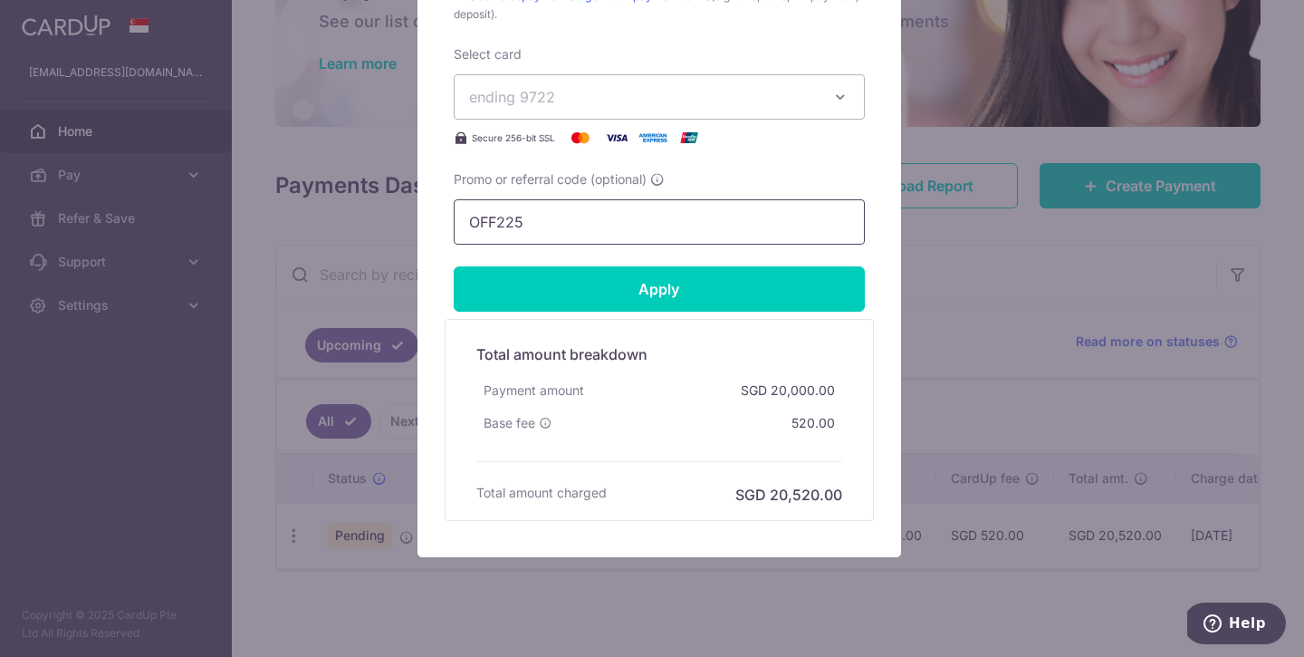
scroll to position [920, 0]
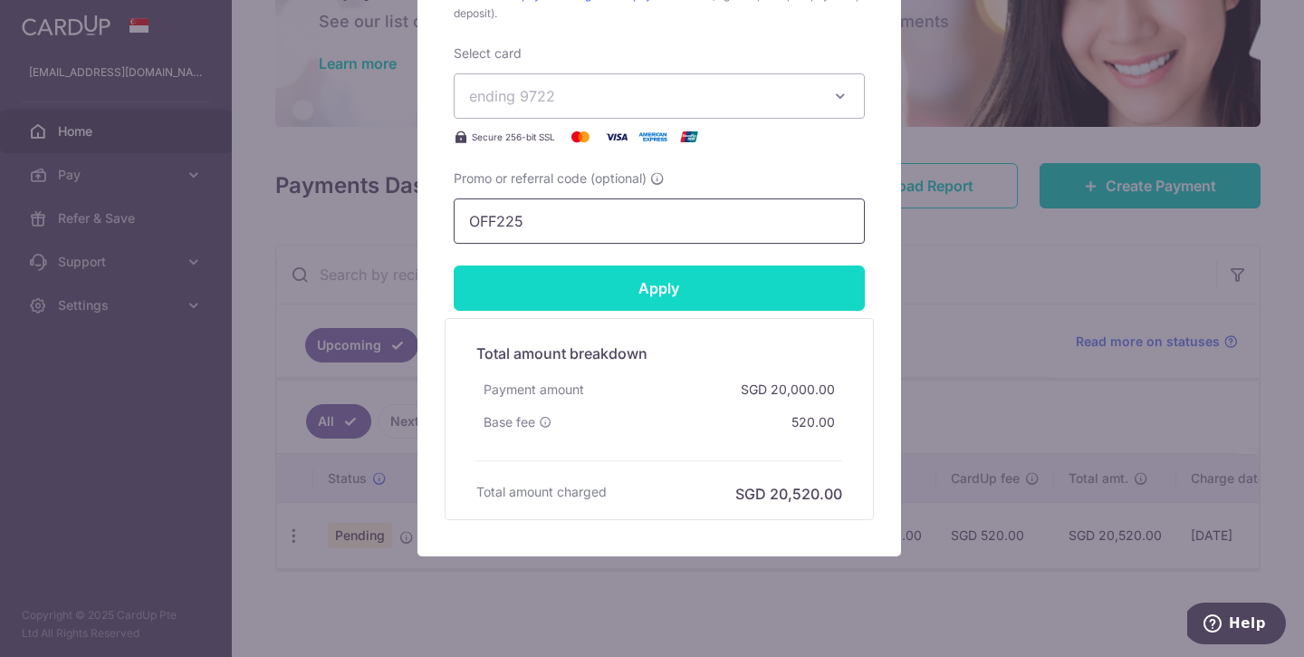
type input "OFF225"
click at [725, 294] on input "Apply" at bounding box center [659, 287] width 411 height 45
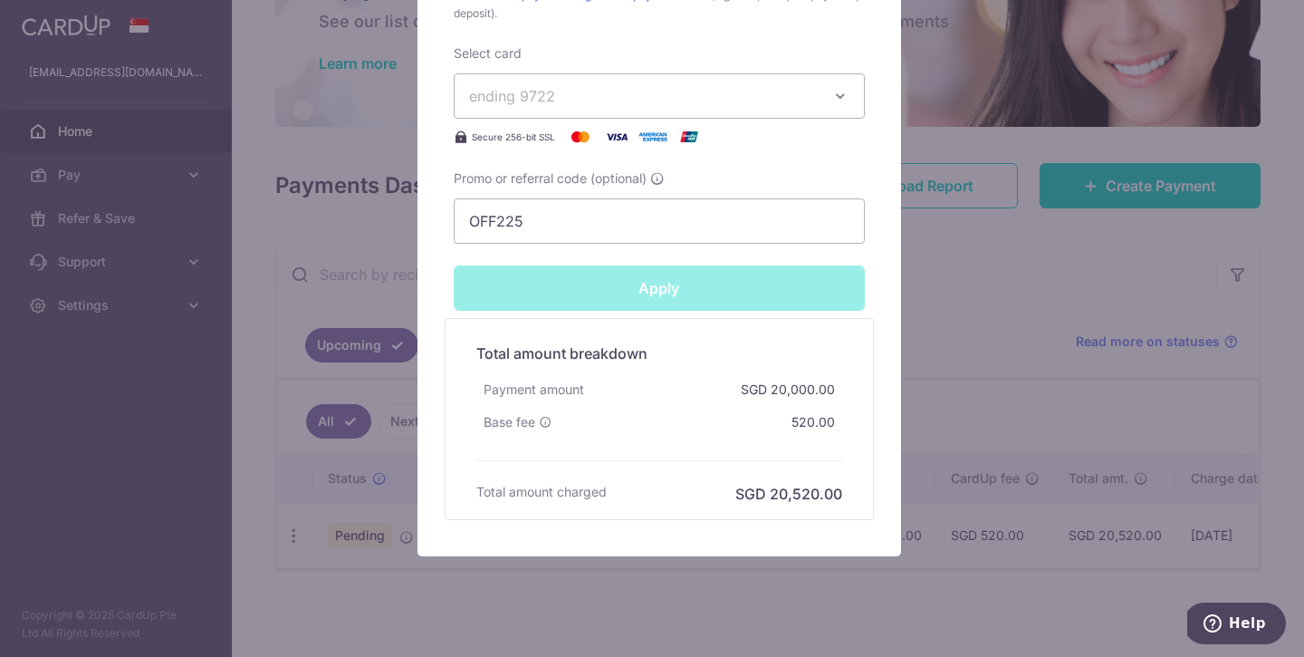
type input "Successfully Applied"
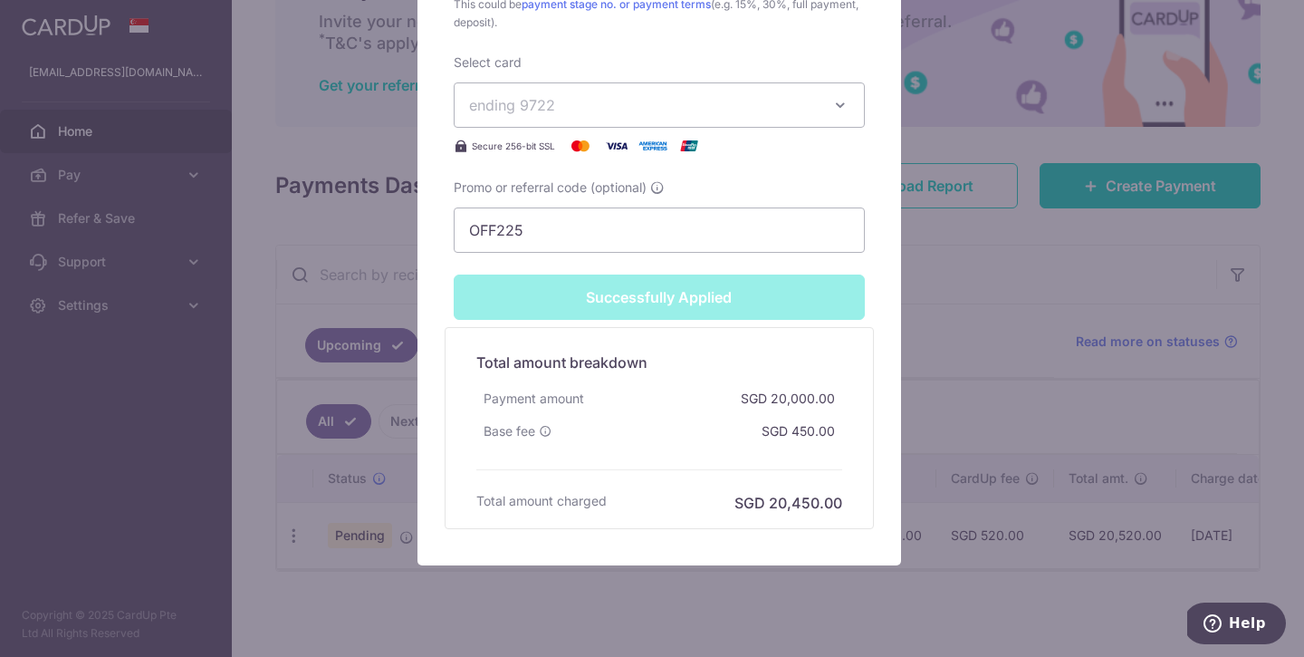
scroll to position [946, 0]
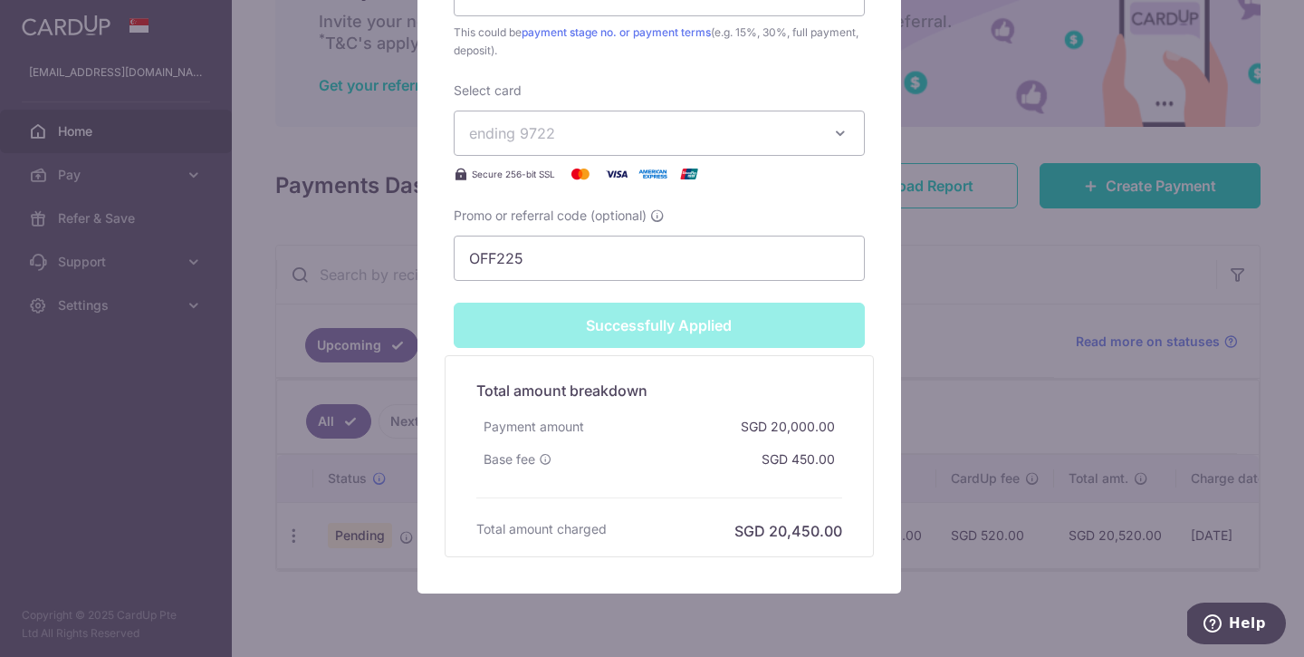
click at [785, 336] on div "Successfully Applied" at bounding box center [659, 324] width 433 height 45
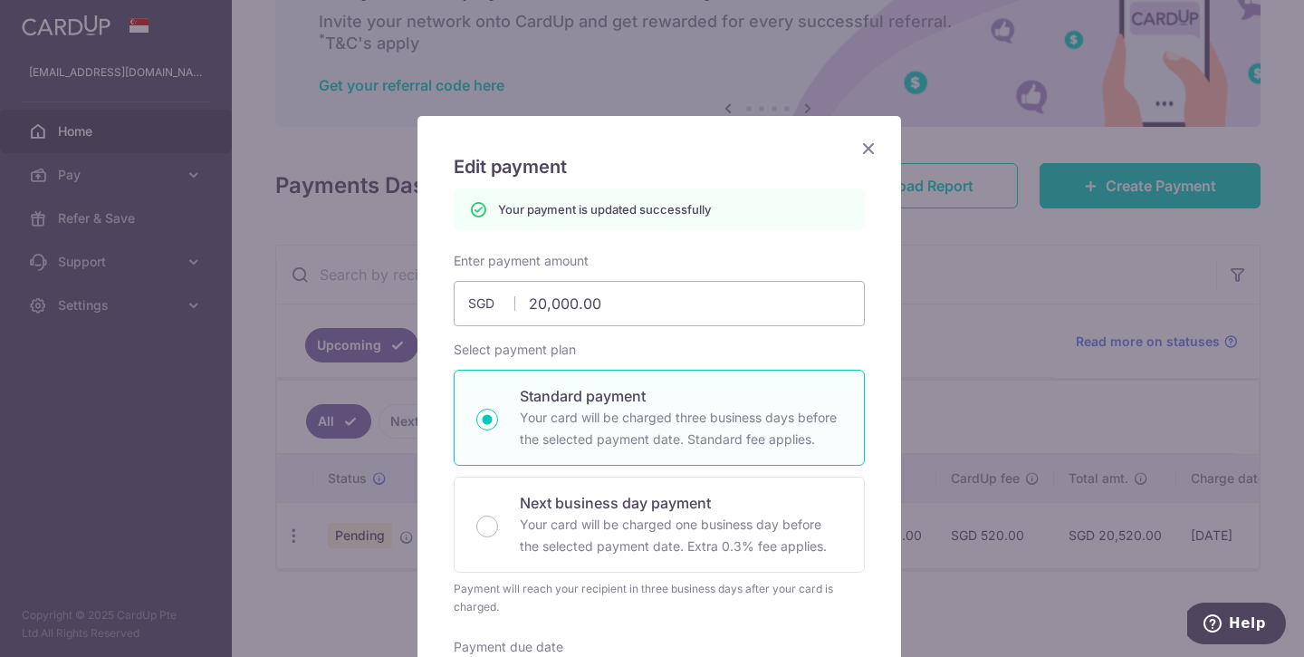
scroll to position [0, 0]
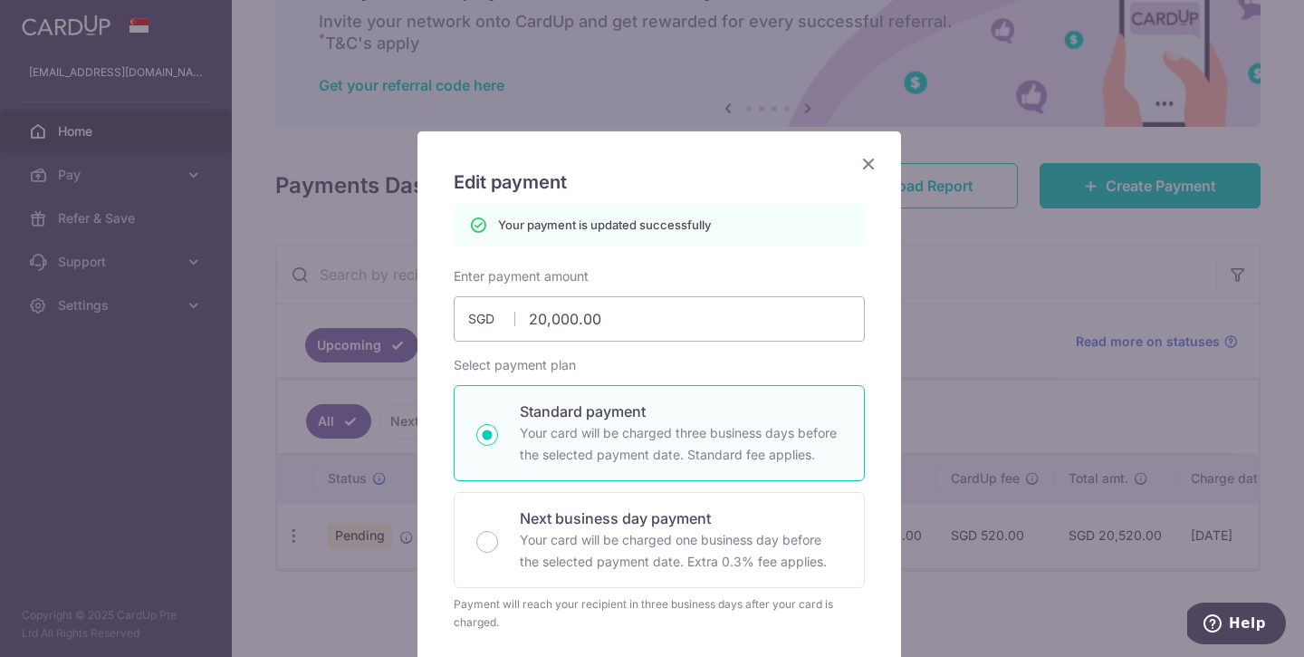
click at [865, 166] on icon "Close" at bounding box center [869, 163] width 22 height 23
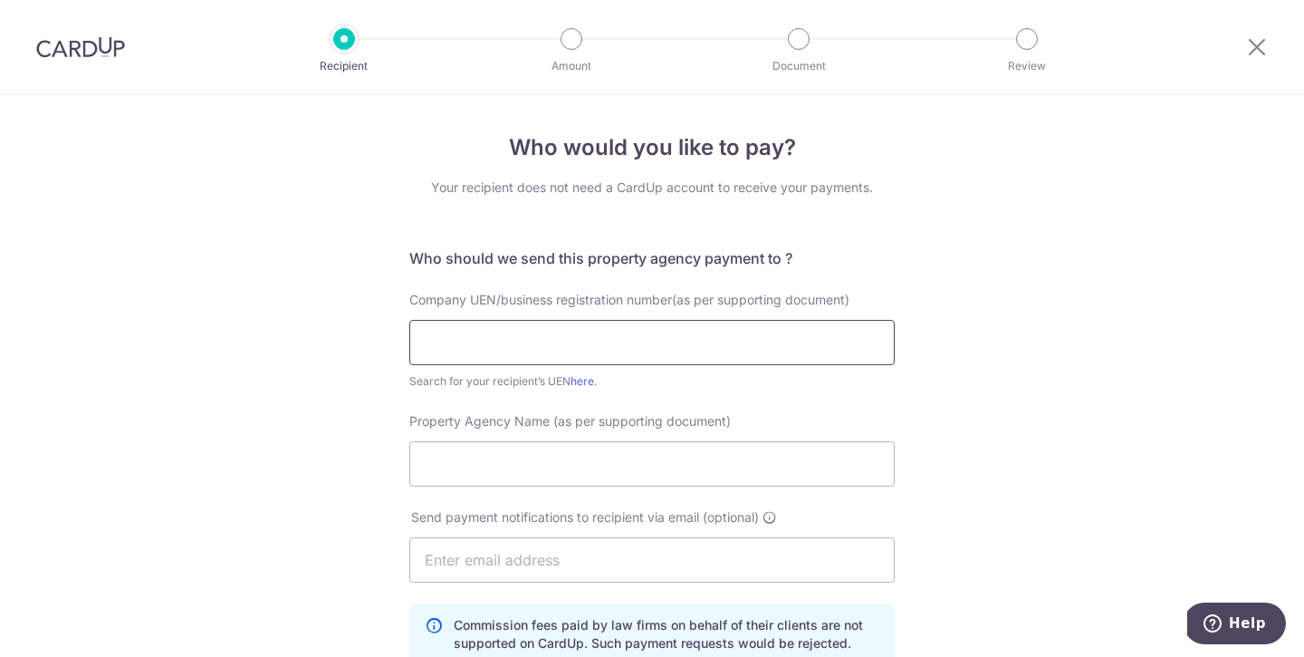
click at [684, 332] on input "text" at bounding box center [651, 342] width 485 height 45
type input "199903004H"
click at [598, 461] on input "Property Agency Name (as per supporting document)" at bounding box center [651, 463] width 485 height 45
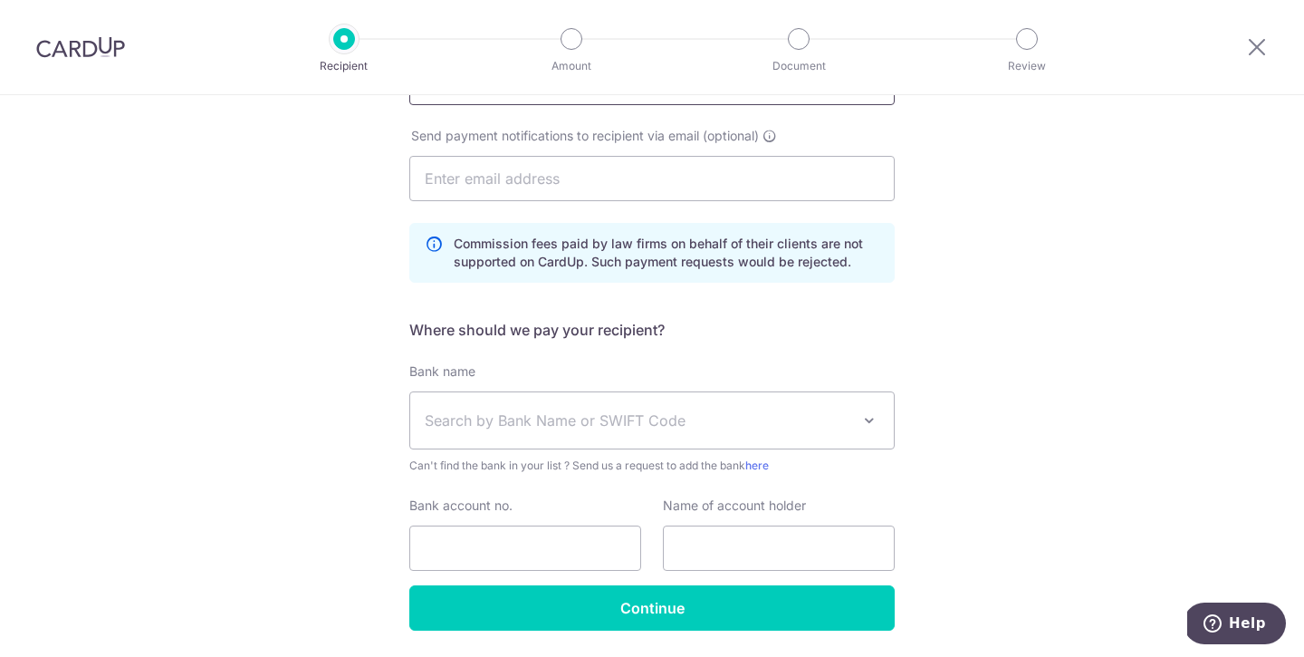
scroll to position [385, 0]
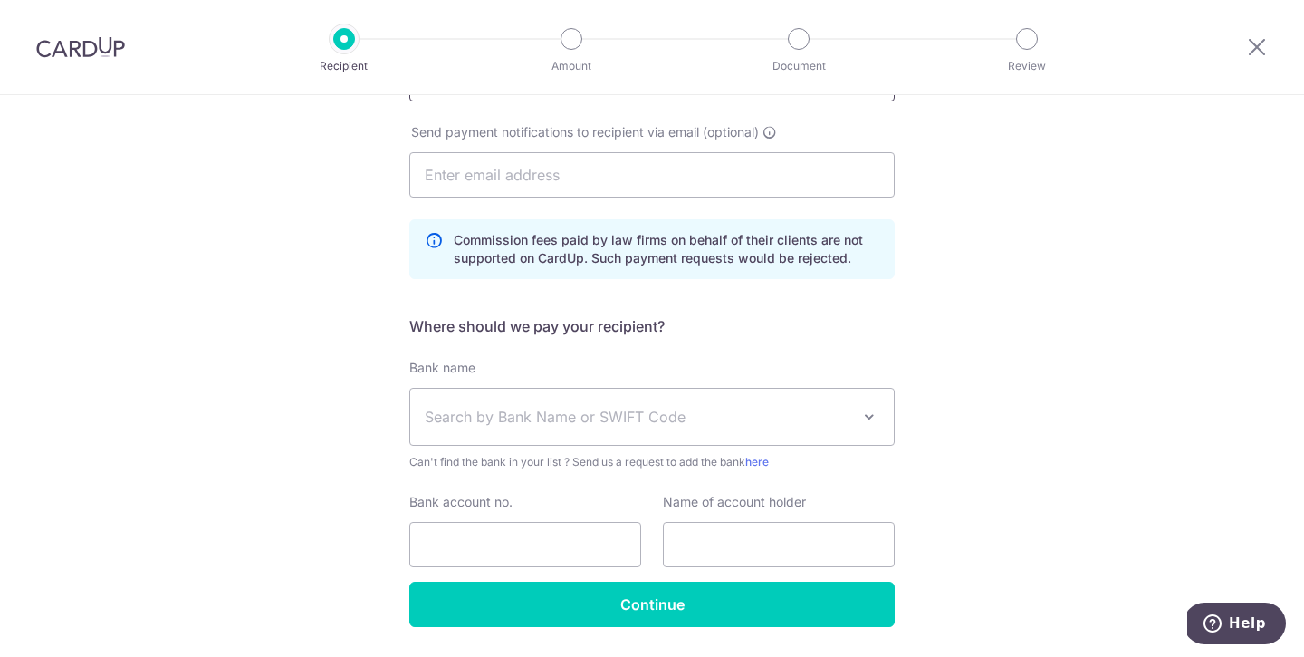
type input "PROPNEX REALTY PTE LTD"
click at [811, 429] on span "Search by Bank Name or SWIFT Code" at bounding box center [652, 417] width 484 height 56
click at [1044, 435] on div "Who would you like to pay? Your recipient does not need a CardUp account to rec…" at bounding box center [652, 211] width 1304 height 1002
drag, startPoint x: 843, startPoint y: 422, endPoint x: 806, endPoint y: 416, distance: 37.7
click at [843, 422] on span "Search by Bank Name or SWIFT Code" at bounding box center [638, 417] width 426 height 22
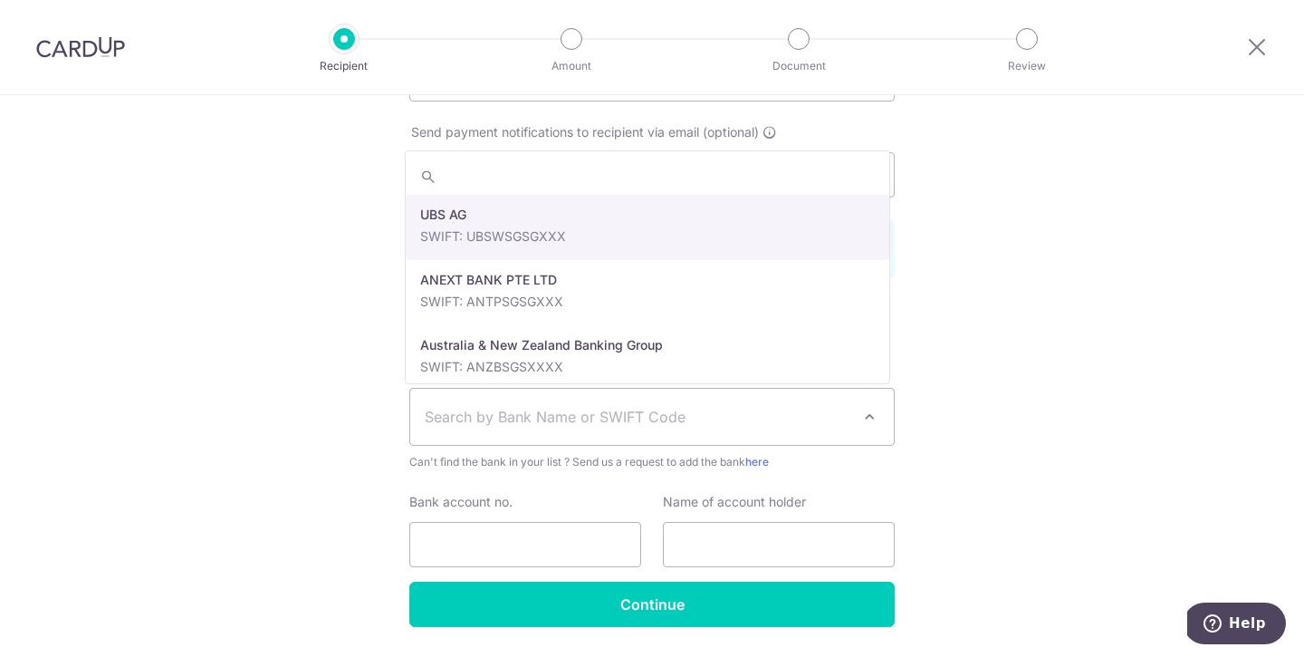
click at [806, 416] on span "Search by Bank Name or SWIFT Code" at bounding box center [638, 417] width 426 height 22
click at [780, 410] on span "Search by Bank Name or SWIFT Code" at bounding box center [638, 417] width 426 height 22
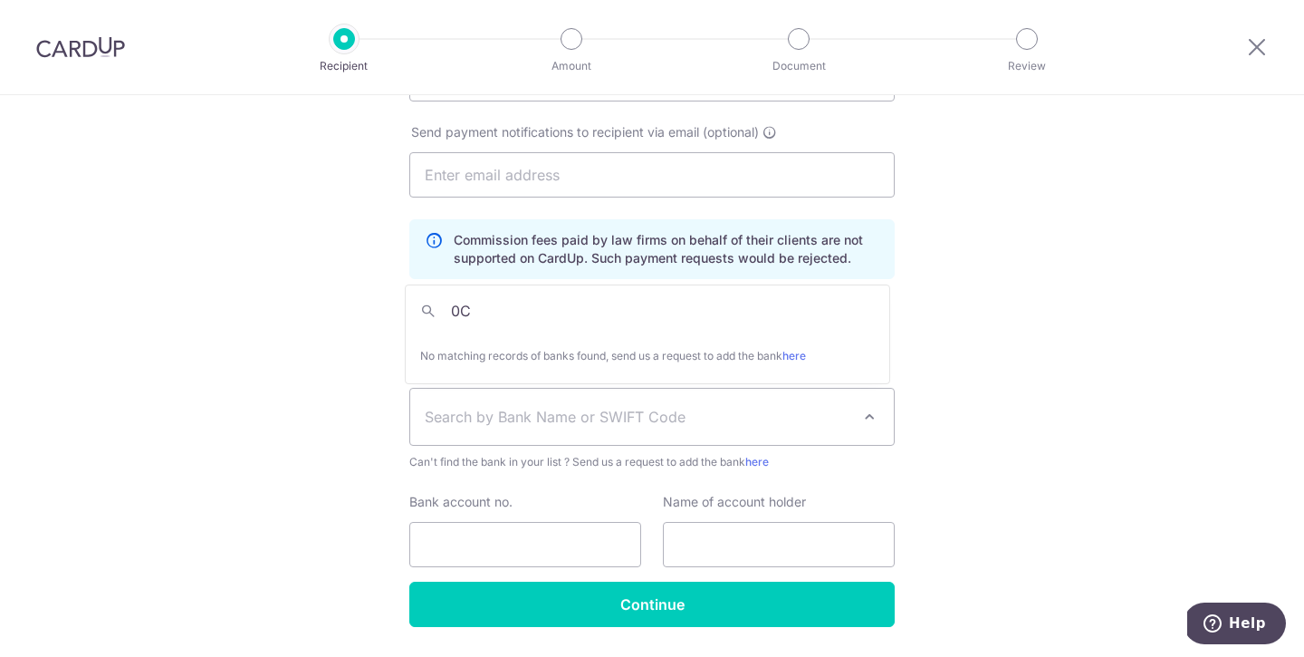
type input "0"
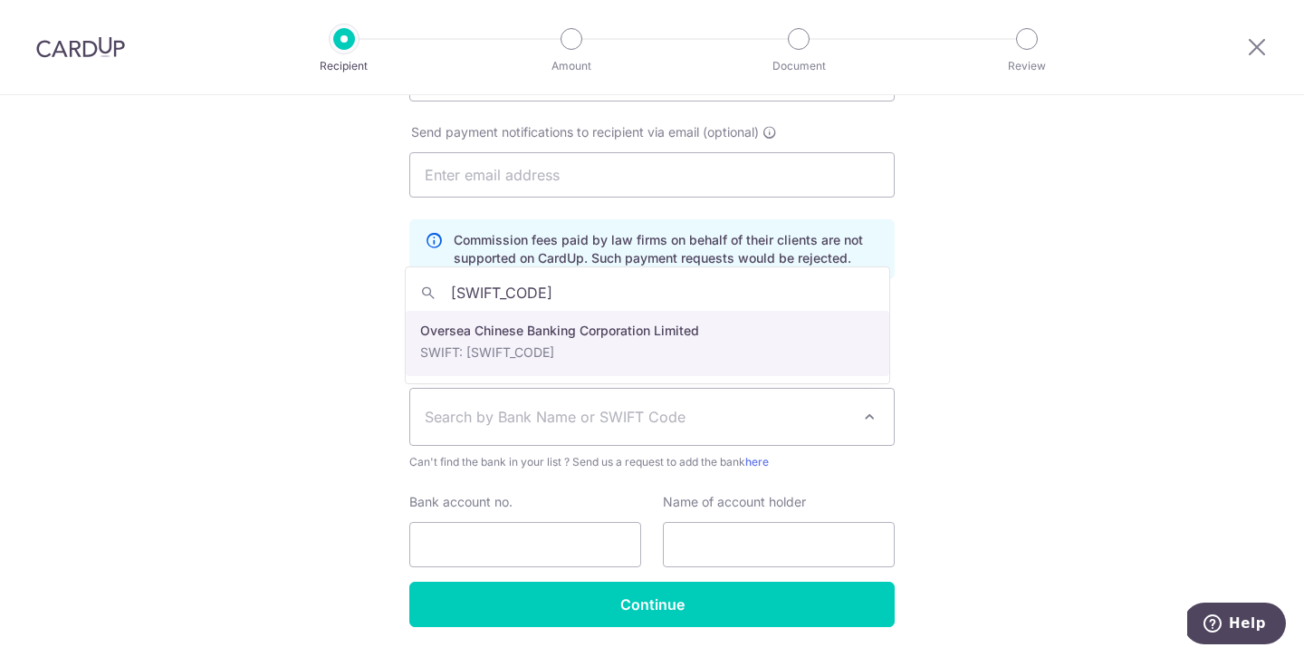
type input "[SWIFT_CODE]"
select select "12"
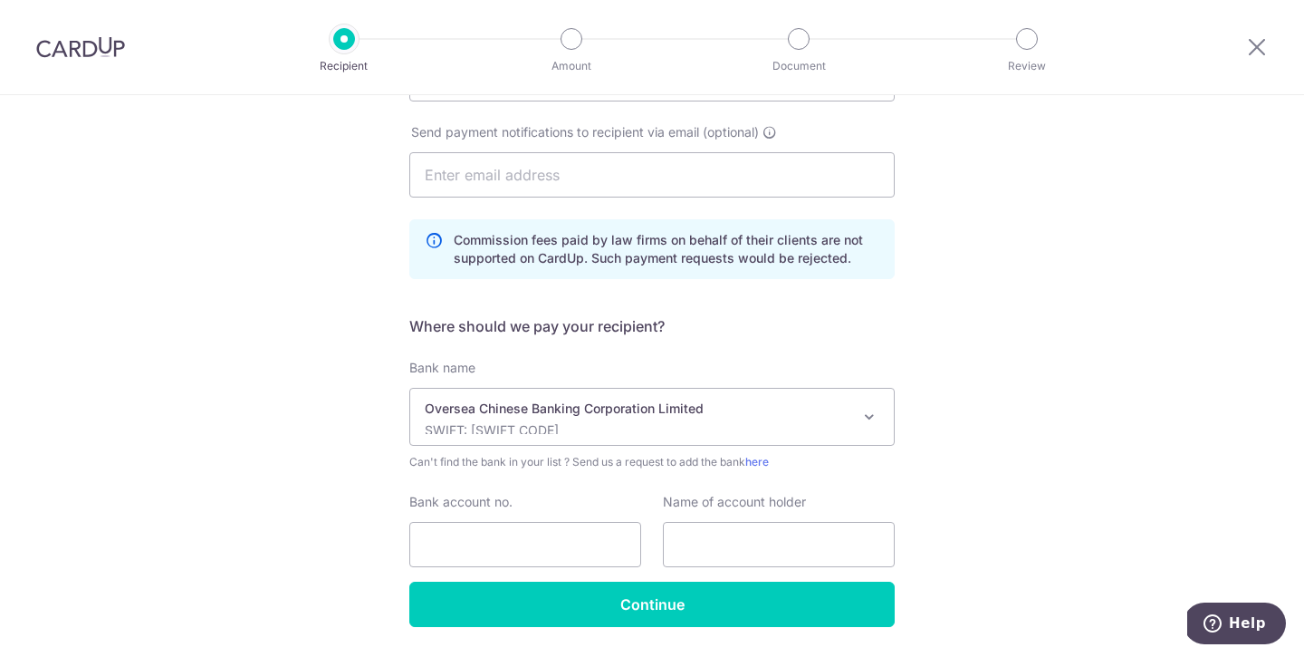
click at [975, 397] on div "Who would you like to pay? Your recipient does not need a CardUp account to rec…" at bounding box center [652, 211] width 1304 height 1002
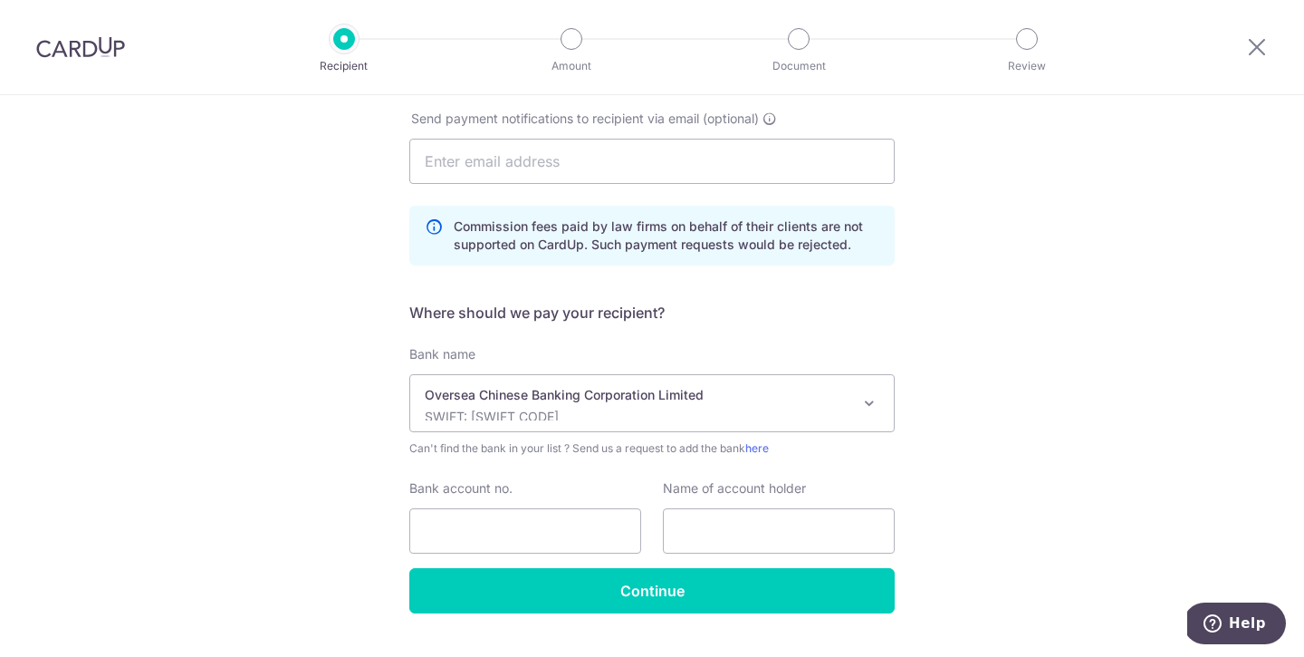
scroll to position [415, 0]
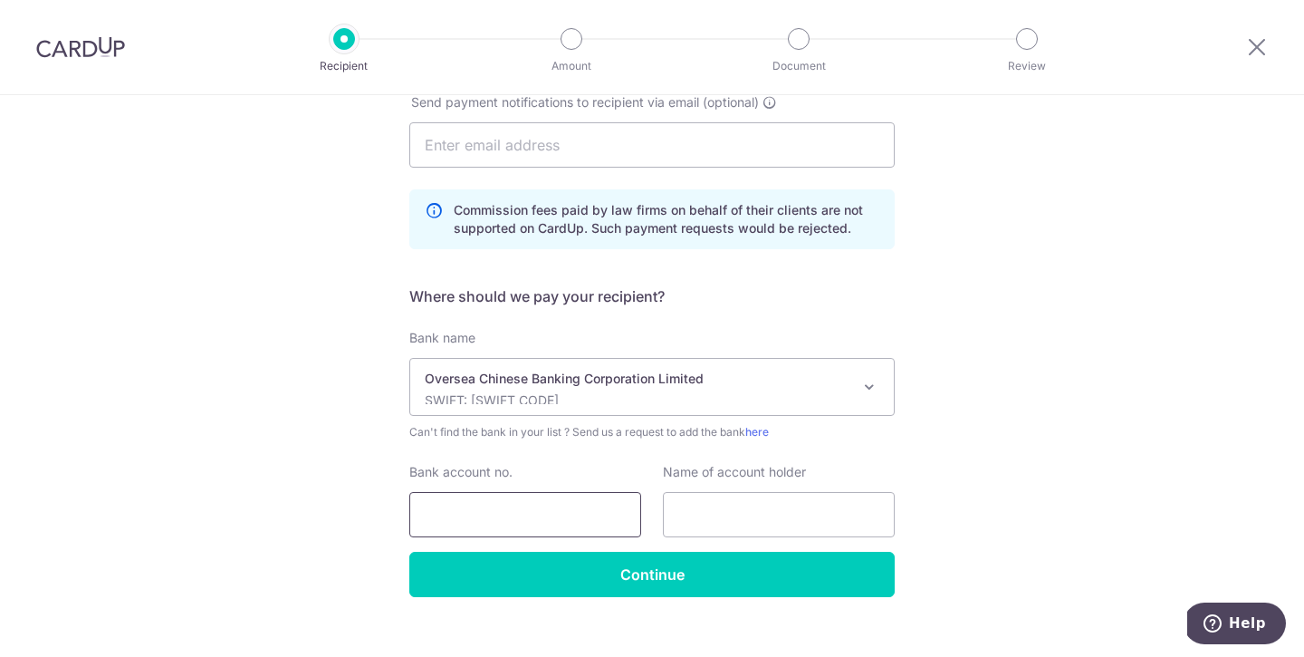
click at [551, 511] on input "Bank account no." at bounding box center [525, 514] width 232 height 45
type input "501807101001"
click at [832, 519] on input "text" at bounding box center [779, 514] width 232 height 45
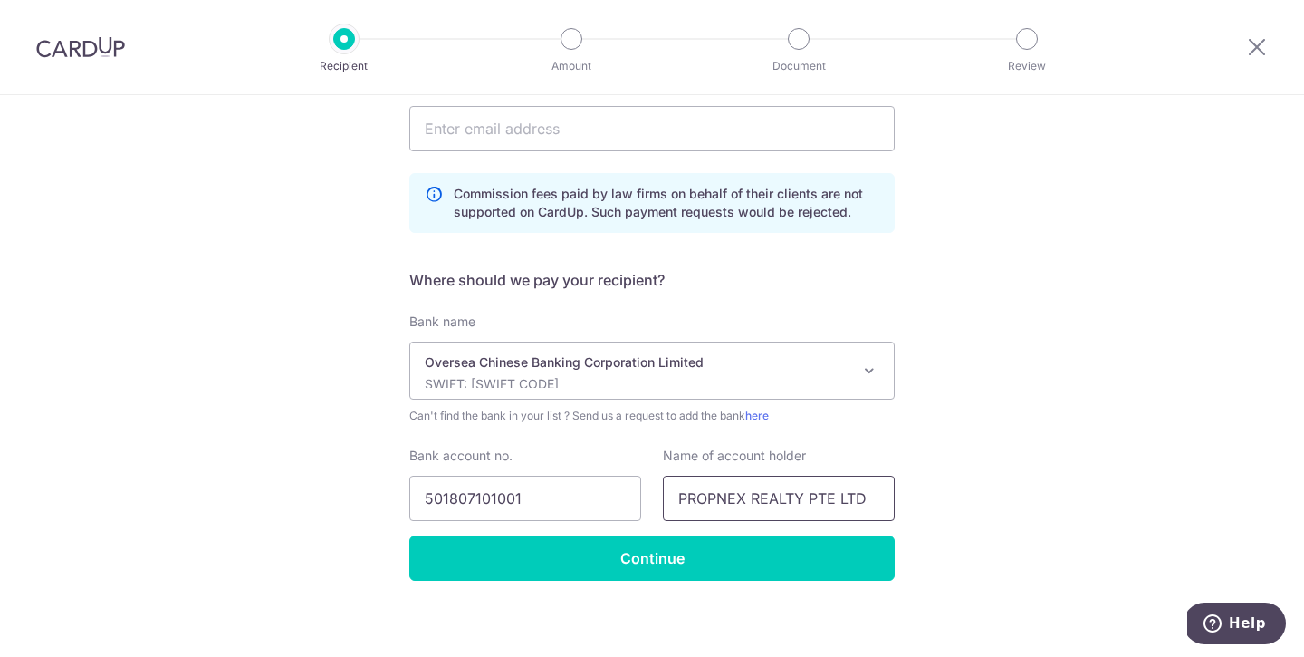
scroll to position [440, 0]
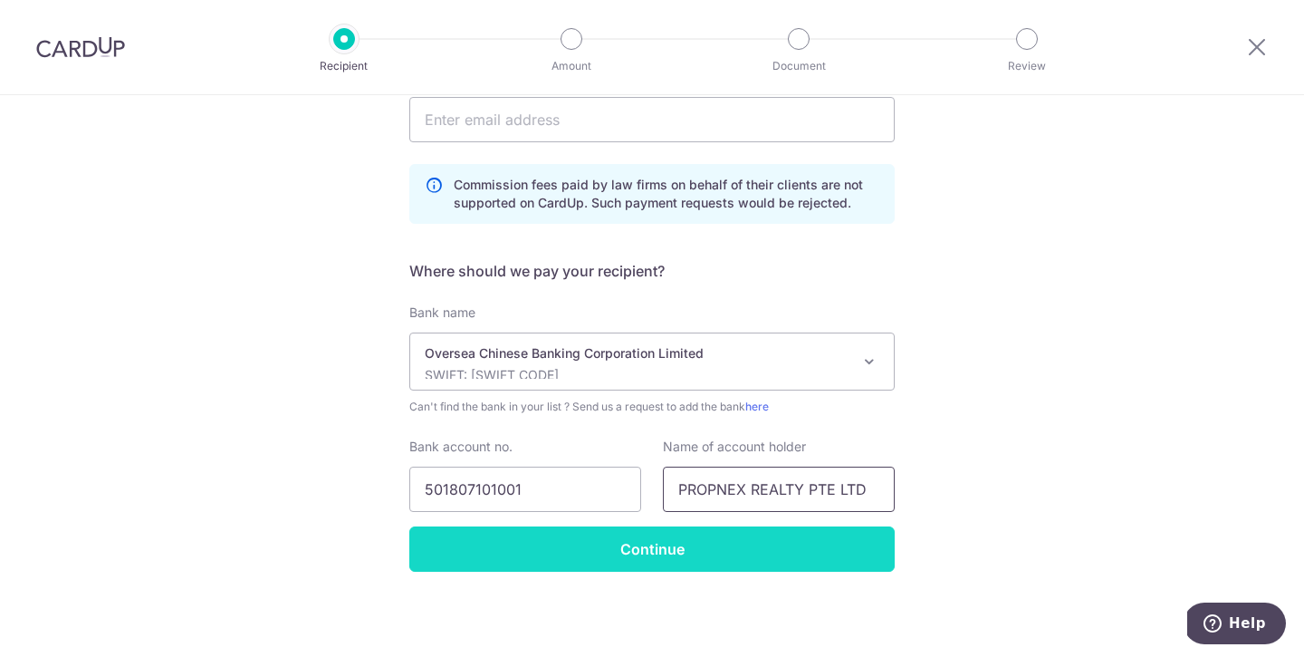
type input "PROPNEX REALTY PTE LTD"
click at [812, 549] on input "Continue" at bounding box center [651, 548] width 485 height 45
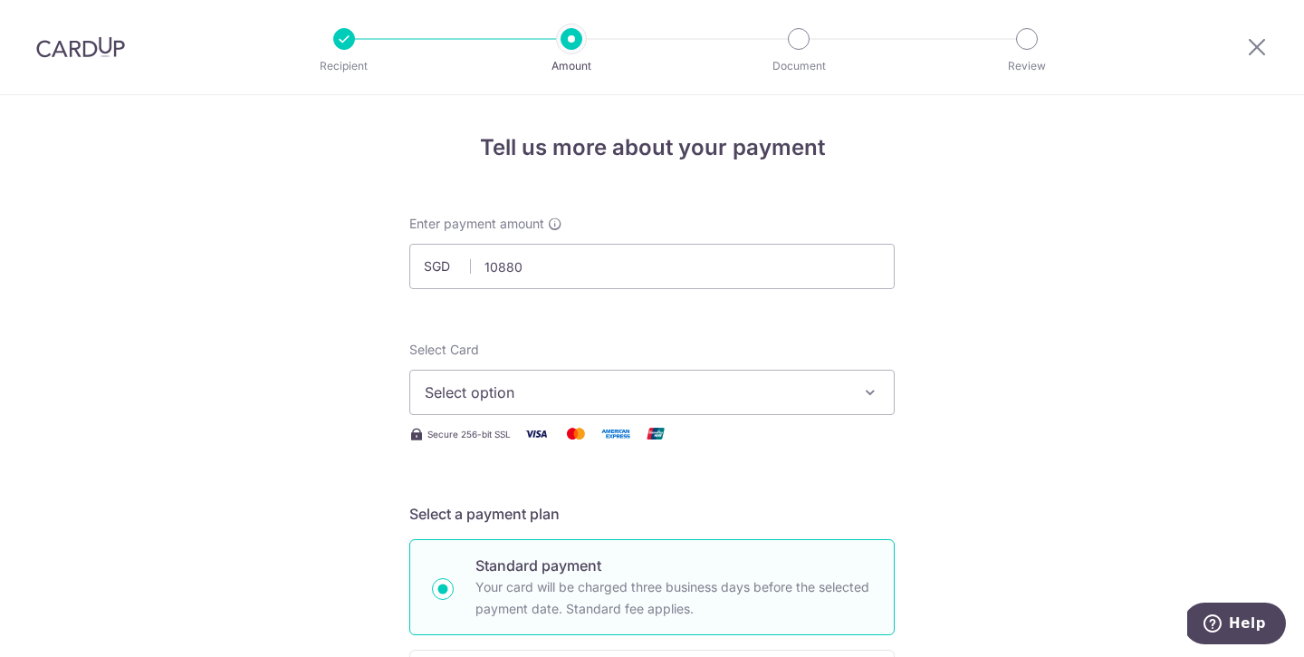
type input "10,880.00"
click at [718, 392] on span "Select option" at bounding box center [636, 392] width 422 height 22
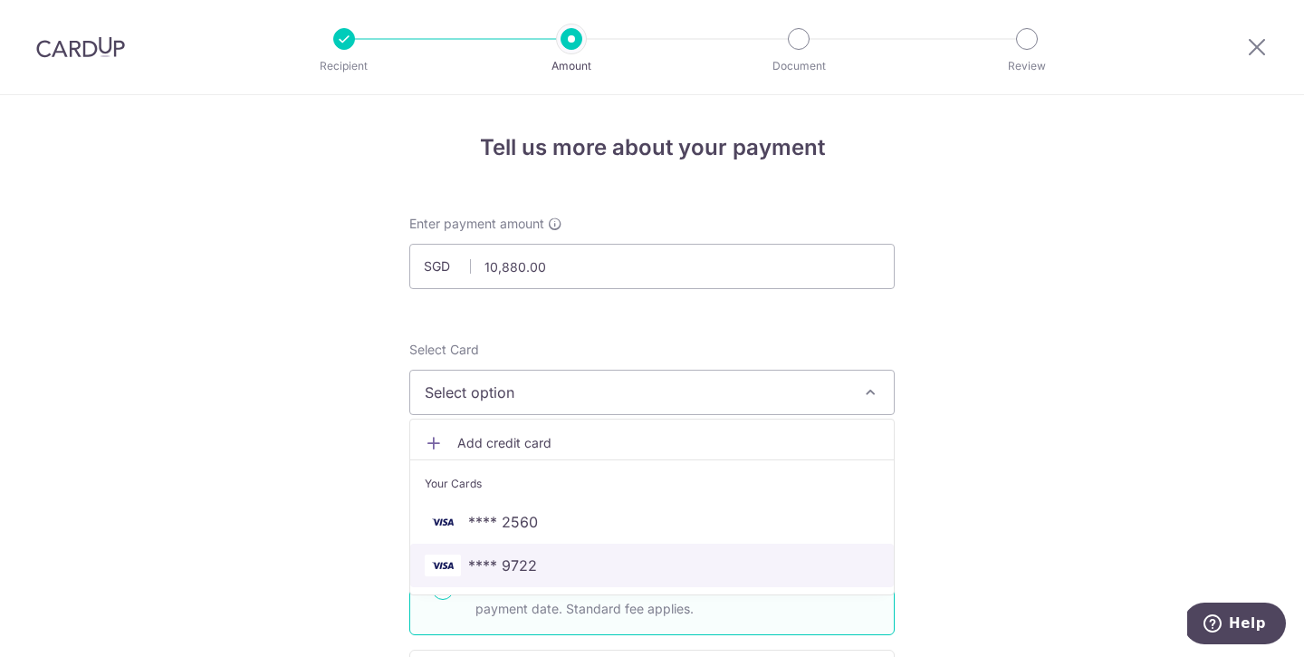
click at [512, 555] on span "**** 9722" at bounding box center [502, 565] width 69 height 22
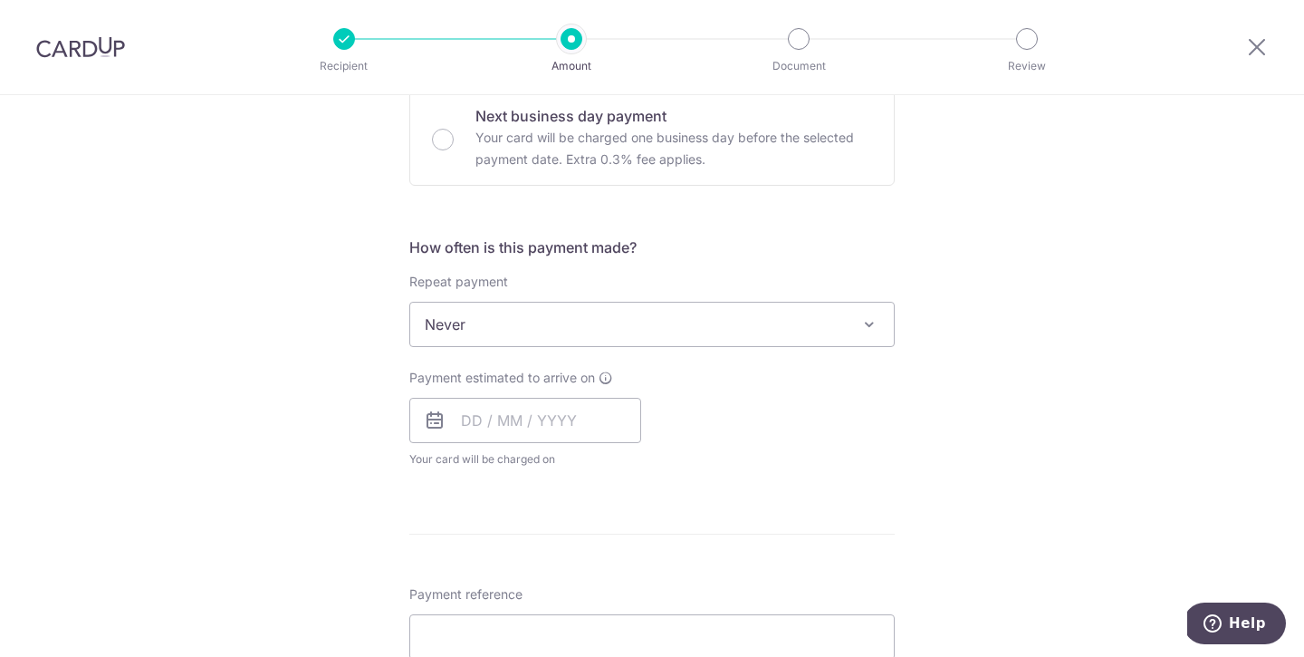
scroll to position [581, 0]
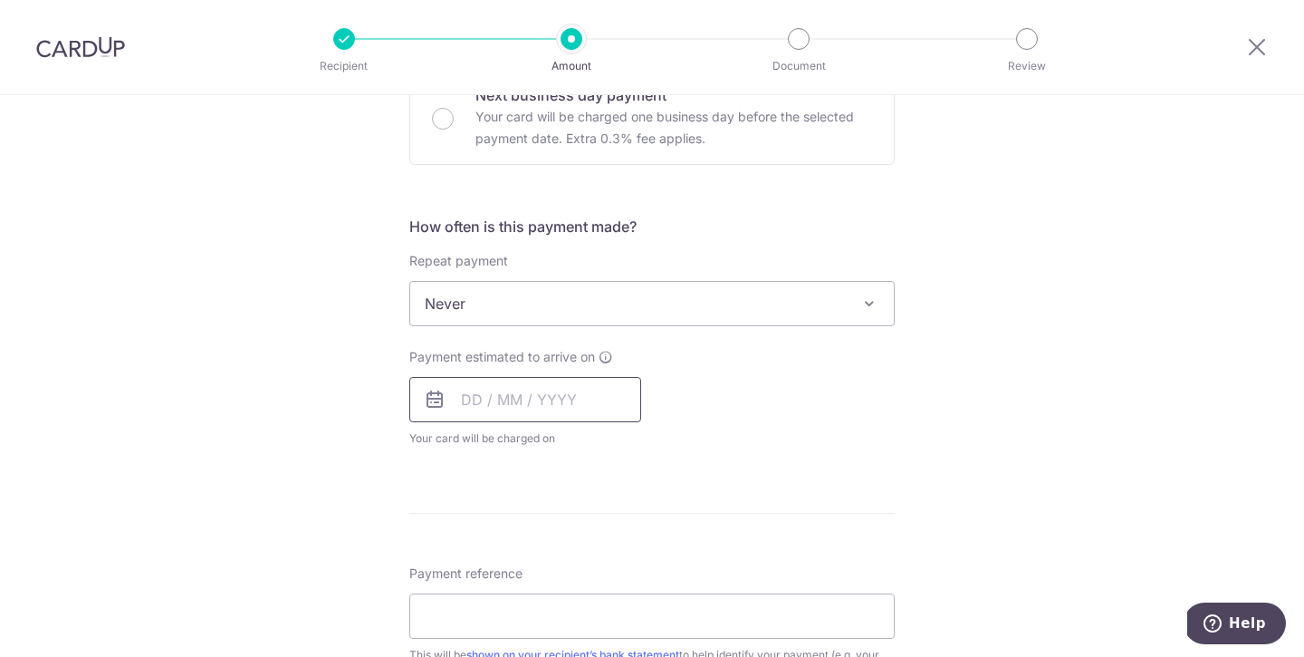
click at [592, 402] on input "text" at bounding box center [525, 399] width 232 height 45
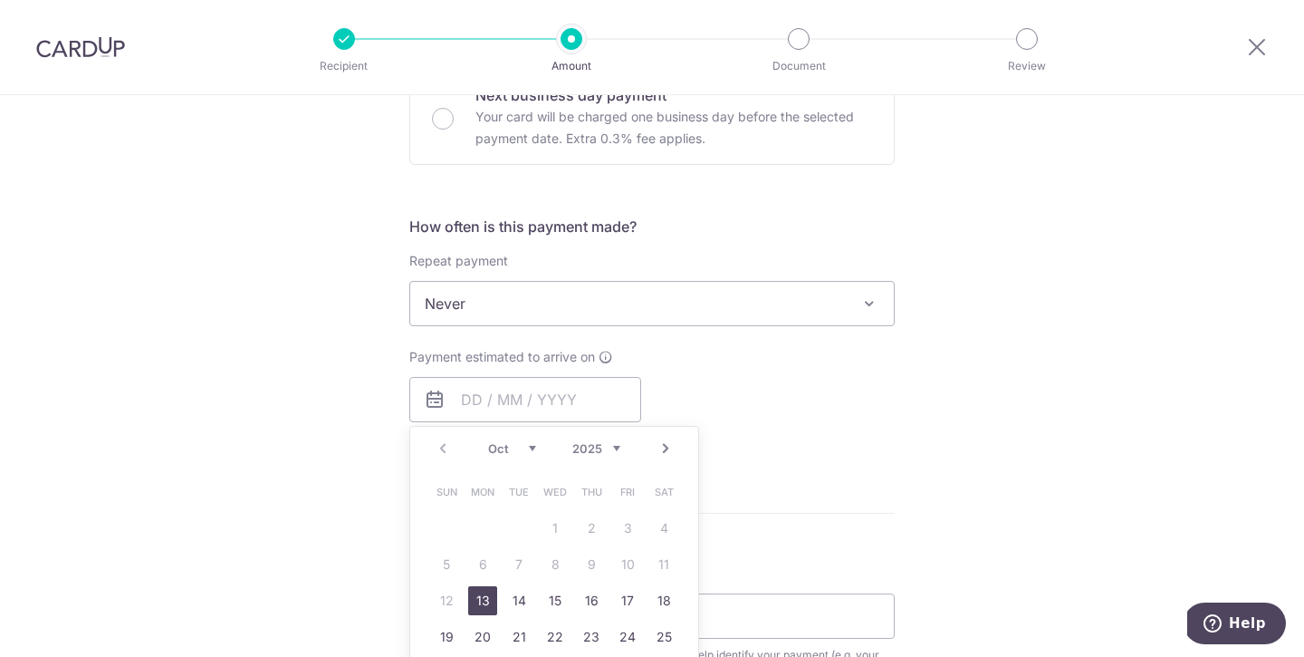
click at [474, 596] on link "13" at bounding box center [482, 600] width 29 height 29
type input "13/10/2025"
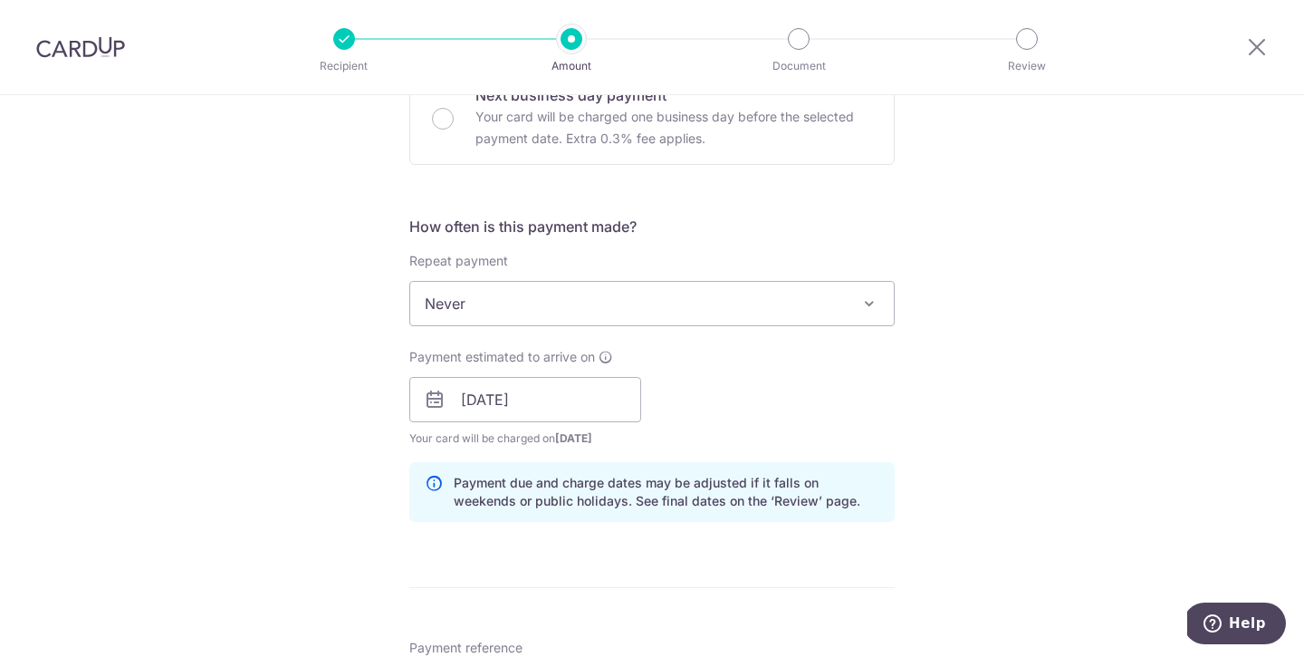
click at [908, 407] on div "Tell us more about your payment Enter payment amount SGD 10,880.00 10880.00 Rec…" at bounding box center [652, 371] width 1304 height 1713
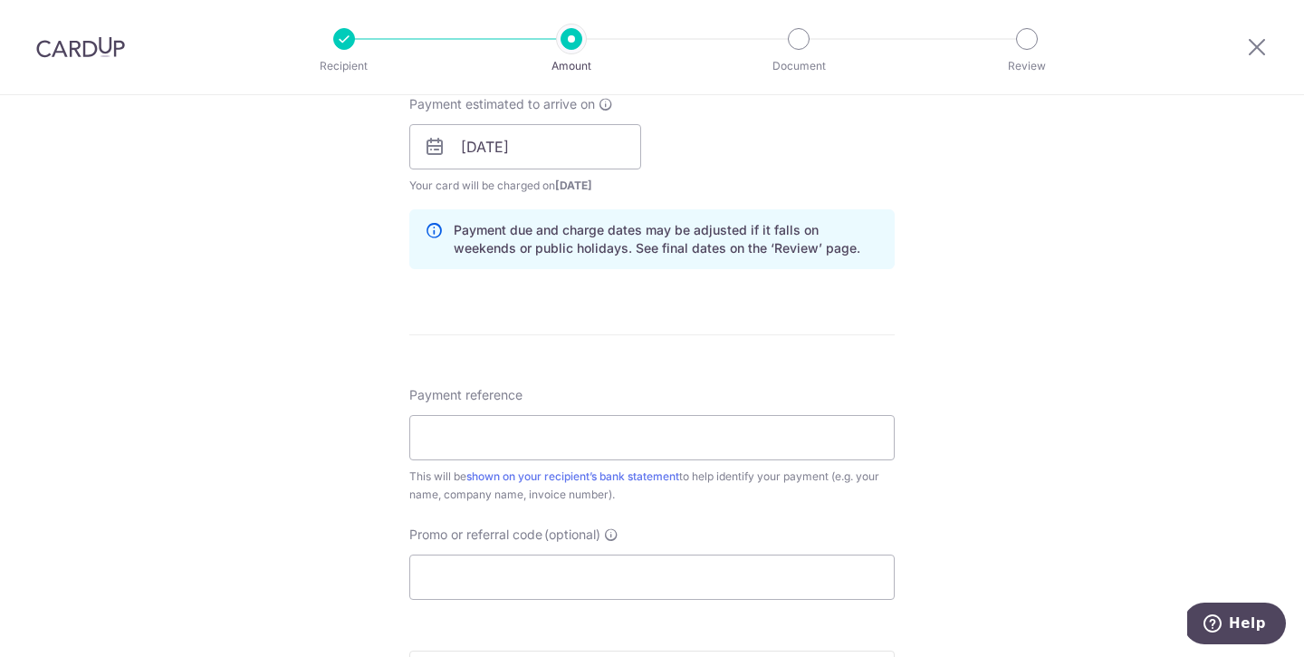
scroll to position [846, 0]
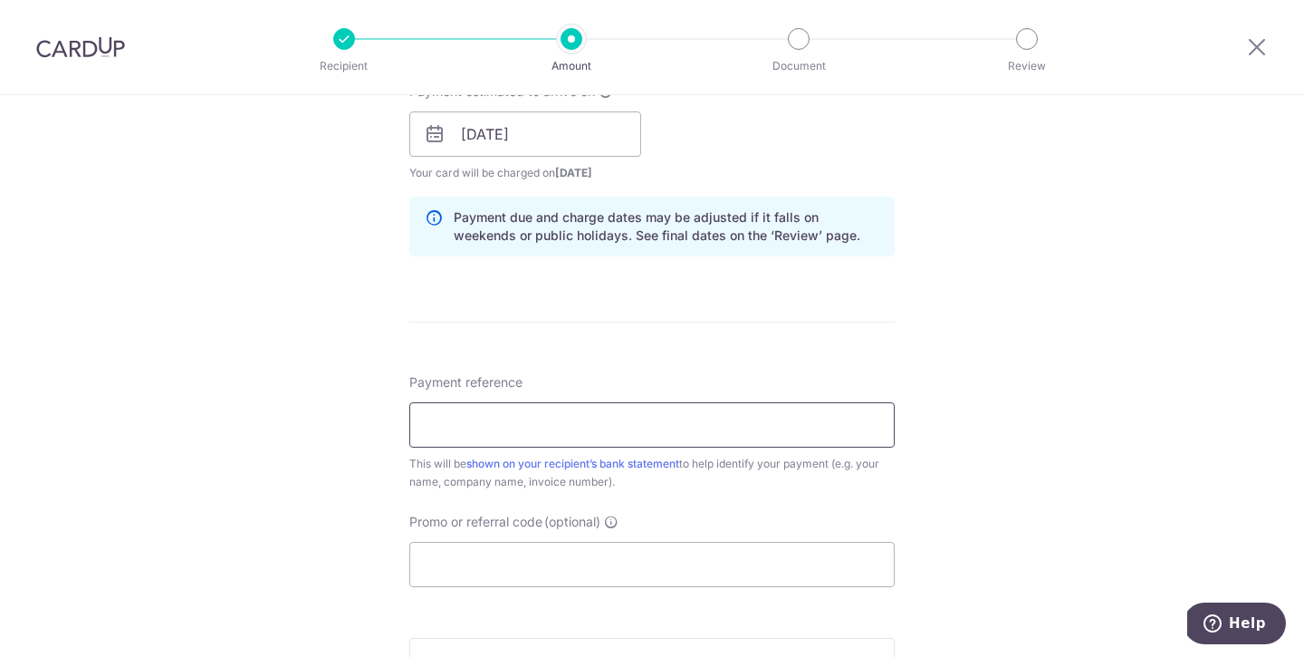
click at [775, 414] on input "Payment reference" at bounding box center [651, 424] width 485 height 45
click at [1028, 376] on div "Tell us more about your payment Enter payment amount SGD 10,880.00 10880.00 Rec…" at bounding box center [652, 105] width 1304 height 1713
drag, startPoint x: 546, startPoint y: 418, endPoint x: 361, endPoint y: 400, distance: 185.6
click at [361, 400] on div "Tell us more about your payment Enter payment amount SGD 10,880.00 10880.00 Rec…" at bounding box center [652, 105] width 1304 height 1713
type input "PX250707258"
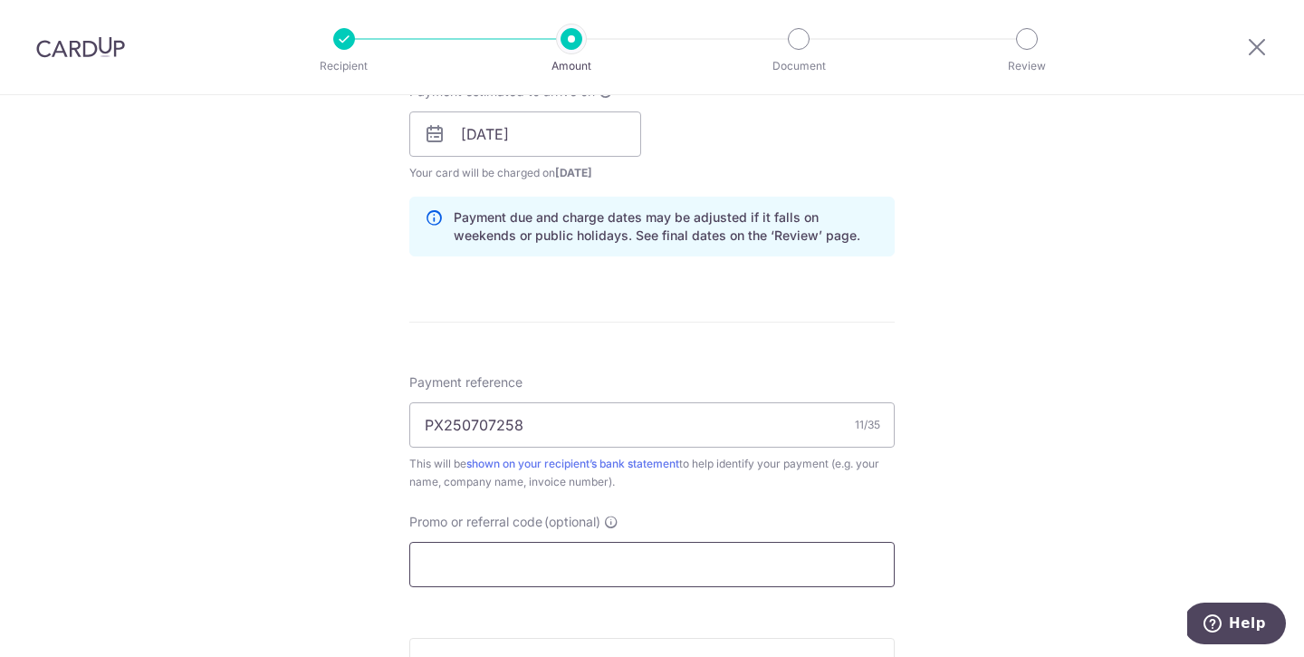
click at [599, 570] on input "Promo or referral code (optional)" at bounding box center [651, 564] width 485 height 45
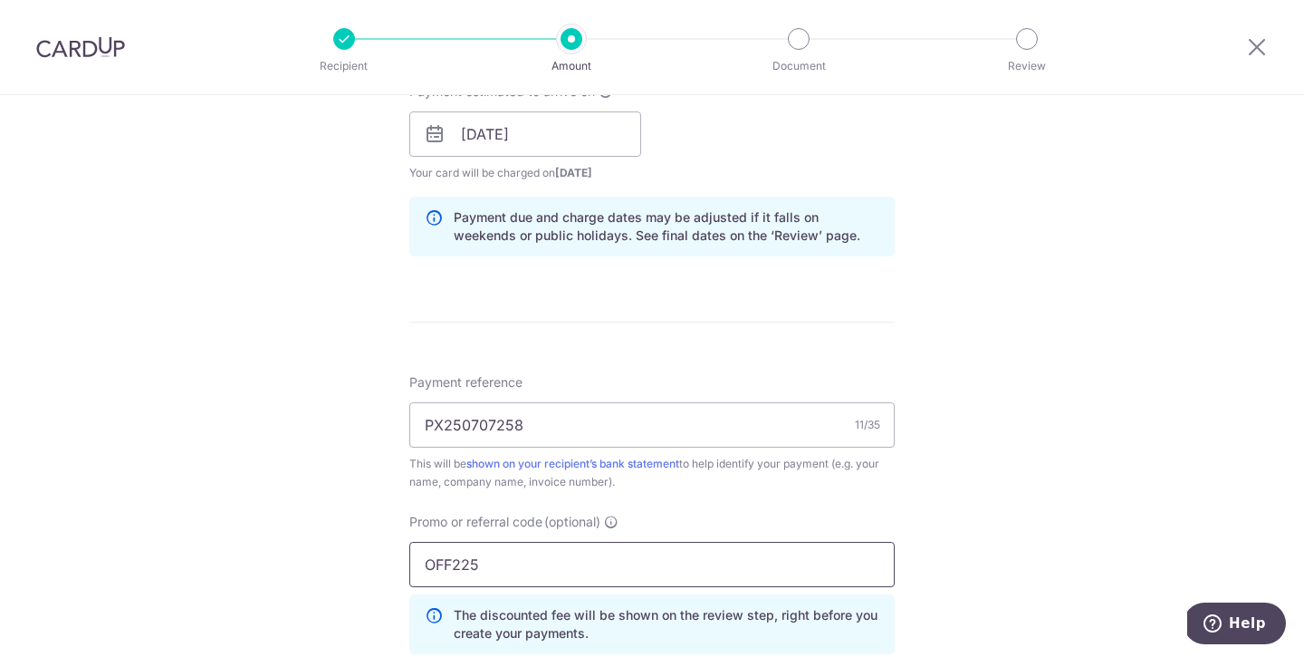
type input "OFF225"
click at [1054, 494] on div "Tell us more about your payment Enter payment amount SGD 10,880.00 10880.00 Rec…" at bounding box center [652, 146] width 1304 height 1794
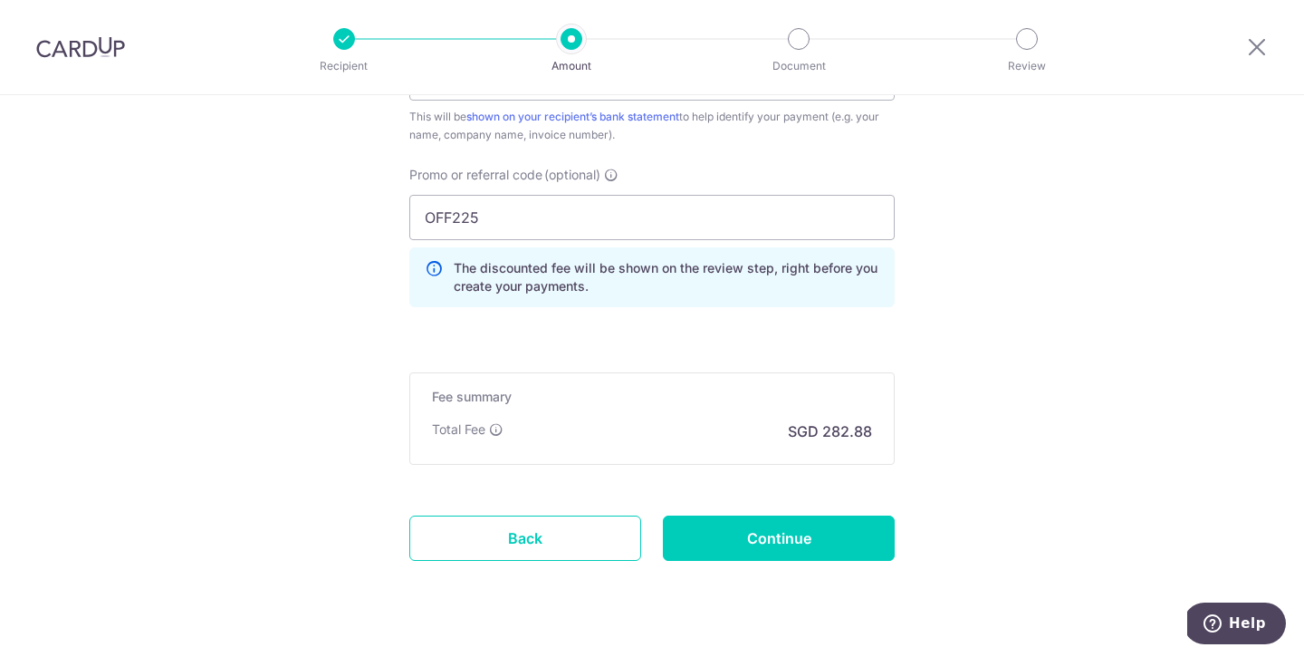
scroll to position [1213, 0]
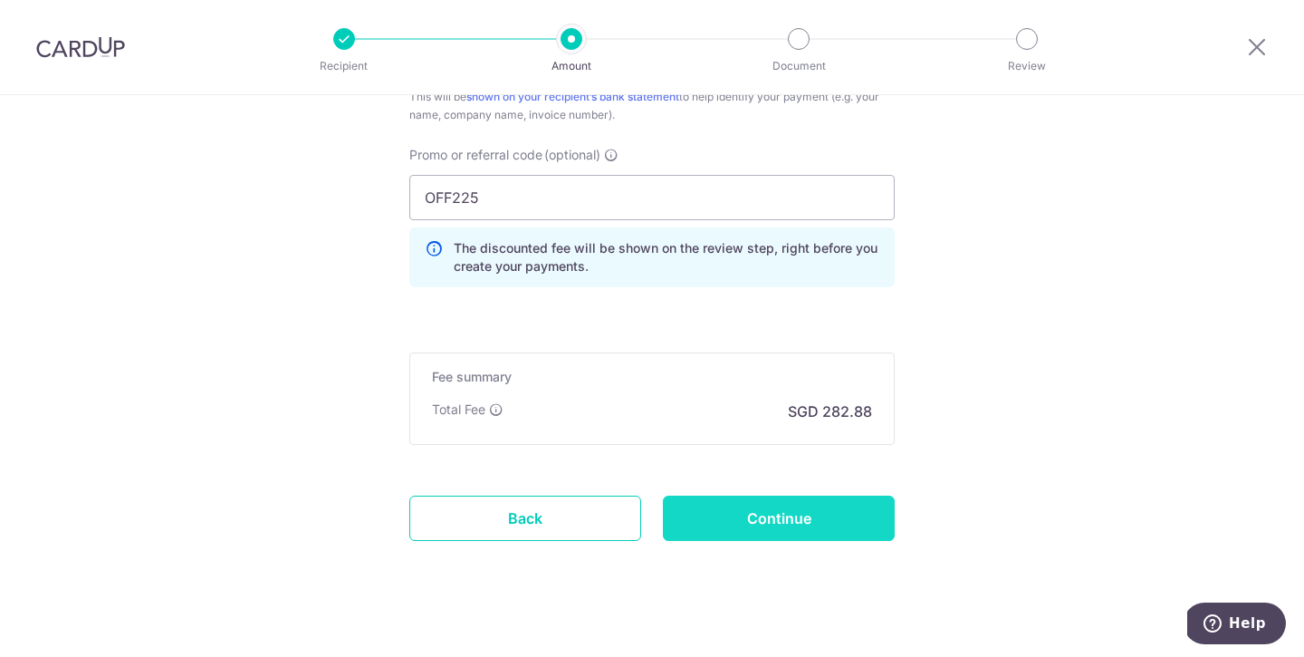
click at [804, 506] on input "Continue" at bounding box center [779, 517] width 232 height 45
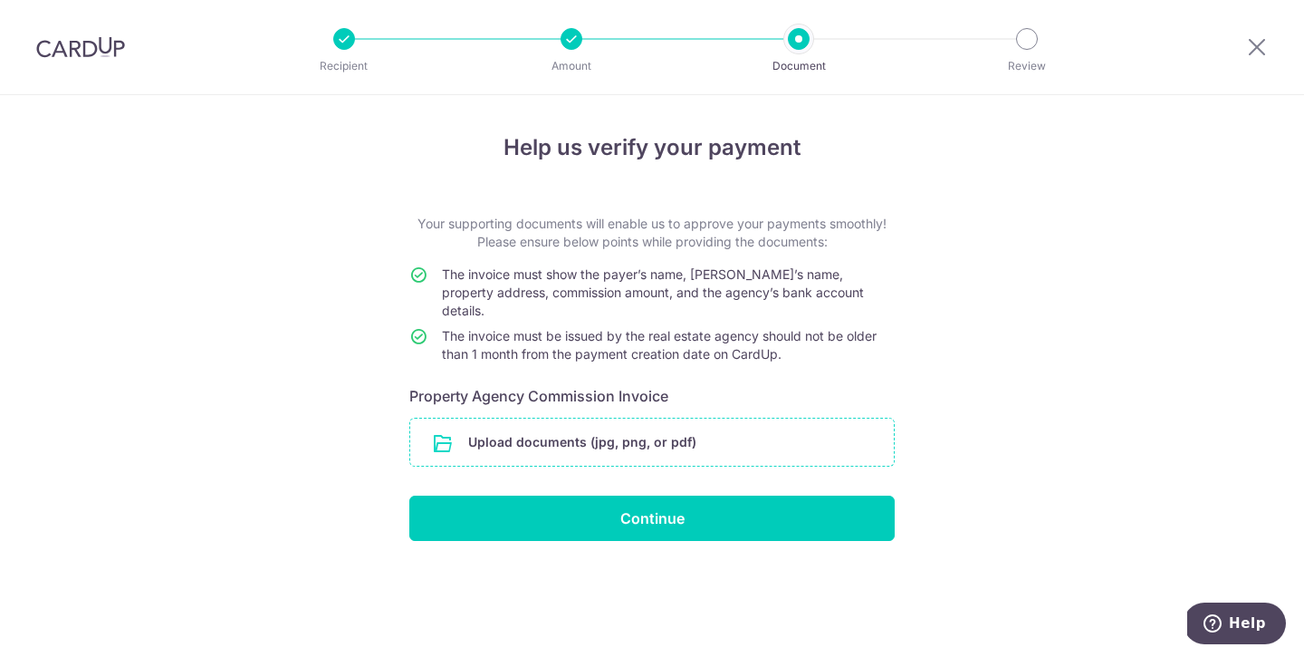
click at [624, 427] on input "file" at bounding box center [652, 441] width 484 height 47
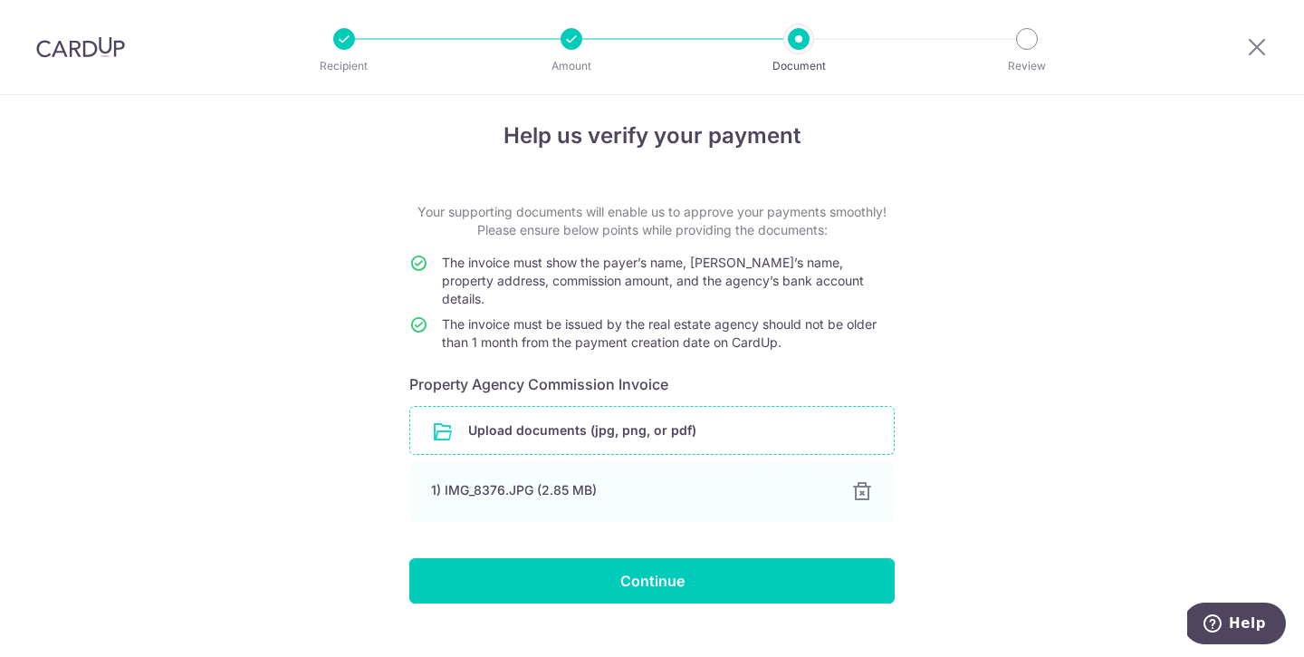
scroll to position [25, 0]
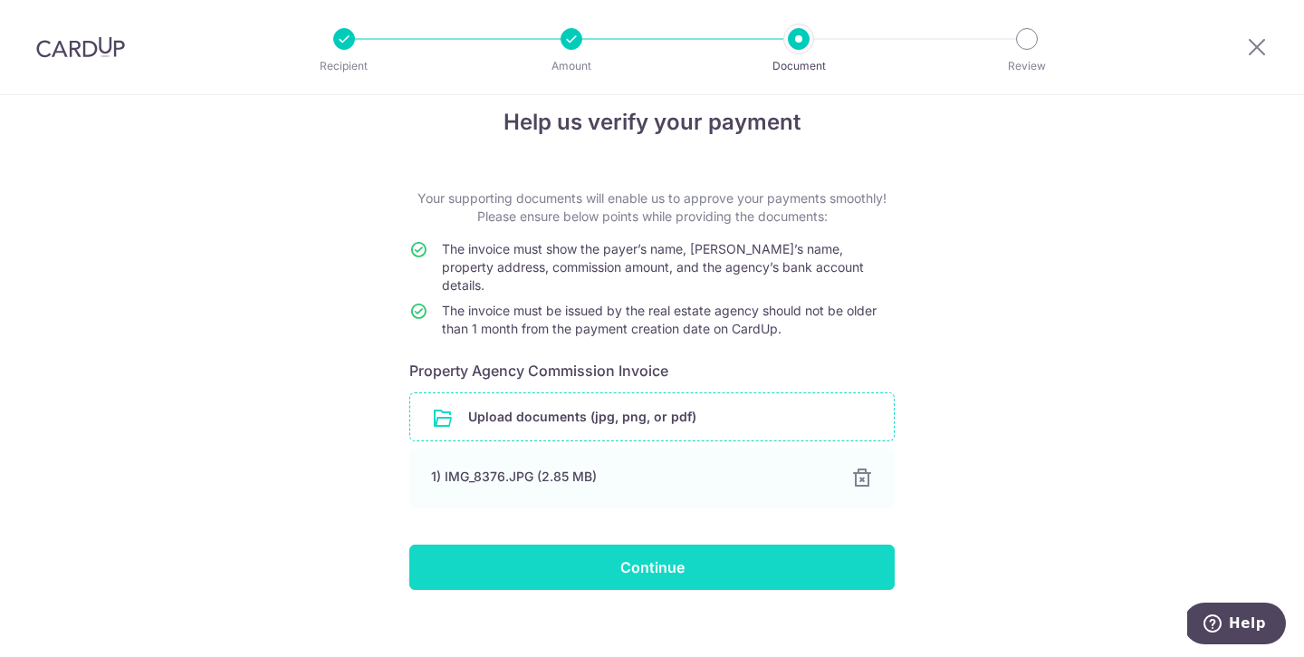
click at [830, 544] on input "Continue" at bounding box center [651, 566] width 485 height 45
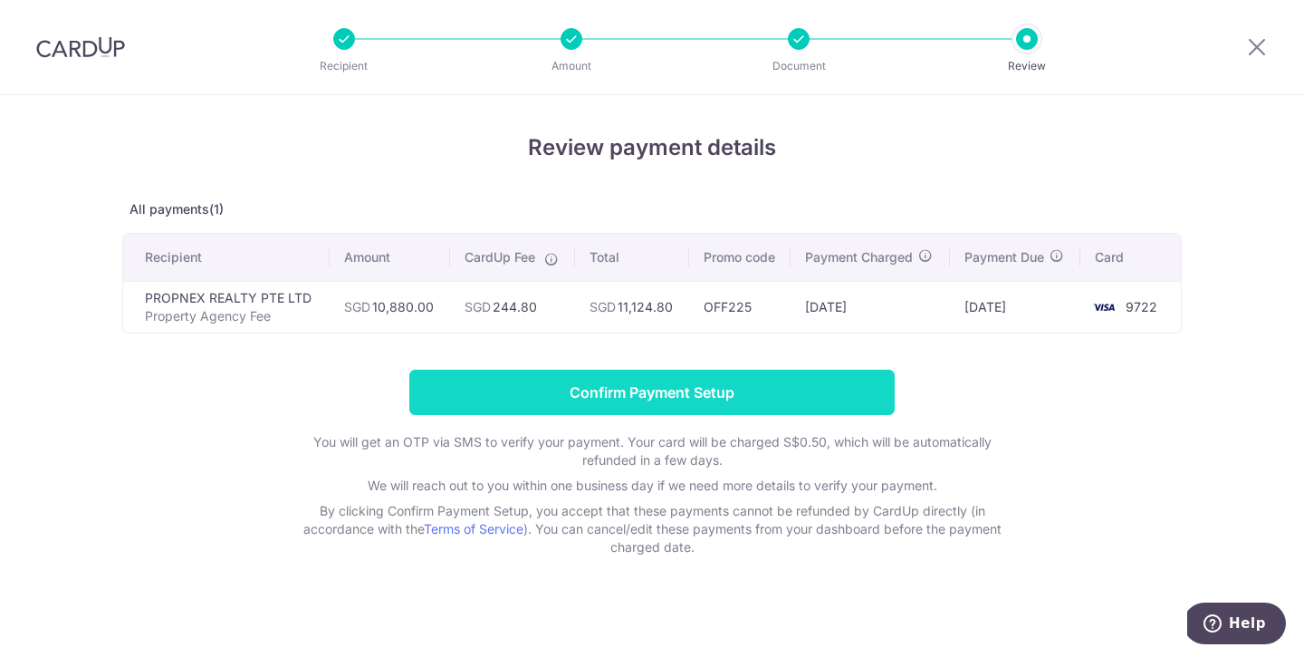
click at [763, 389] on input "Confirm Payment Setup" at bounding box center [651, 391] width 485 height 45
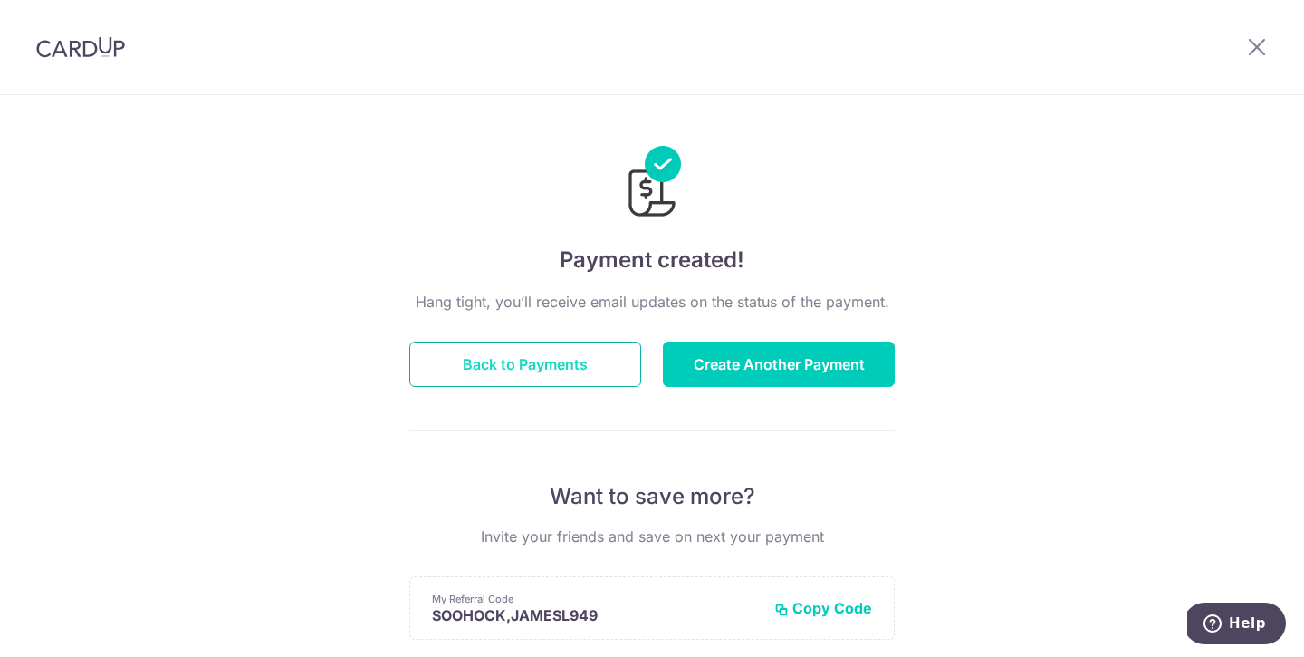
click at [552, 380] on button "Back to Payments" at bounding box center [525, 363] width 232 height 45
